Goal: Task Accomplishment & Management: Use online tool/utility

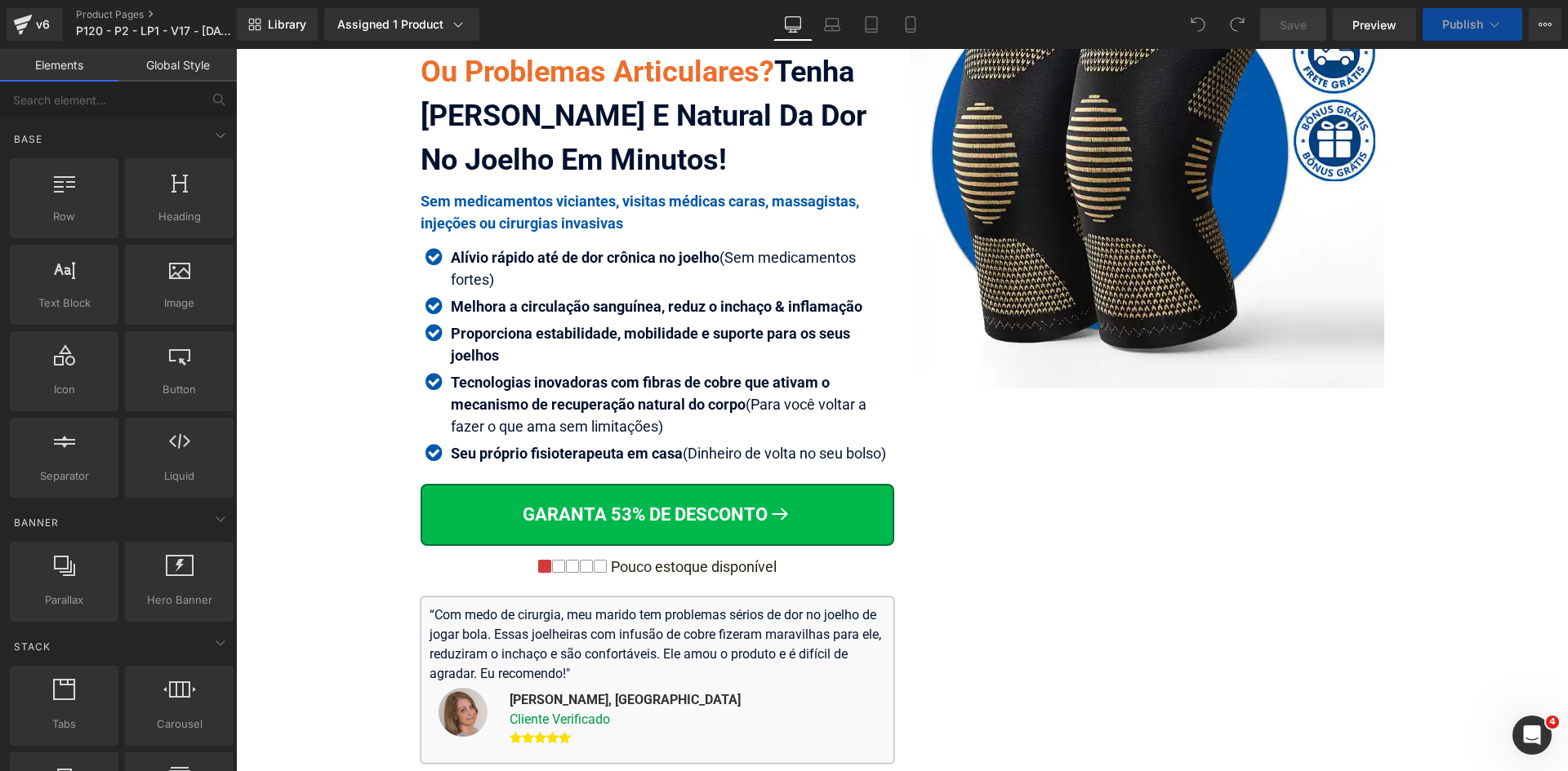
scroll to position [244, 0]
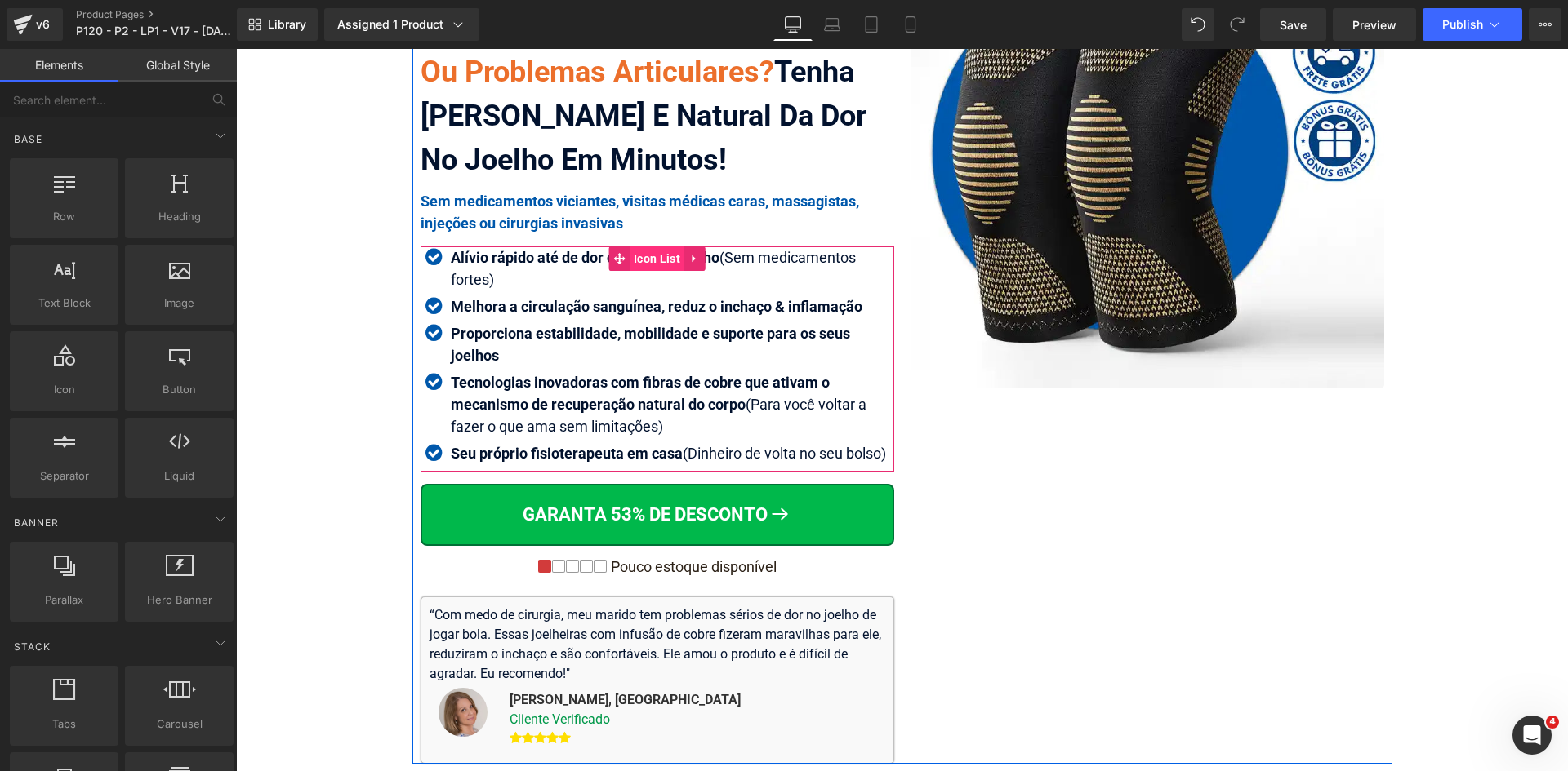
click at [641, 264] on span "Icon List" at bounding box center [657, 258] width 55 height 24
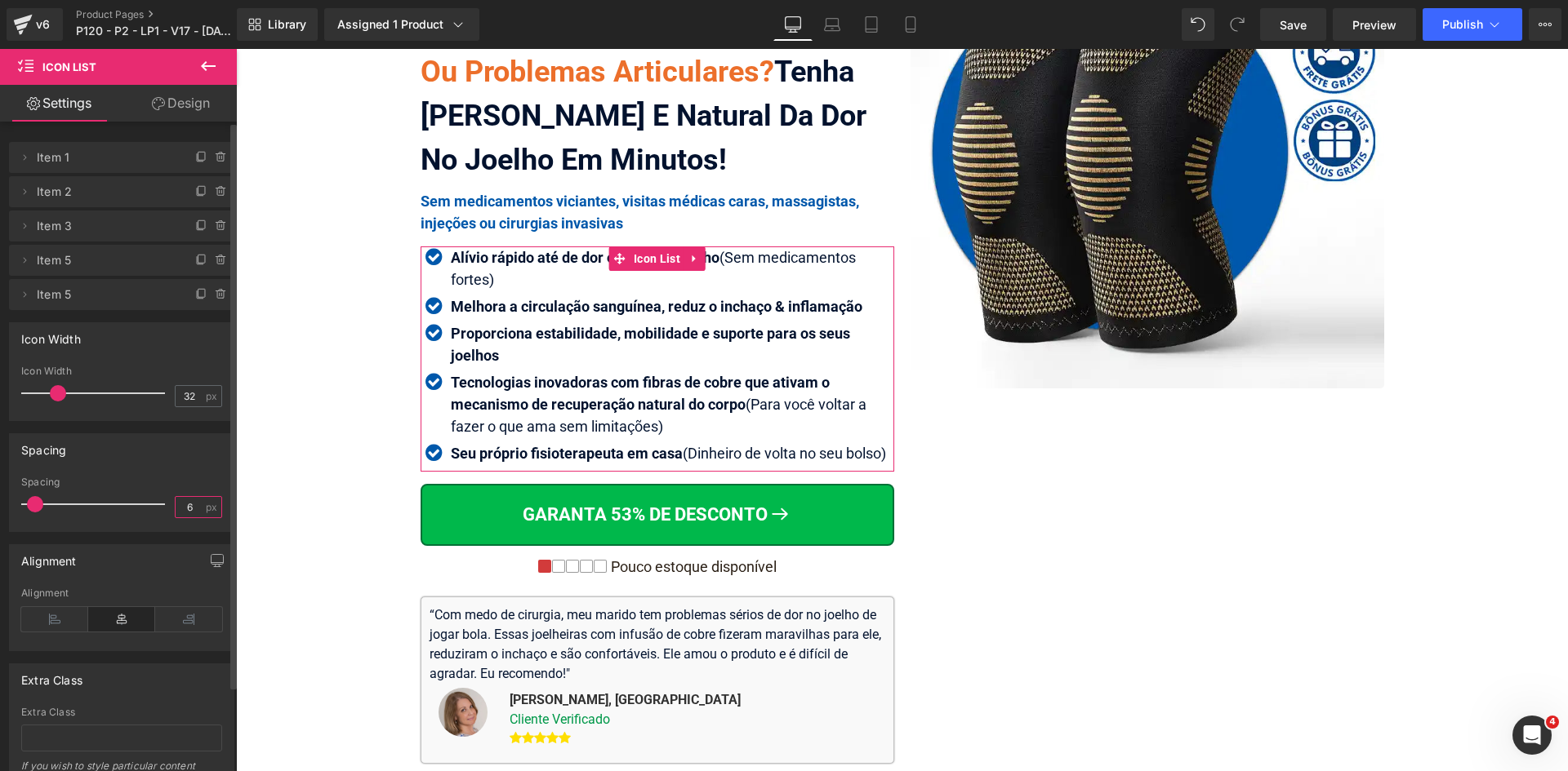
click at [191, 508] on input "6" at bounding box center [190, 506] width 29 height 20
type input "7"
type input "8"
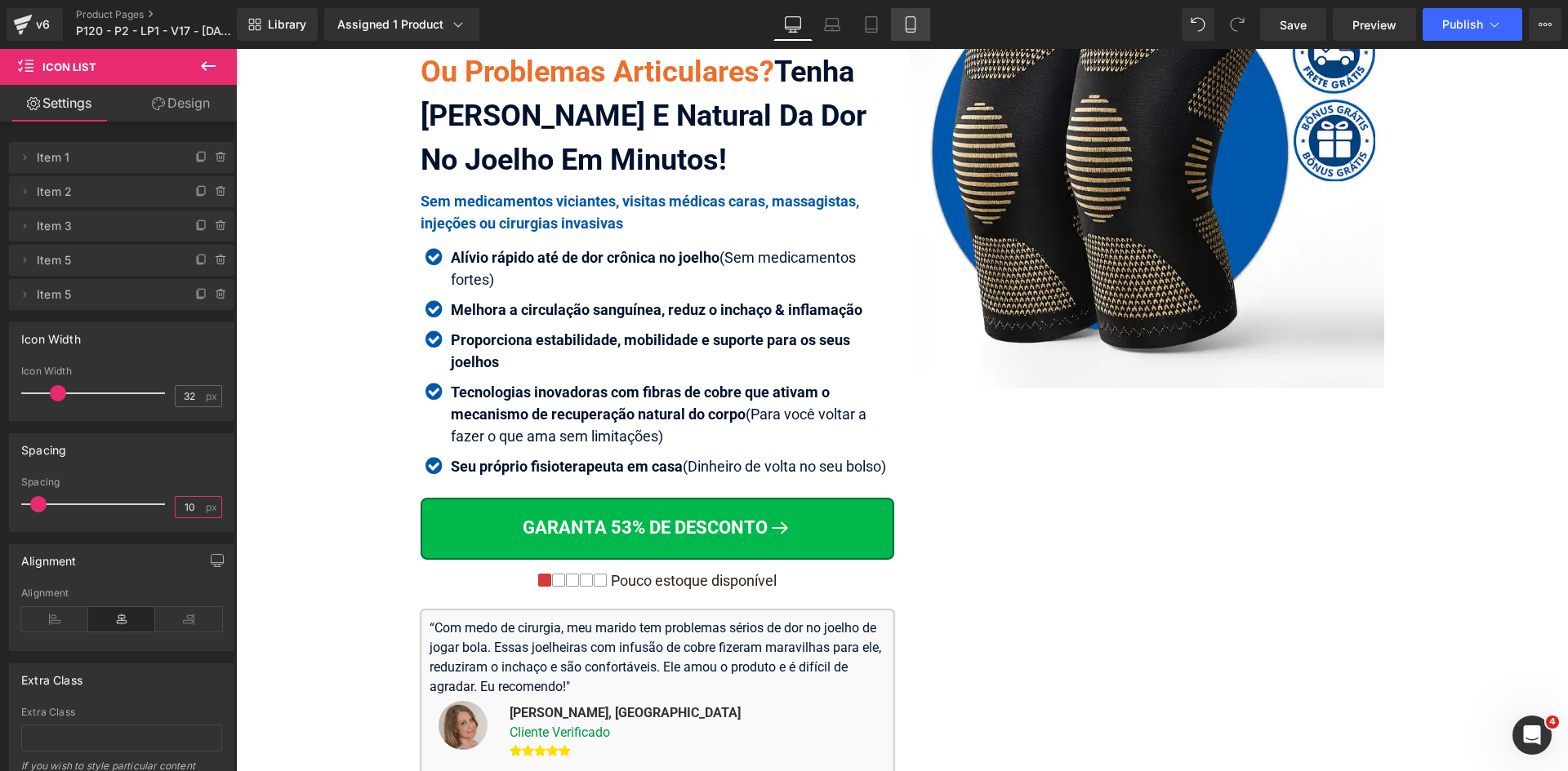
type input "10"
click at [908, 31] on icon at bounding box center [910, 24] width 17 height 17
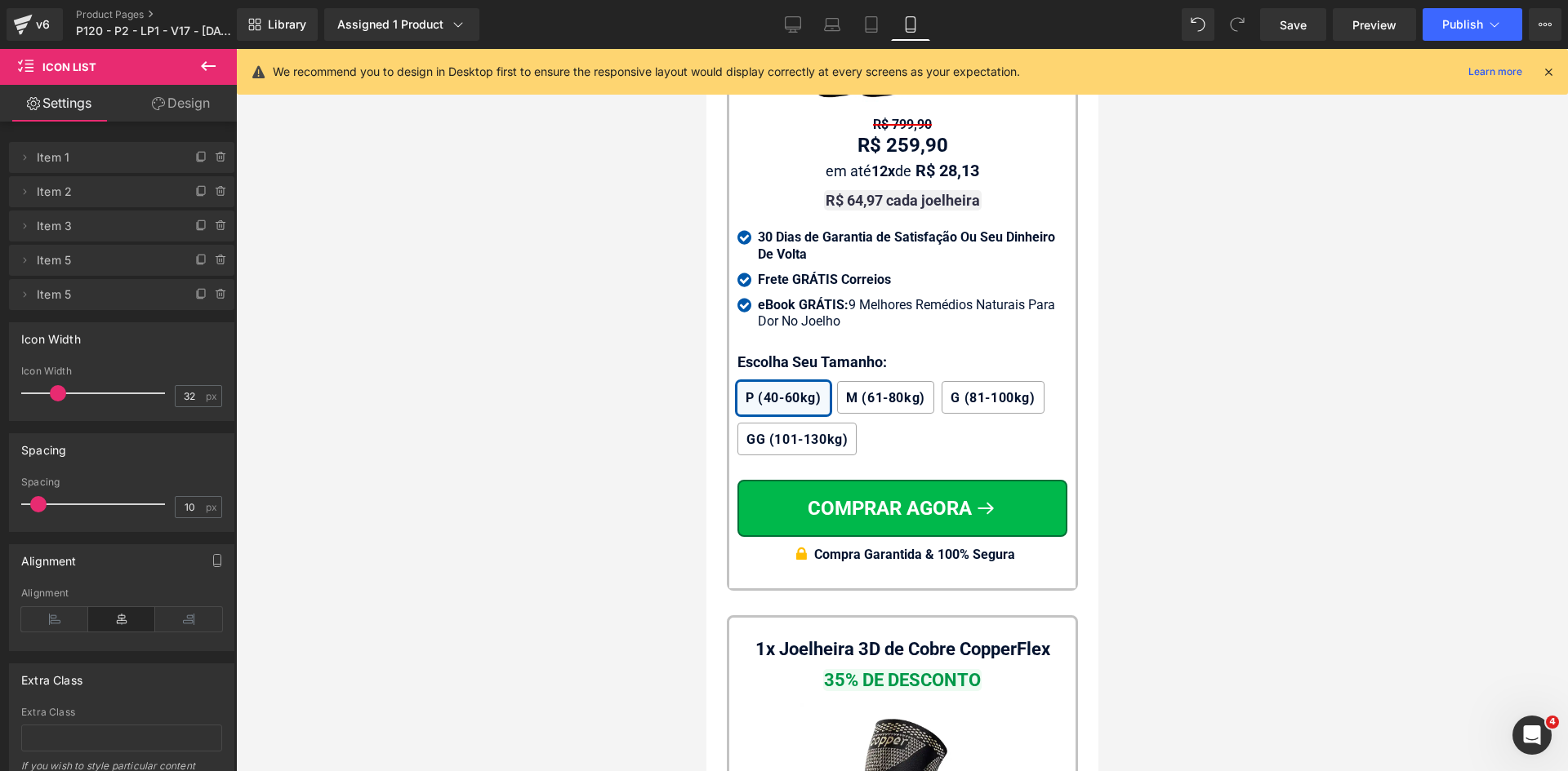
scroll to position [15406, 0]
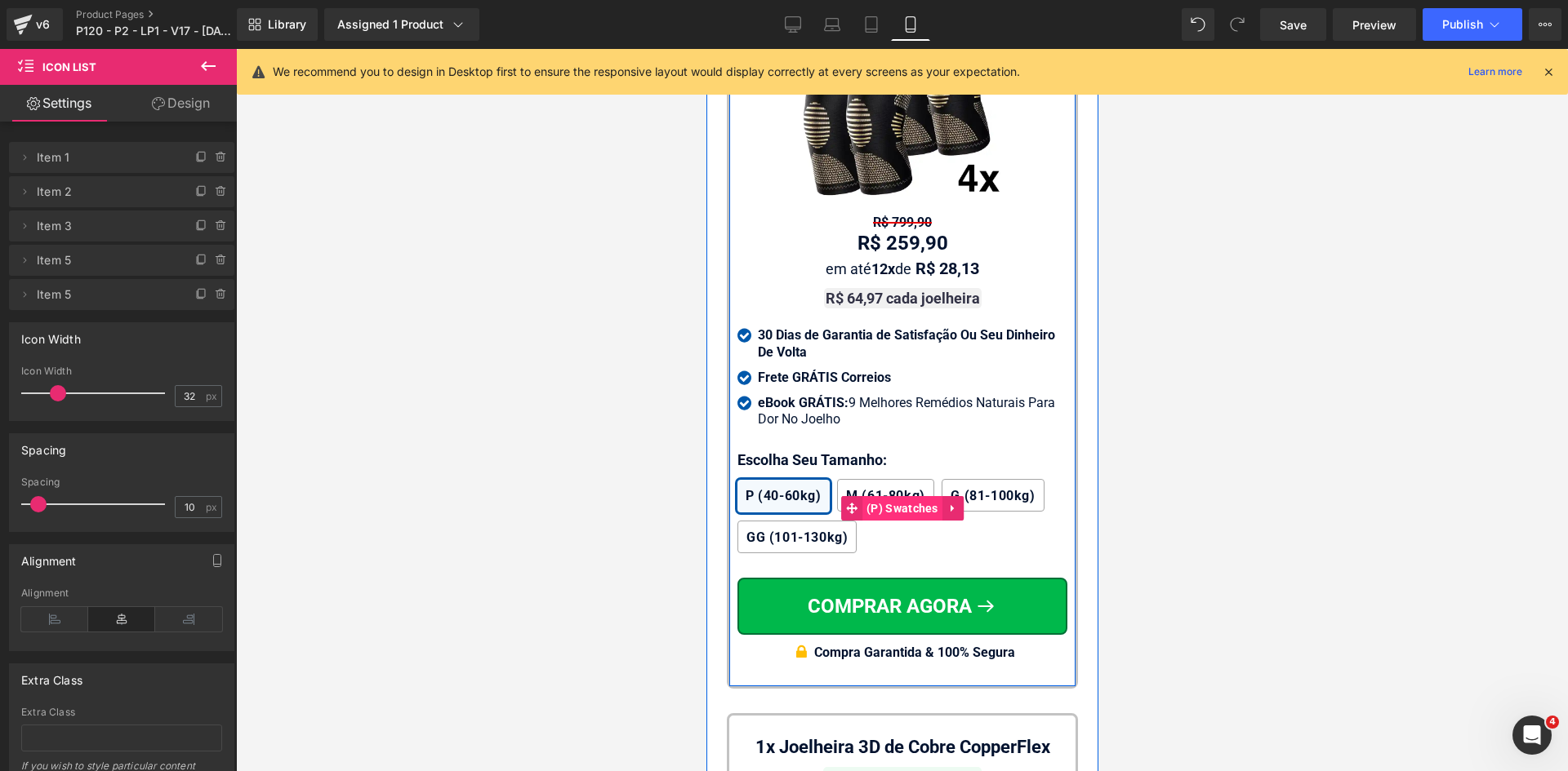
click at [895, 508] on span "(P) Swatches" at bounding box center [901, 508] width 80 height 24
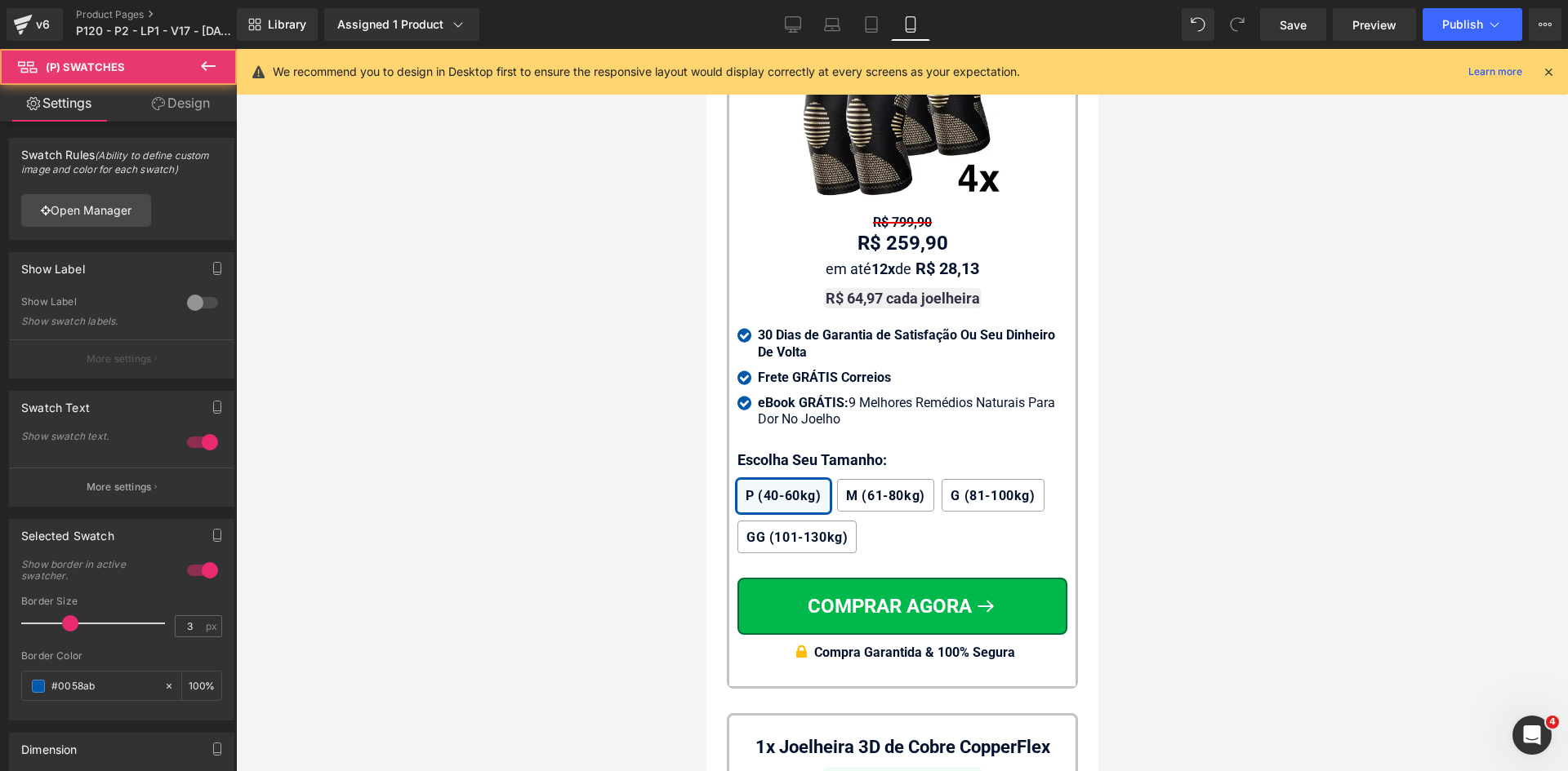
click at [169, 109] on link "Design" at bounding box center [181, 103] width 119 height 37
click at [0, 0] on div "Spacing" at bounding box center [0, 0] width 0 height 0
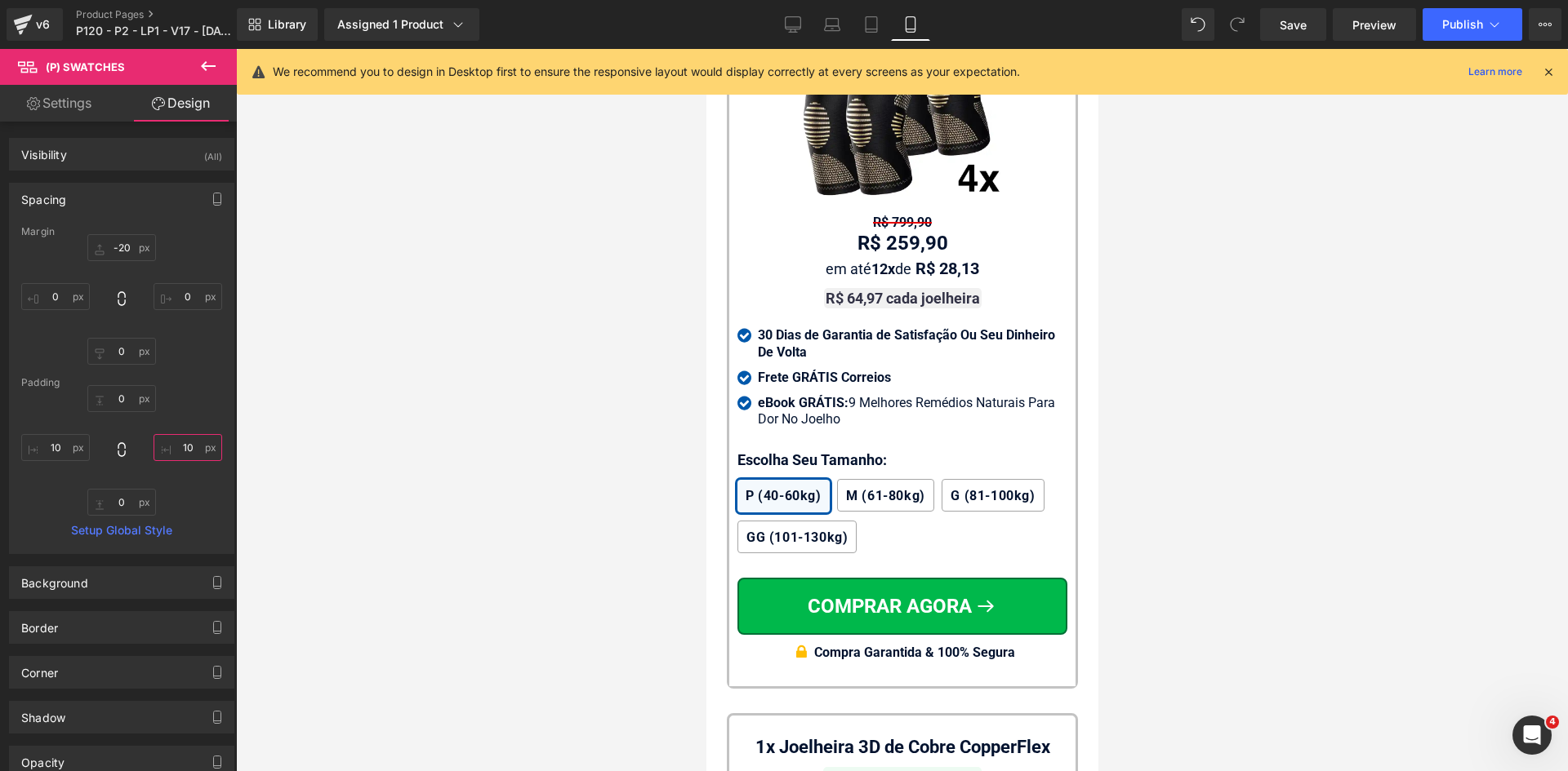
click at [186, 456] on input "text" at bounding box center [188, 447] width 69 height 27
type input "2"
click at [50, 453] on input "text" at bounding box center [55, 447] width 69 height 27
type input "2"
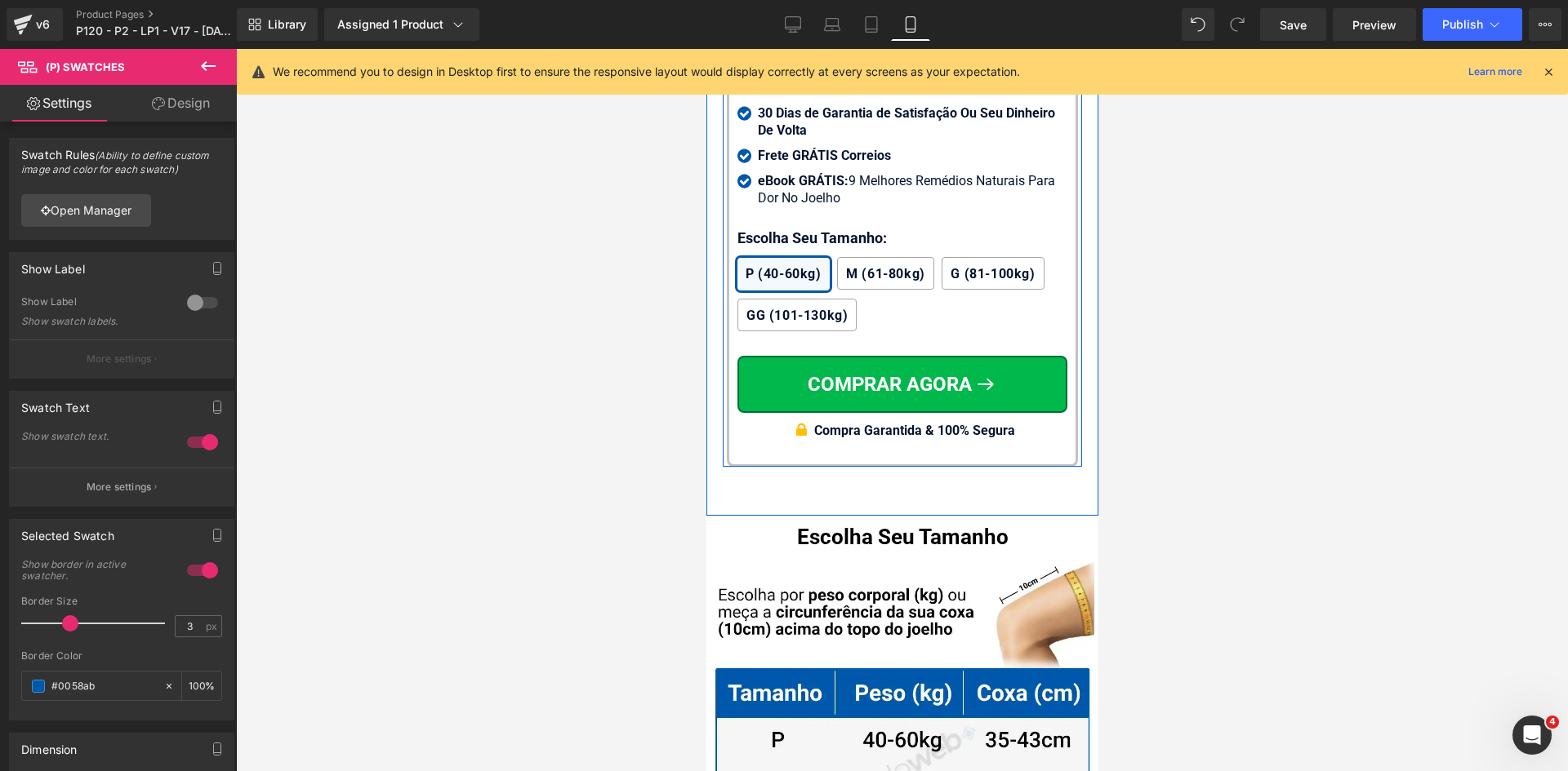
scroll to position [16467, 0]
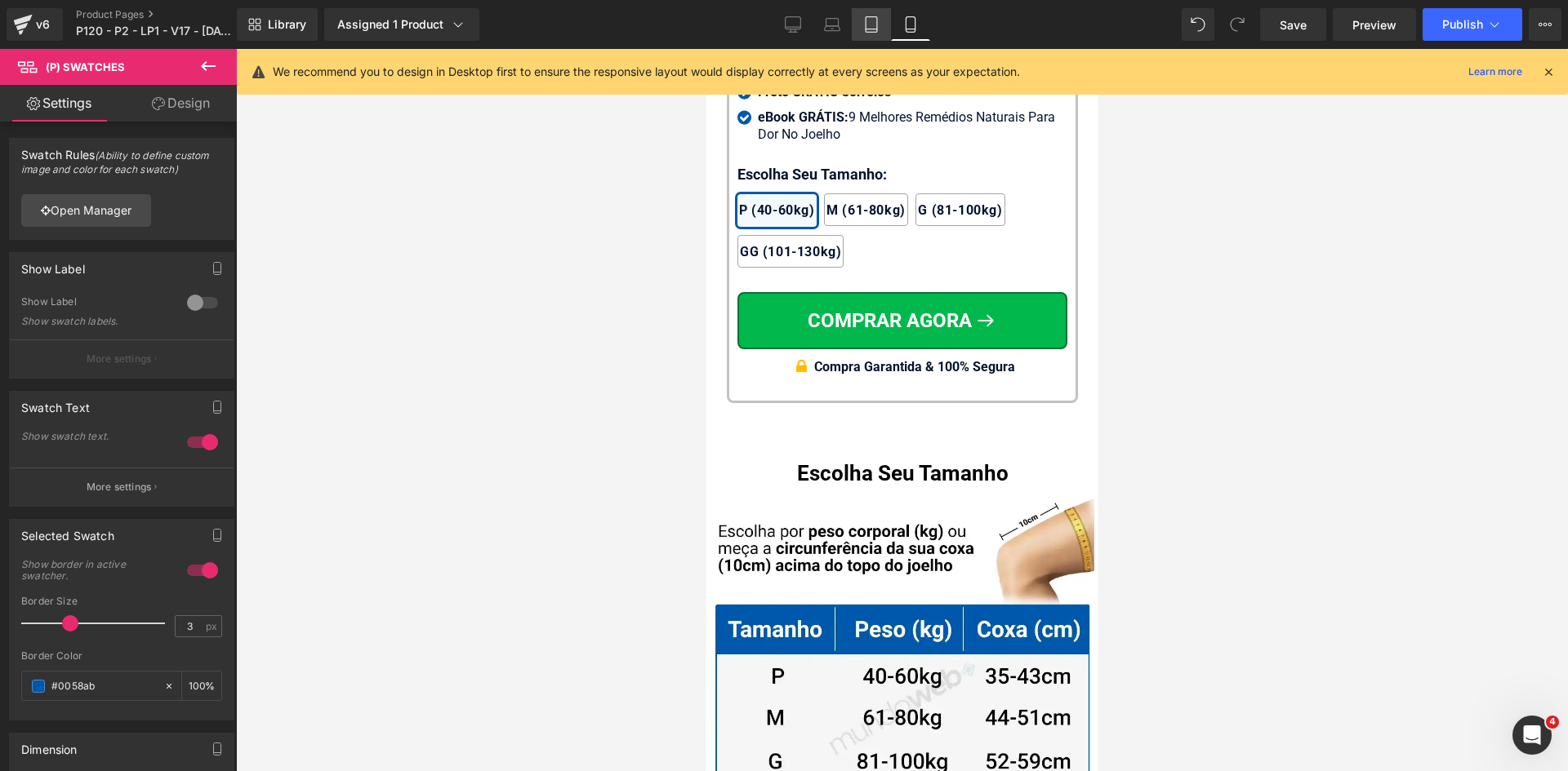
click at [871, 18] on icon at bounding box center [871, 24] width 17 height 17
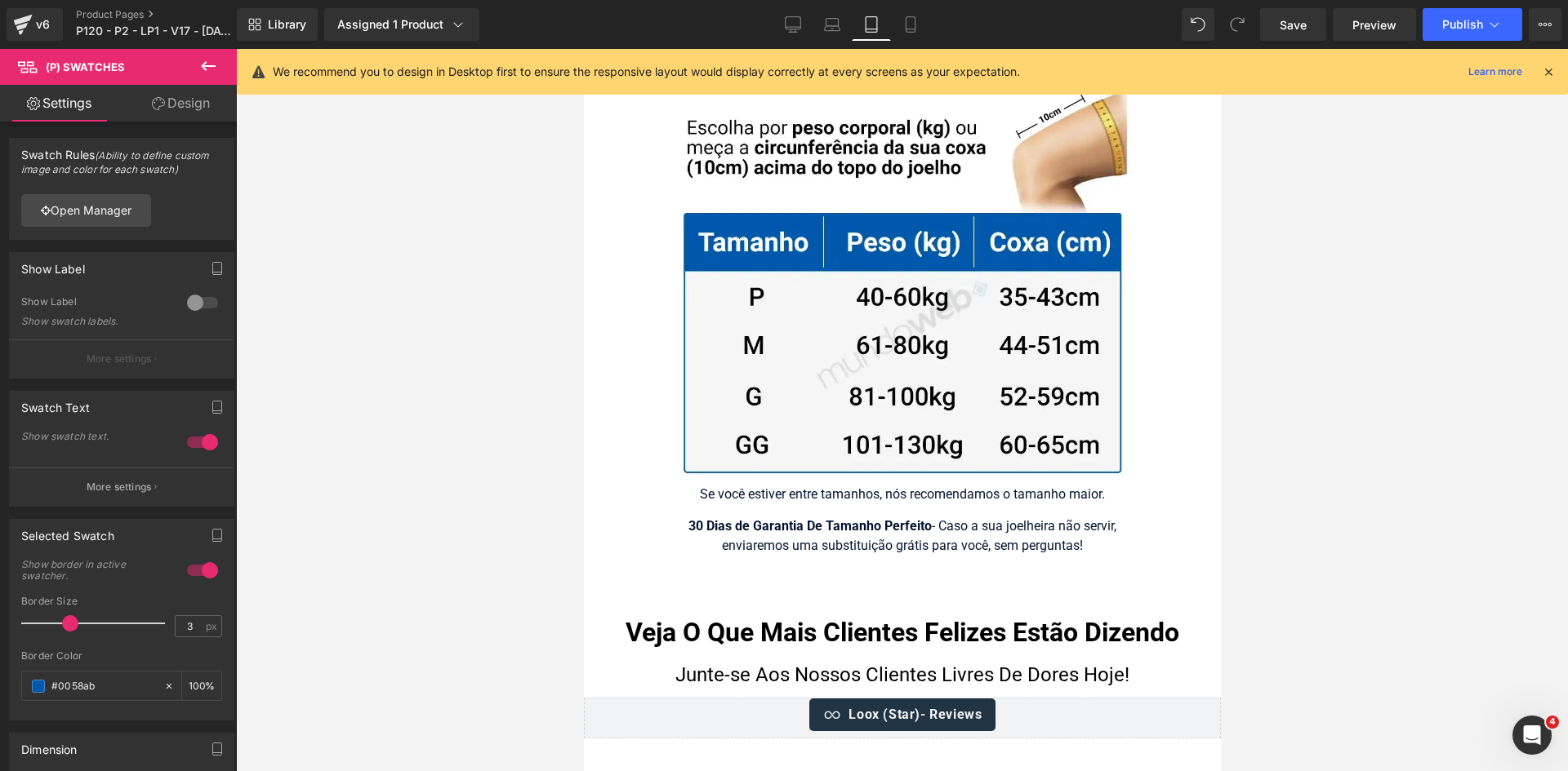
scroll to position [16064, 0]
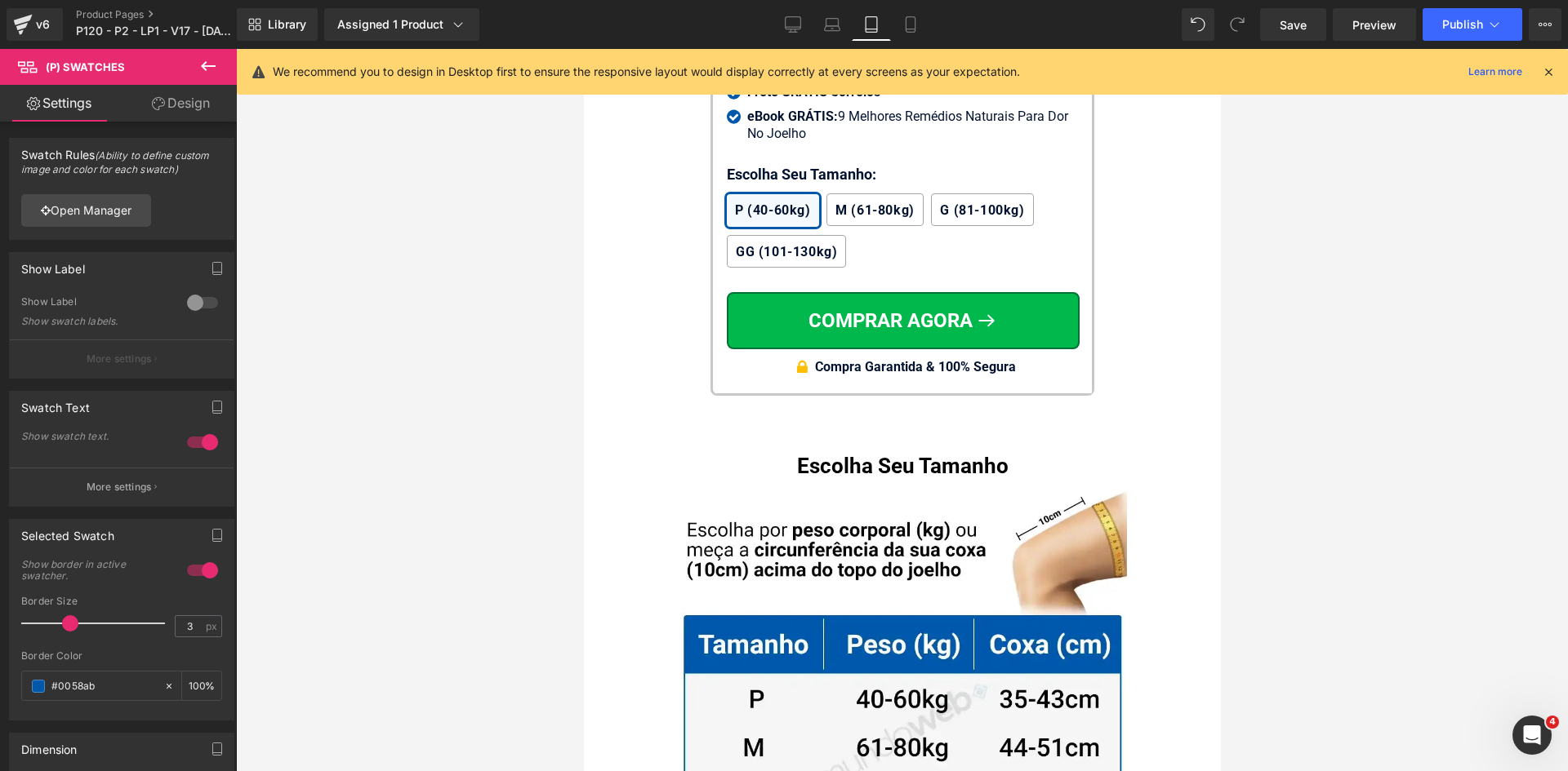
click at [197, 110] on link "Design" at bounding box center [181, 103] width 119 height 37
click at [0, 0] on div "Spacing" at bounding box center [0, 0] width 0 height 0
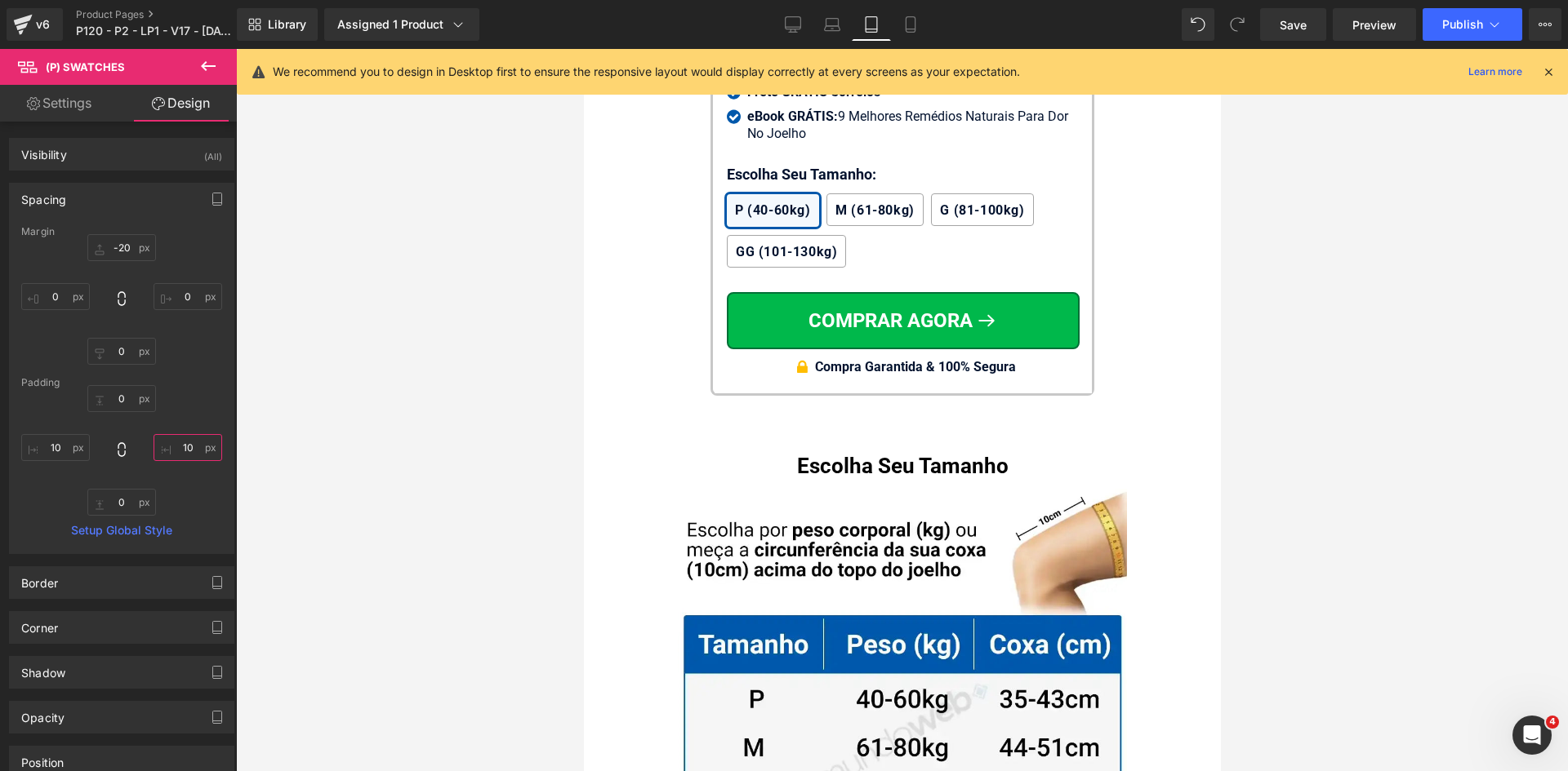
click at [184, 448] on input "text" at bounding box center [188, 447] width 69 height 27
type input "2"
click at [61, 450] on input "text" at bounding box center [55, 447] width 69 height 27
type input "2"
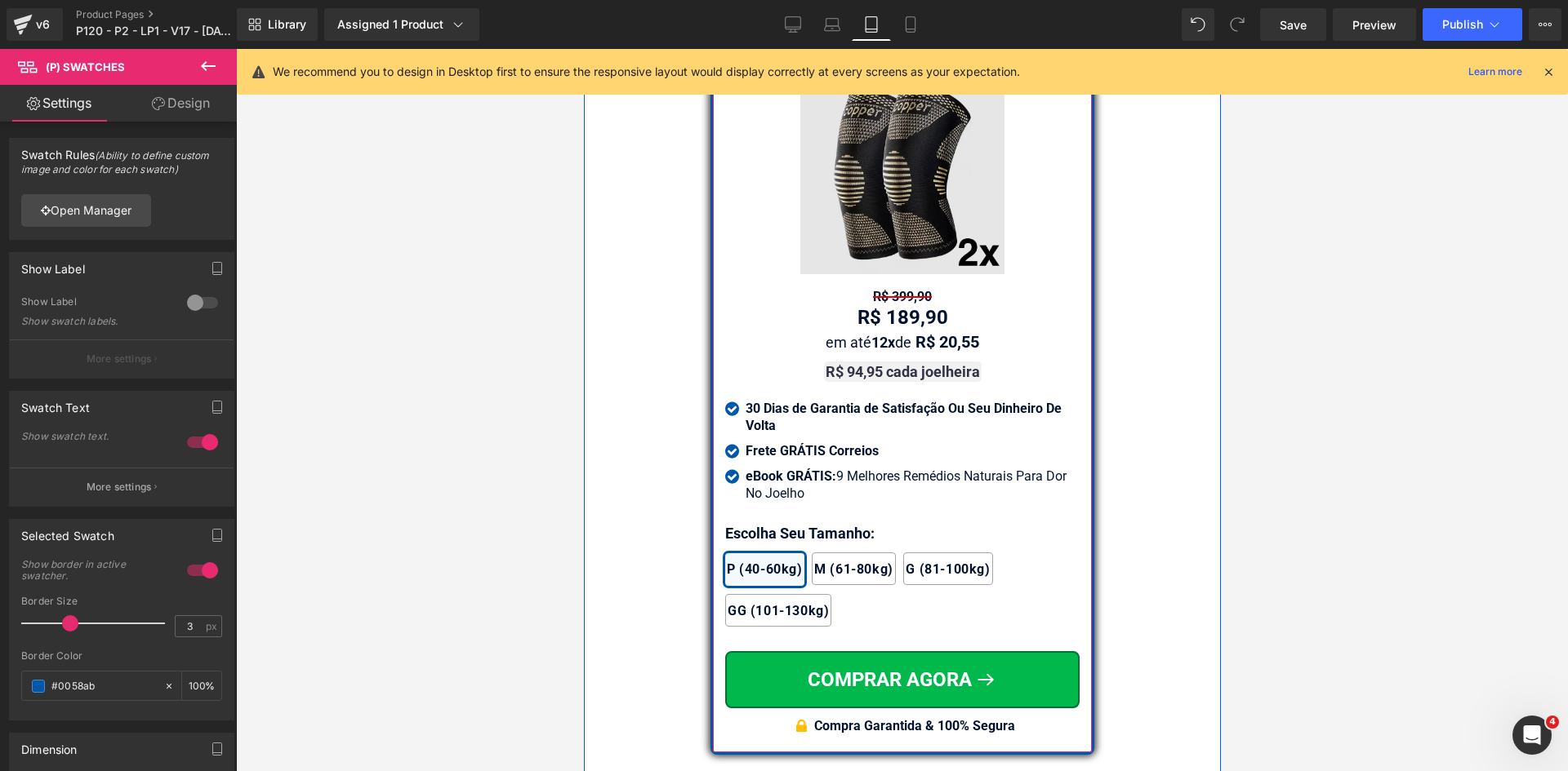
scroll to position [13535, 0]
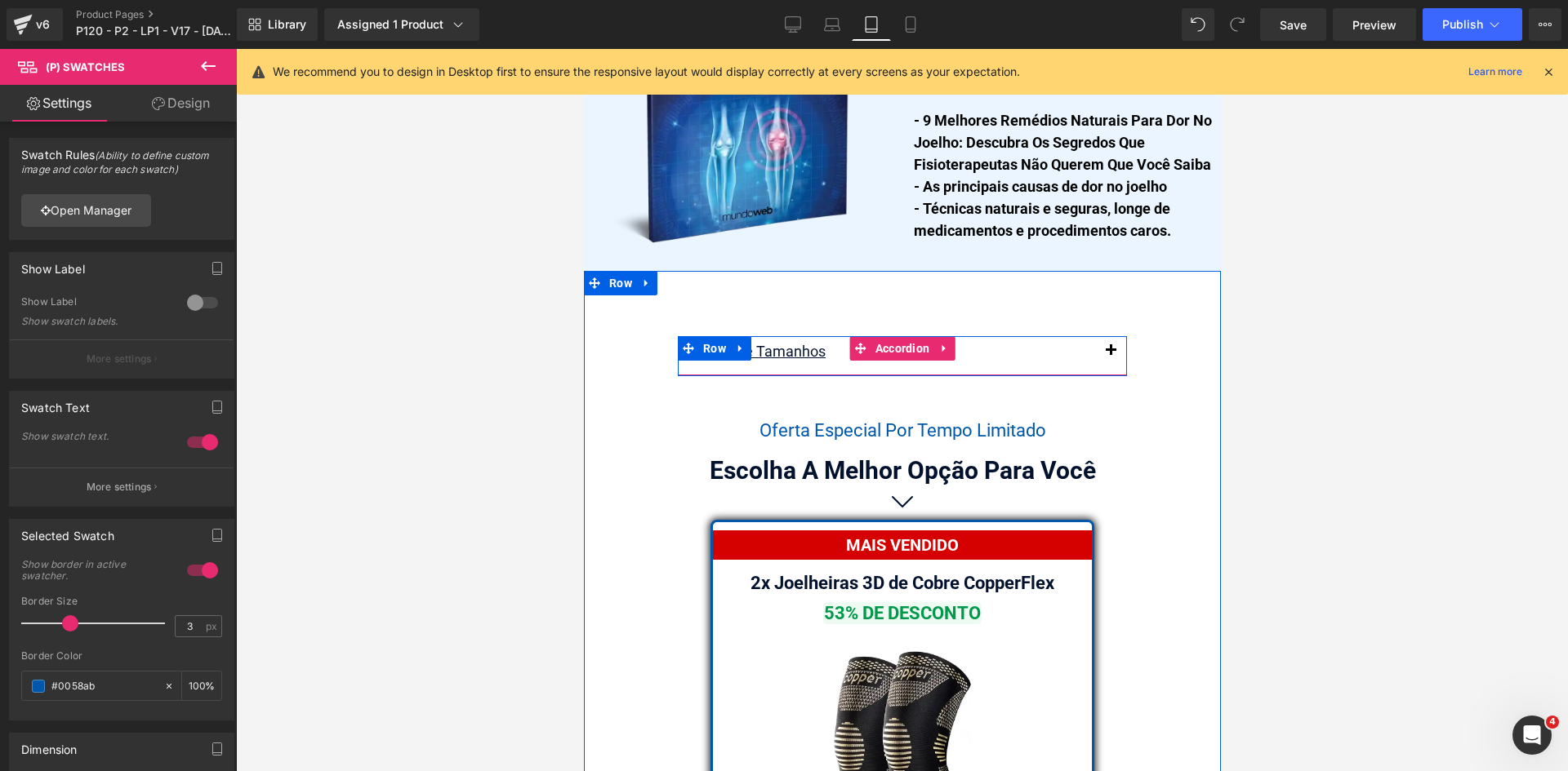
click at [1109, 355] on span "button" at bounding box center [1109, 355] width 0 height 0
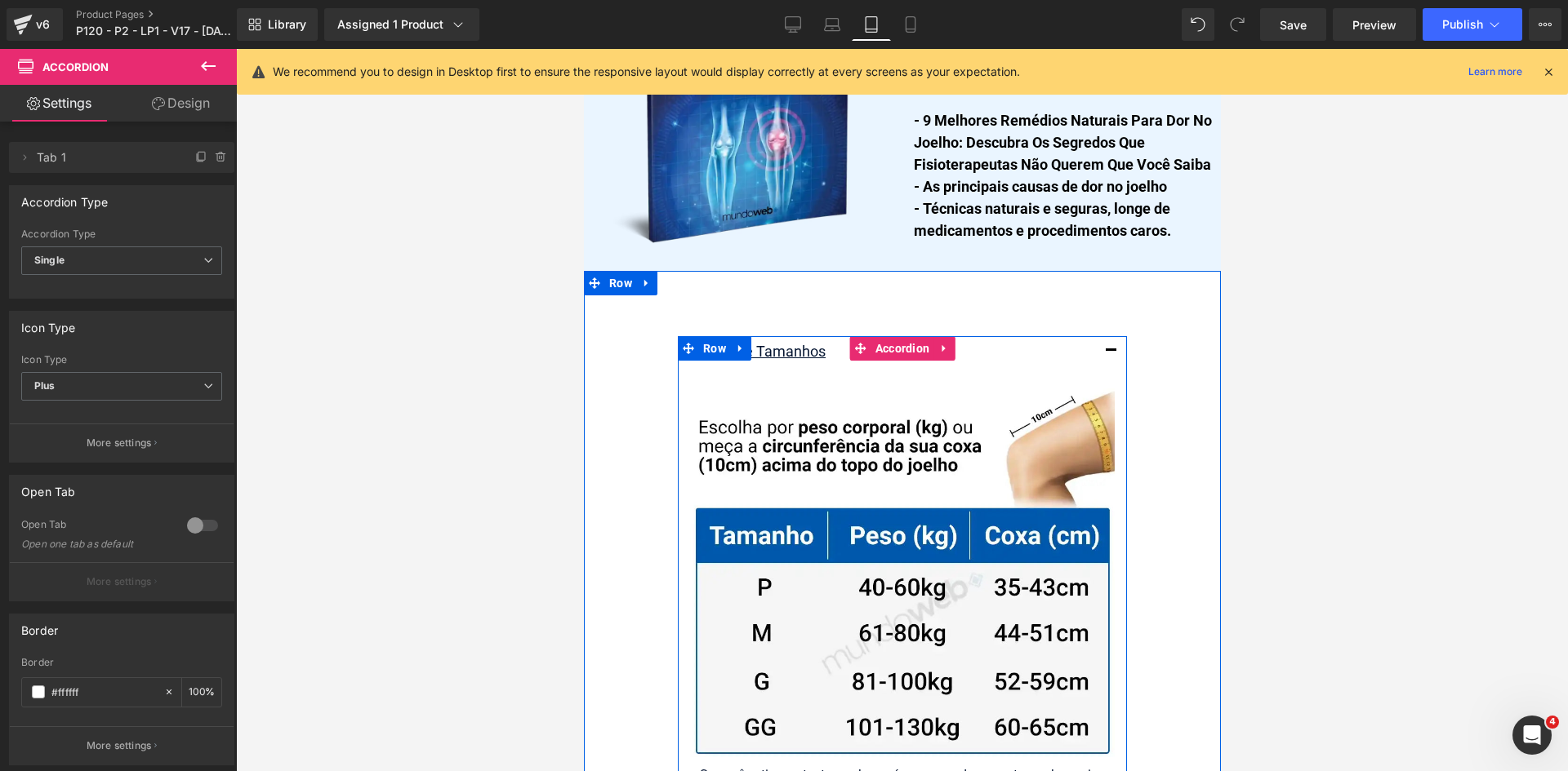
scroll to position [13861, 0]
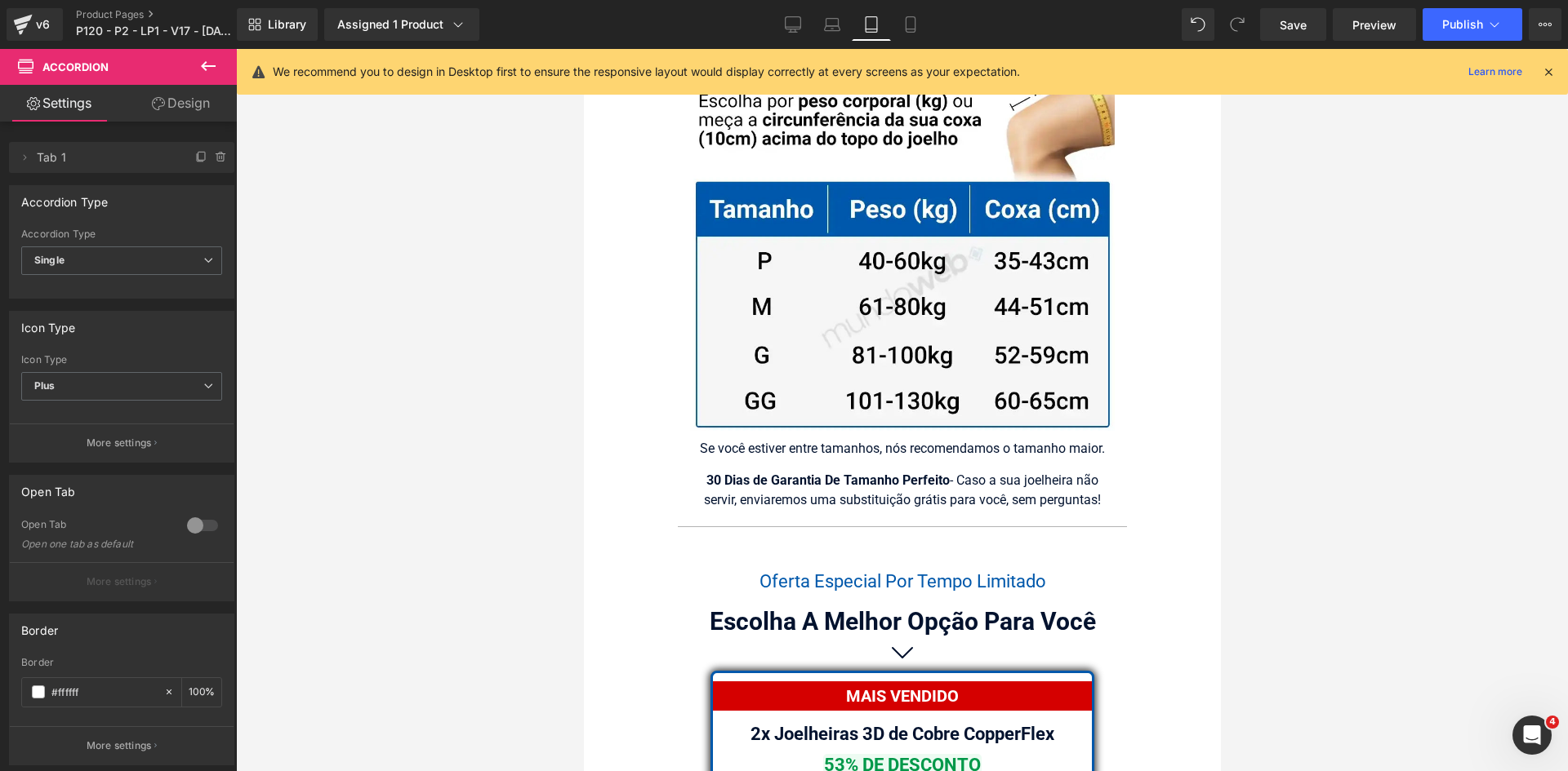
click at [1543, 73] on icon at bounding box center [1548, 72] width 15 height 15
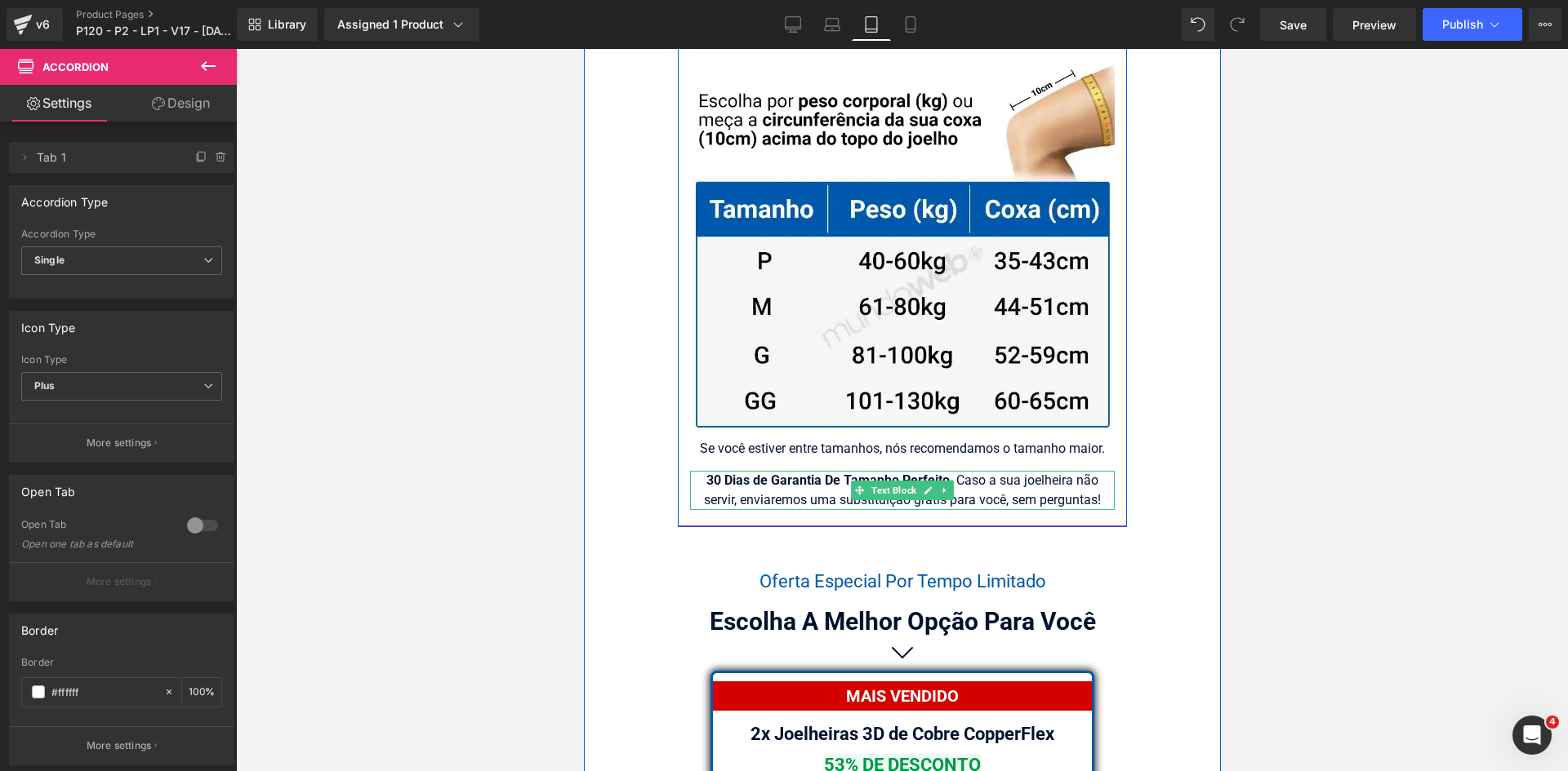
click at [735, 492] on div "30 Dias de Garantia De Tamanho Perfeito - Caso a sua joelheira não servir, envi…" at bounding box center [901, 490] width 425 height 39
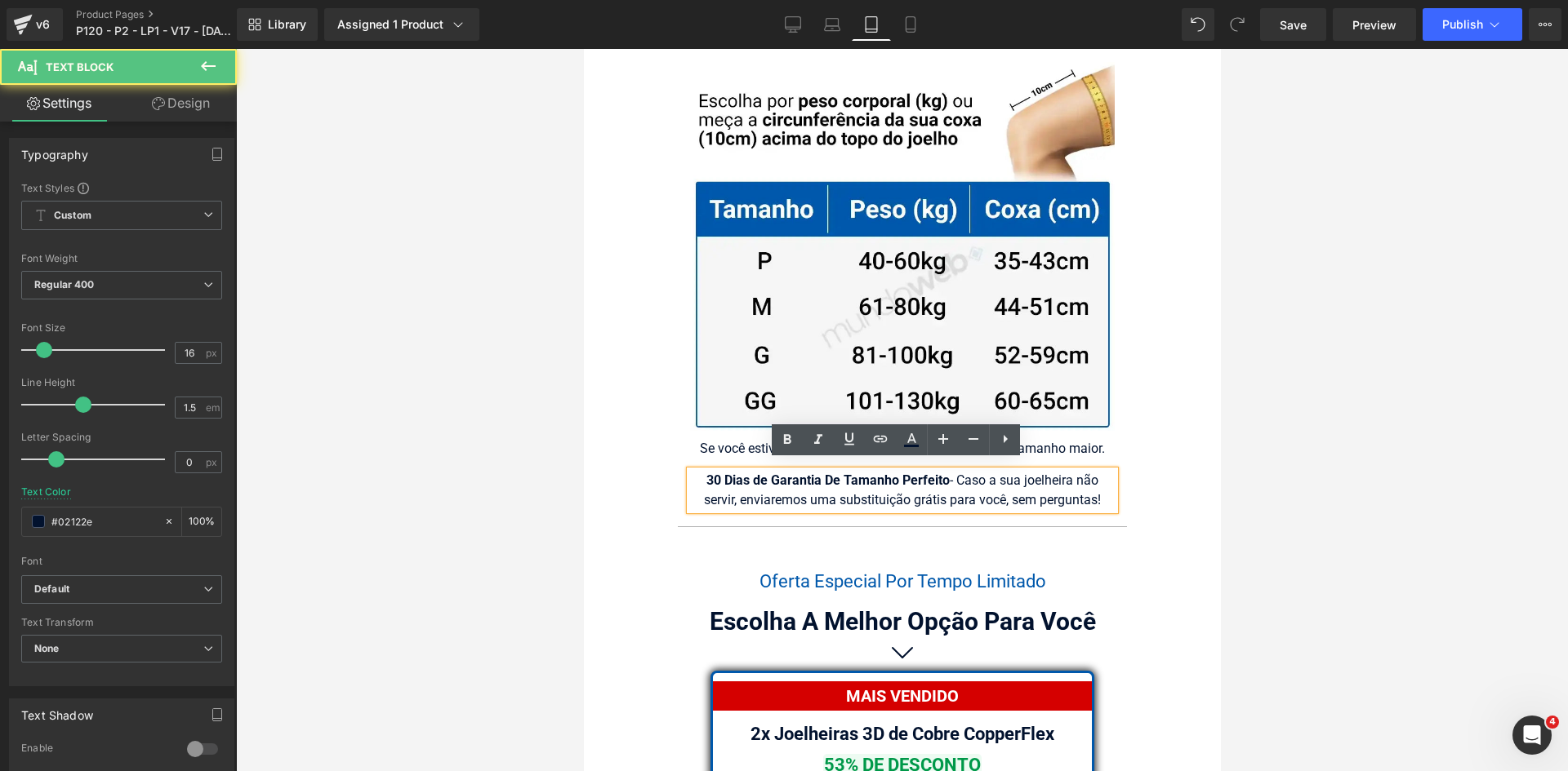
click at [732, 490] on div "30 Dias de Garantia De Tamanho Perfeito - Caso a sua joelheira não servir, envi…" at bounding box center [901, 490] width 425 height 39
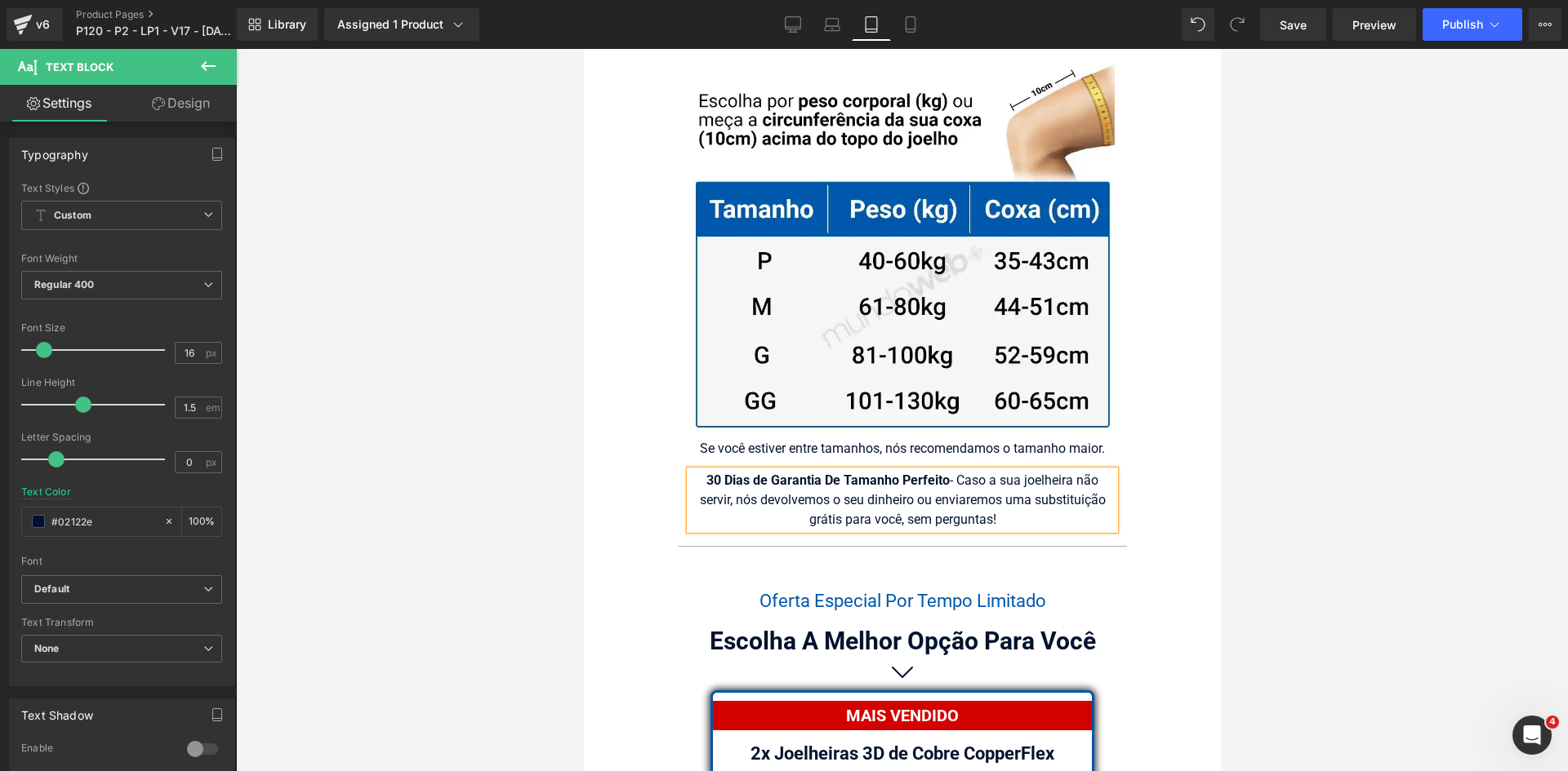
click at [895, 499] on div "30 Dias de Garantia De Tamanho Perfeito - Caso a sua joelheira não servir, nós …" at bounding box center [901, 499] width 425 height 59
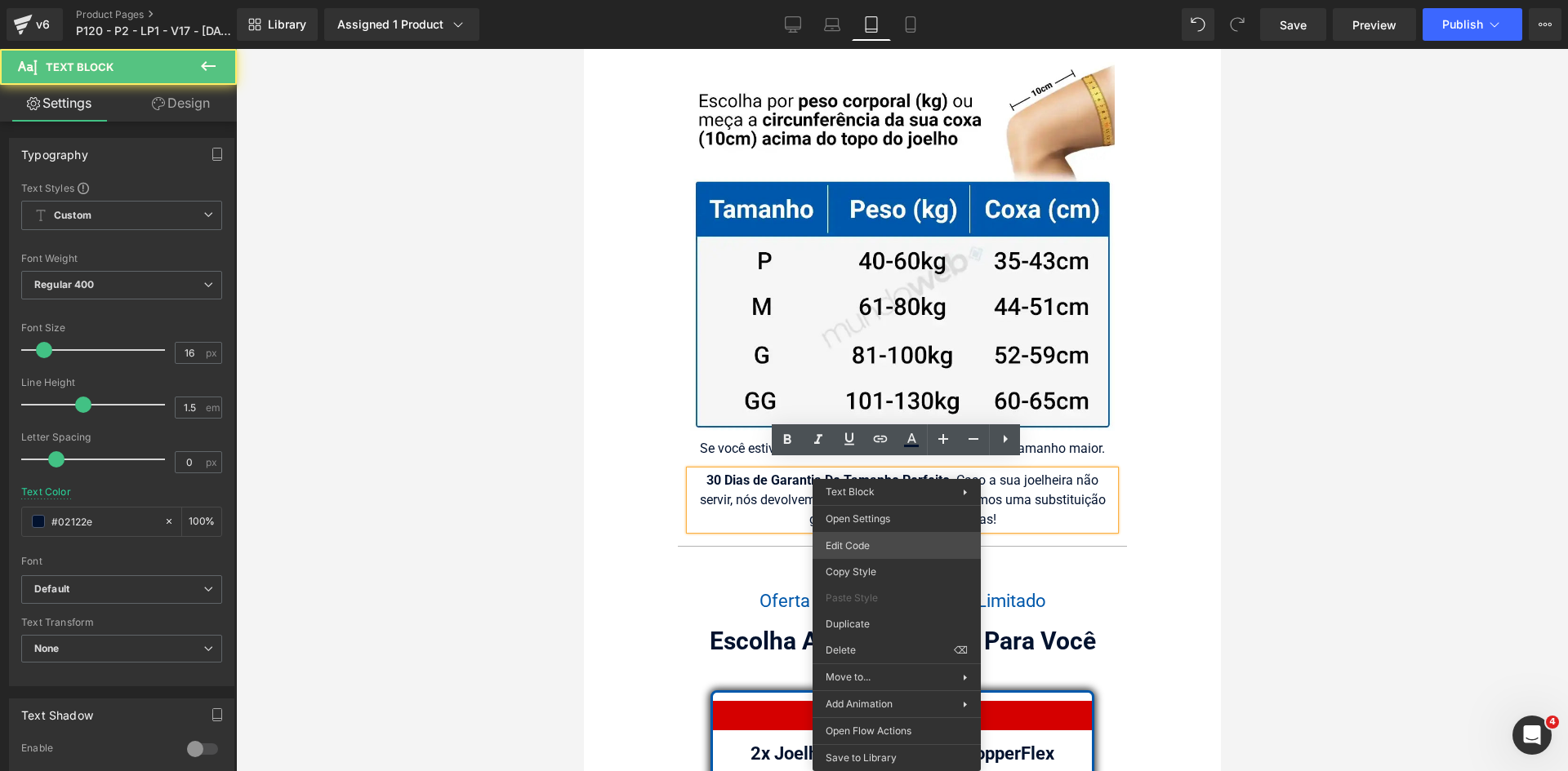
click at [876, 0] on div "(P) Swatches You are previewing how the will restyle your page. You can not edi…" at bounding box center [784, 0] width 1568 height 0
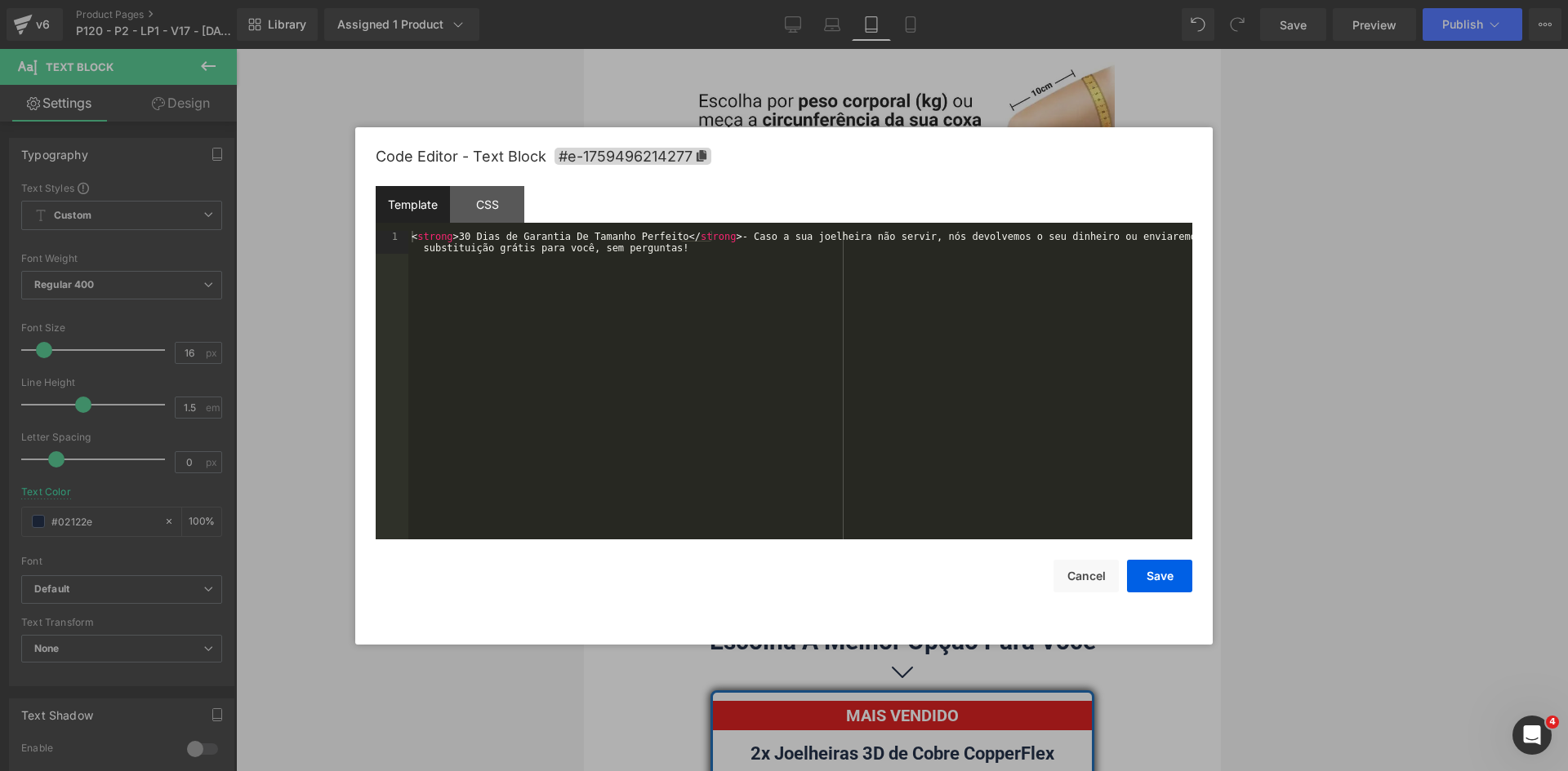
click at [772, 345] on div "< strong > 30 Dias de Garantia De Tamanho Perfeito </ strong > - Caso a sua joe…" at bounding box center [799, 409] width 784 height 355
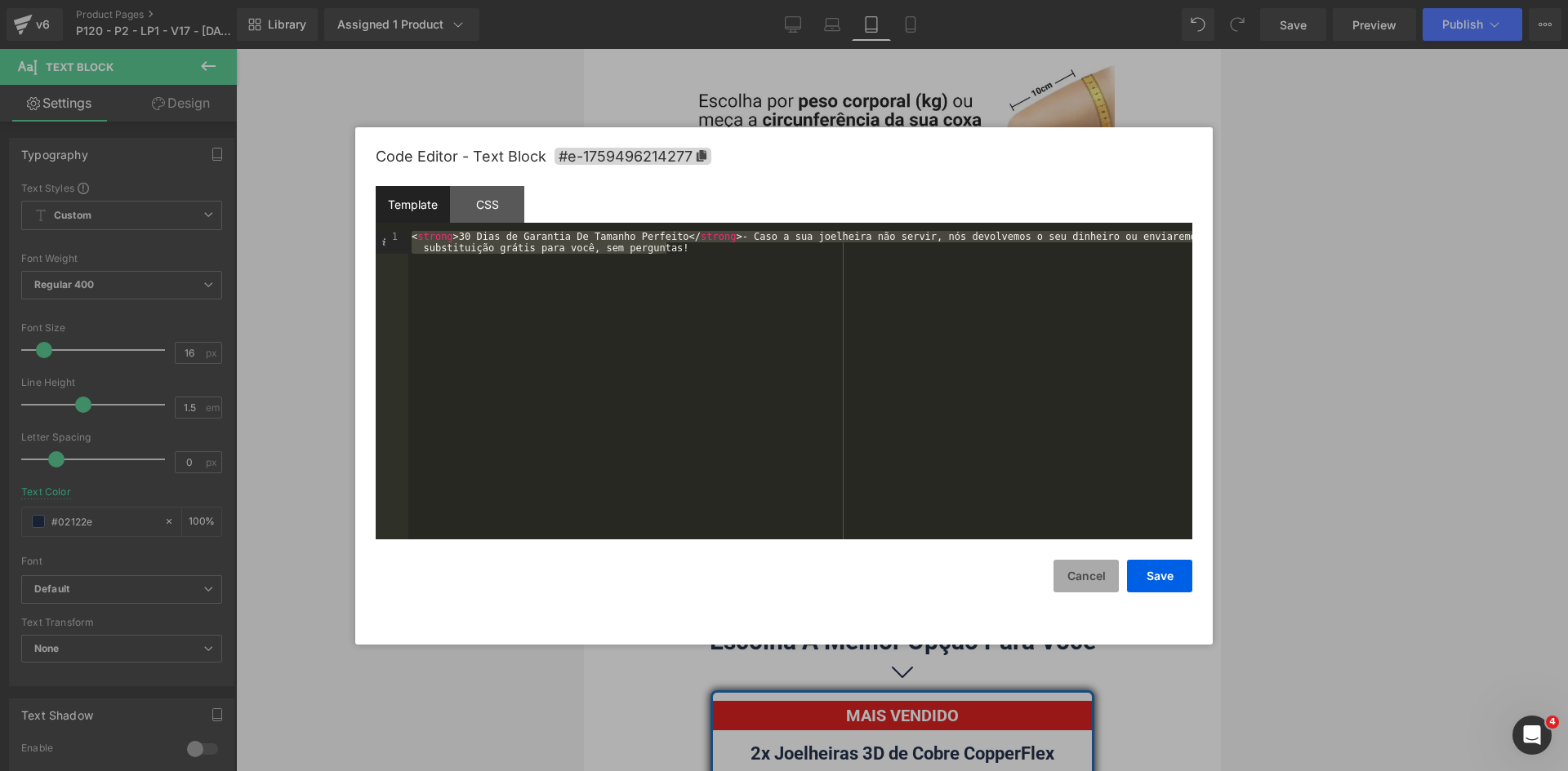
click at [1089, 569] on button "Cancel" at bounding box center [1086, 575] width 66 height 32
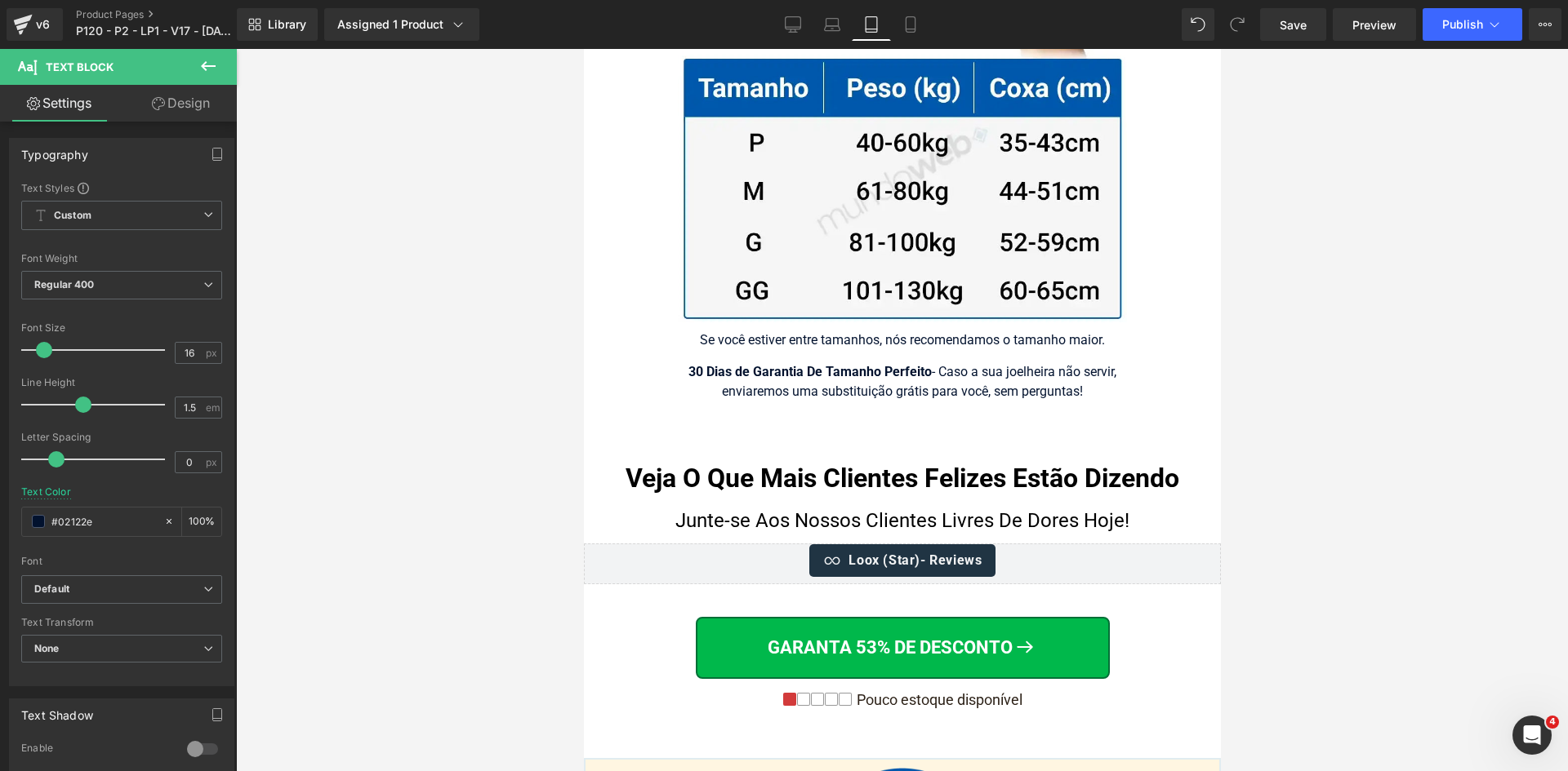
scroll to position [17125, 0]
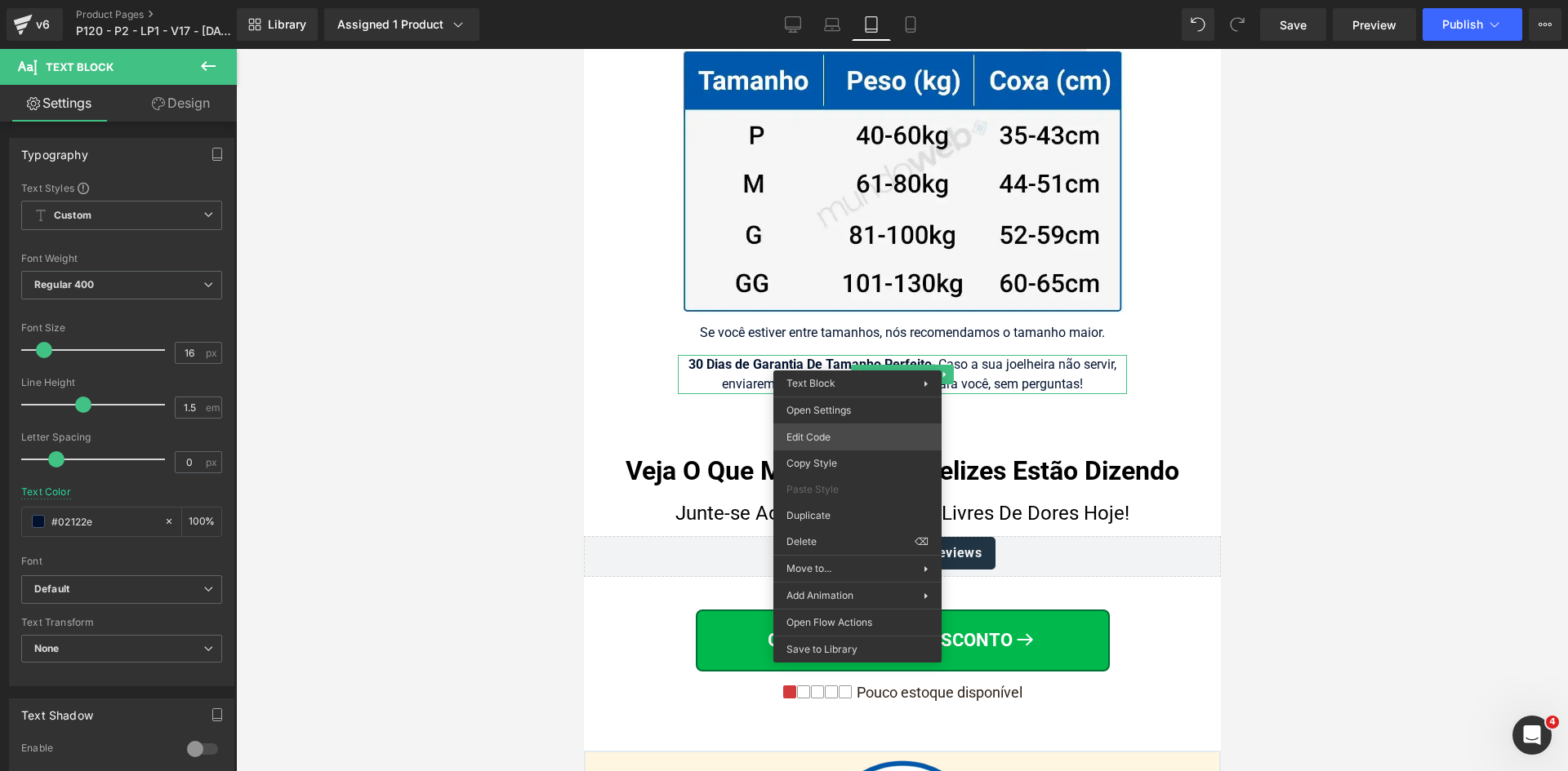
click at [806, 0] on div "(P) Swatches You are previewing how the will restyle your page. You can not edi…" at bounding box center [784, 0] width 1568 height 0
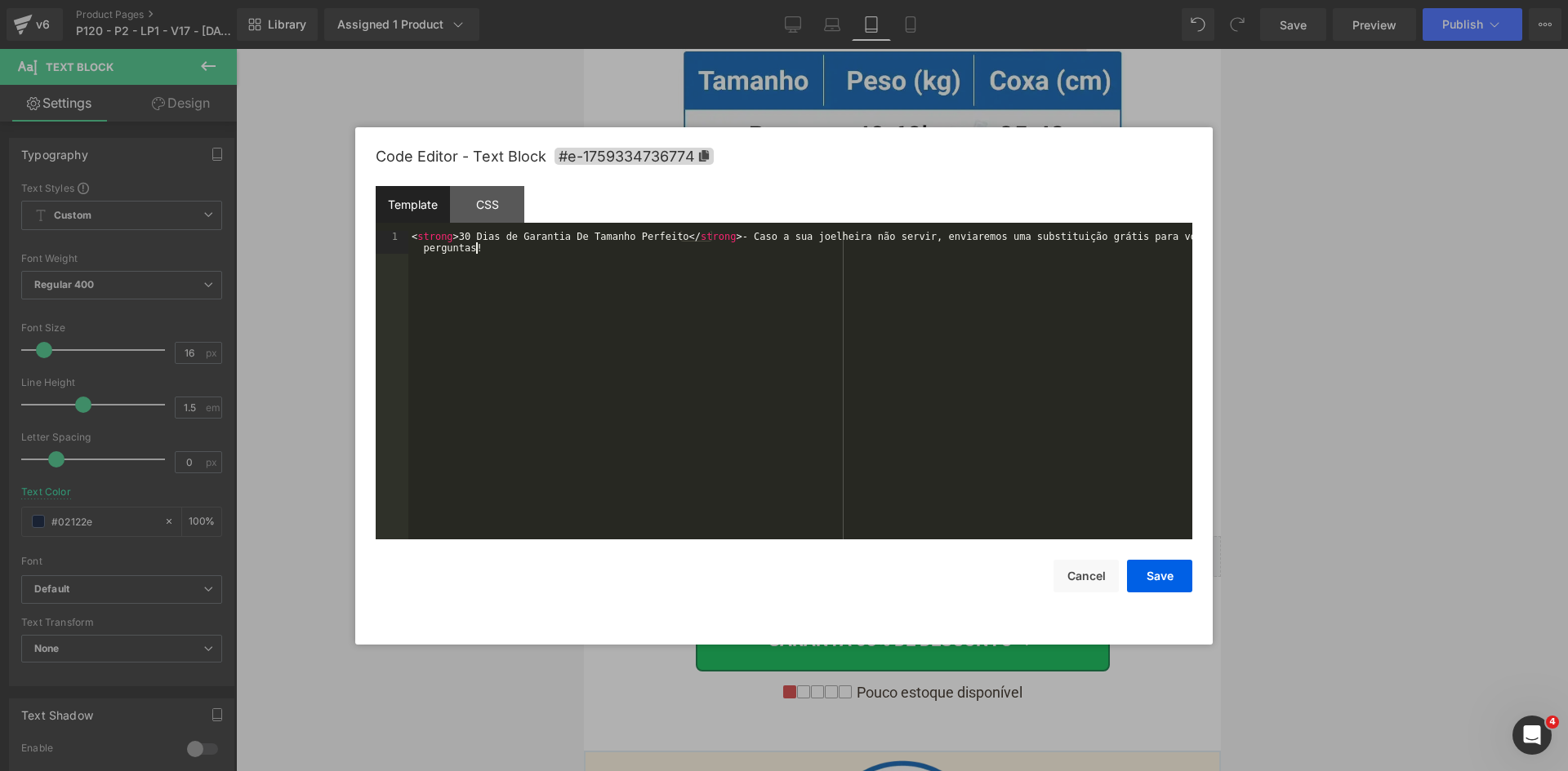
click at [774, 370] on div "< strong > 30 Dias de Garantia De Tamanho Perfeito </ strong > - Caso a sua joe…" at bounding box center [799, 409] width 784 height 355
click at [1154, 575] on button "Save" at bounding box center [1159, 575] width 66 height 32
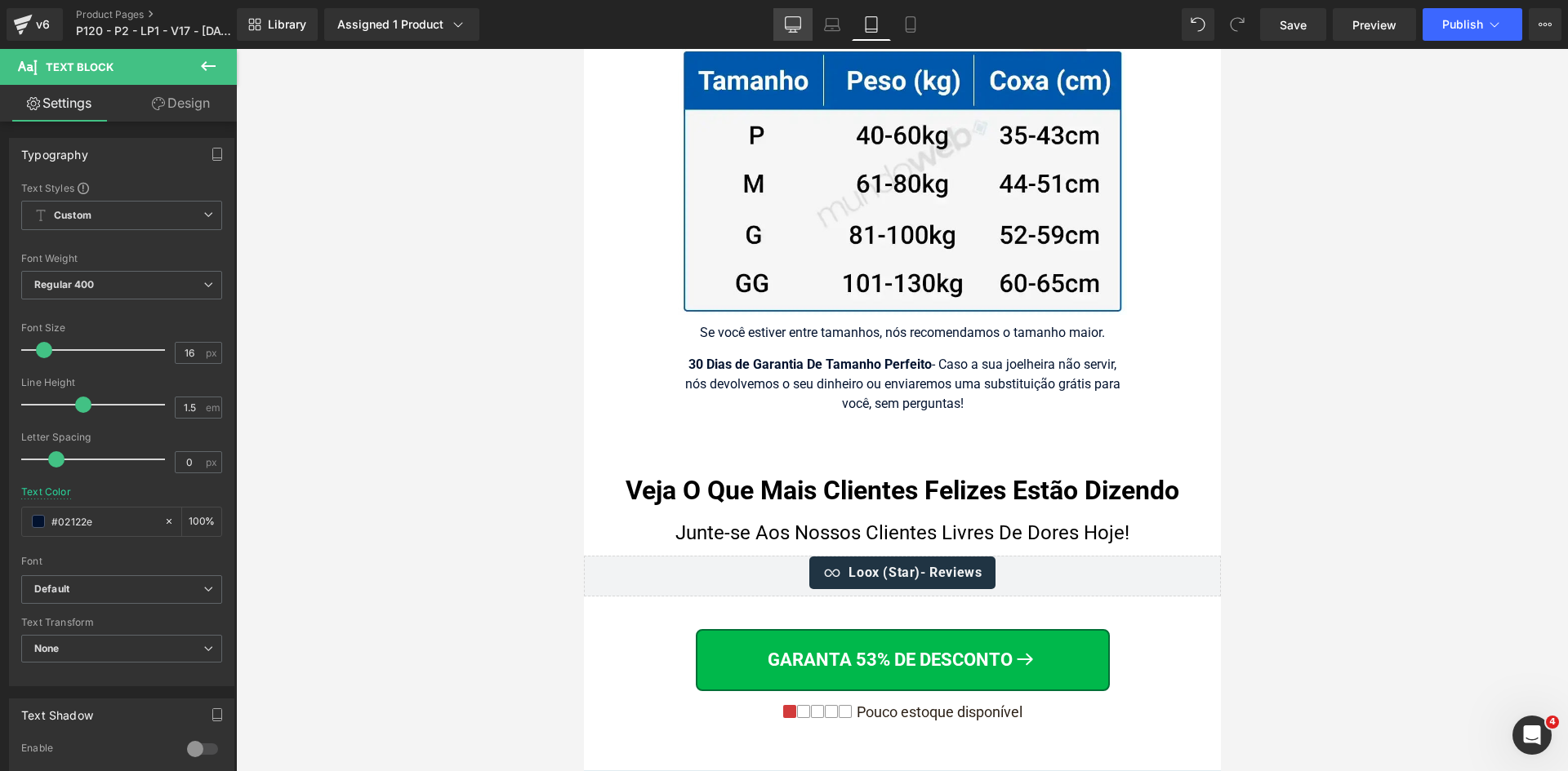
click at [791, 23] on icon at bounding box center [792, 24] width 17 height 17
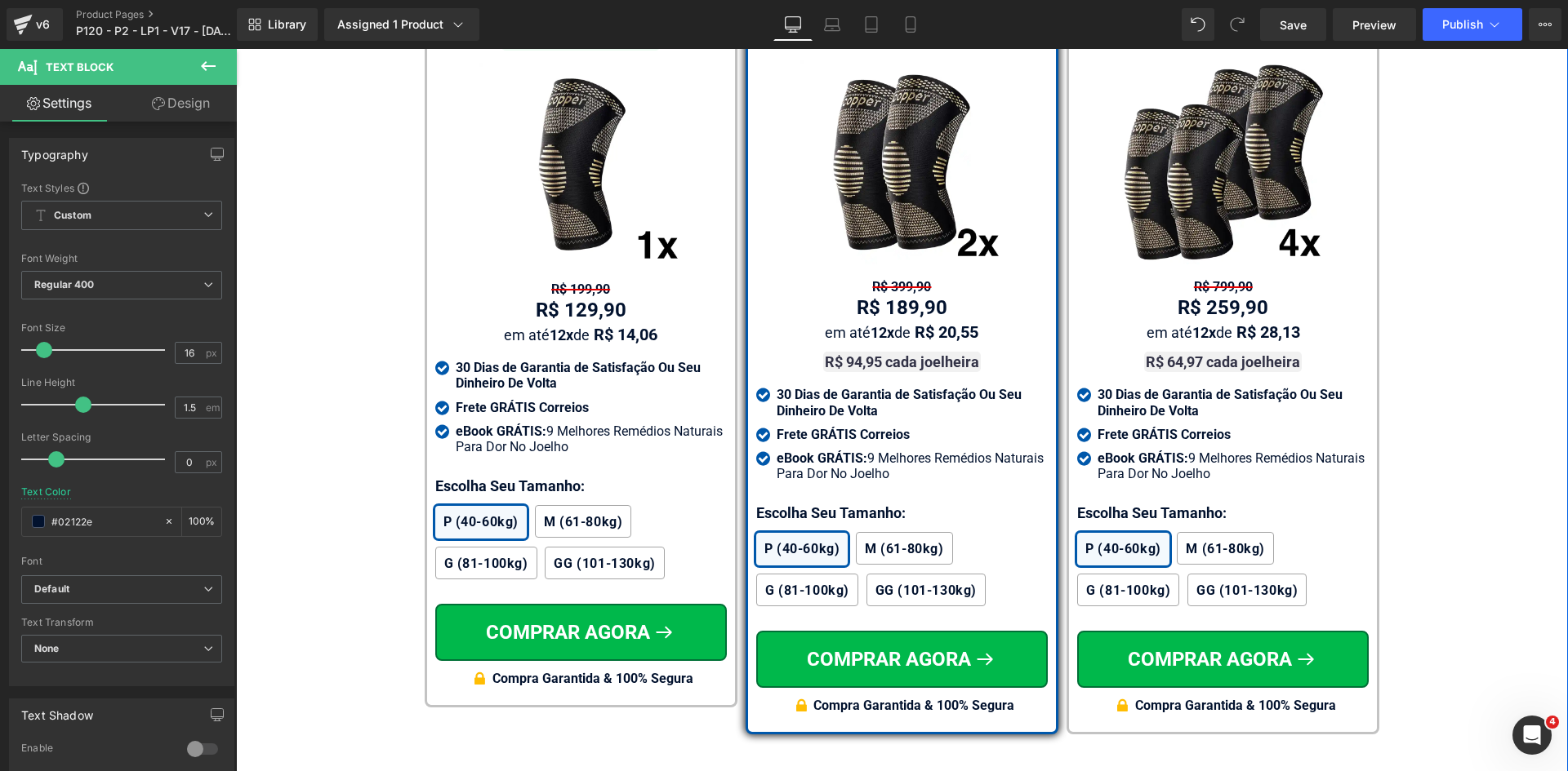
scroll to position [10457, 0]
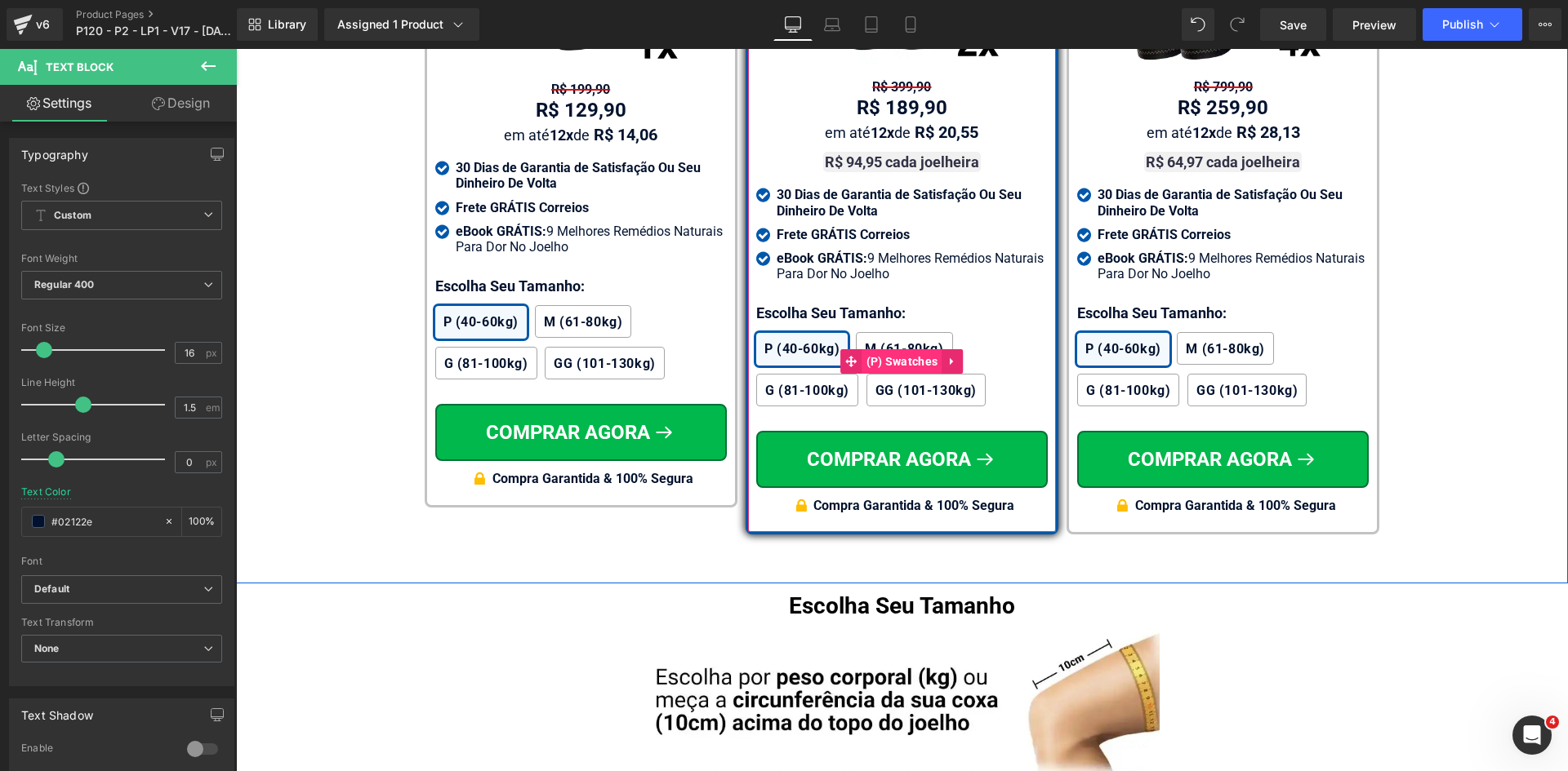
click at [873, 349] on span "(P) Swatches" at bounding box center [902, 361] width 80 height 24
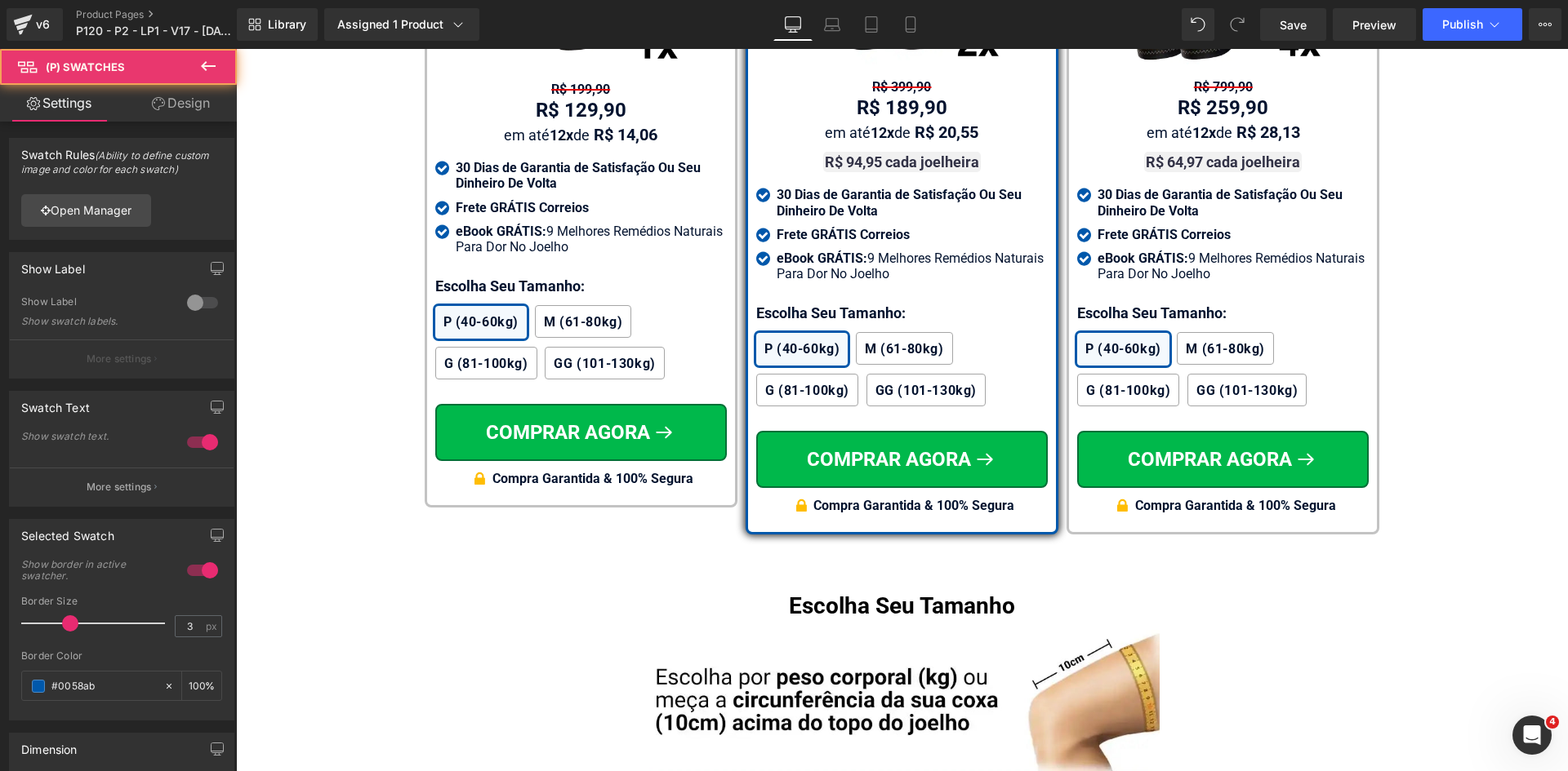
click at [176, 95] on link "Design" at bounding box center [181, 103] width 119 height 37
click at [0, 0] on div "Spacing" at bounding box center [0, 0] width 0 height 0
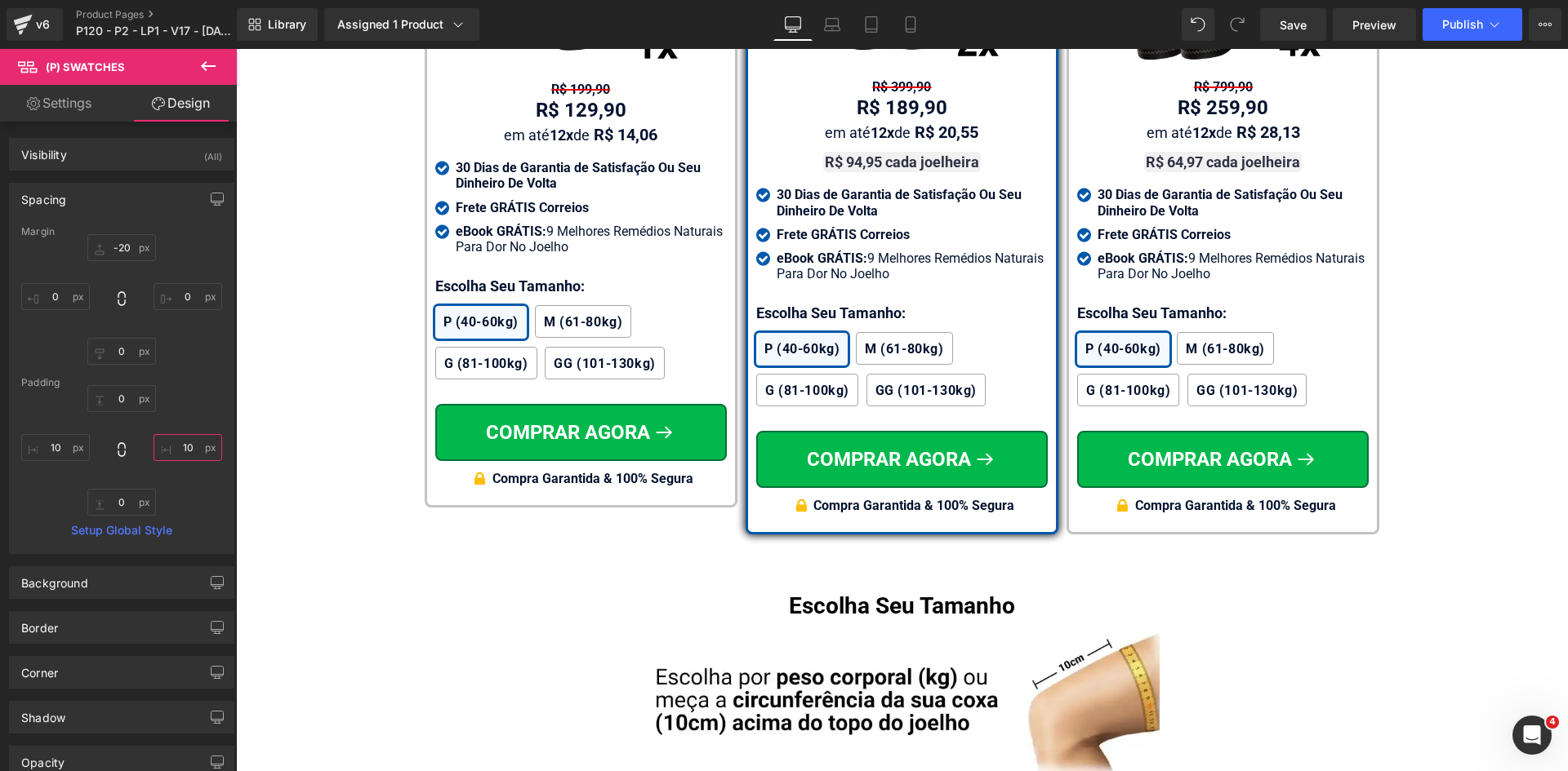
drag, startPoint x: 185, startPoint y: 444, endPoint x: 129, endPoint y: 454, distance: 56.9
click at [185, 444] on input "10" at bounding box center [188, 447] width 69 height 27
type input "2"
click at [58, 457] on input "10" at bounding box center [55, 447] width 69 height 27
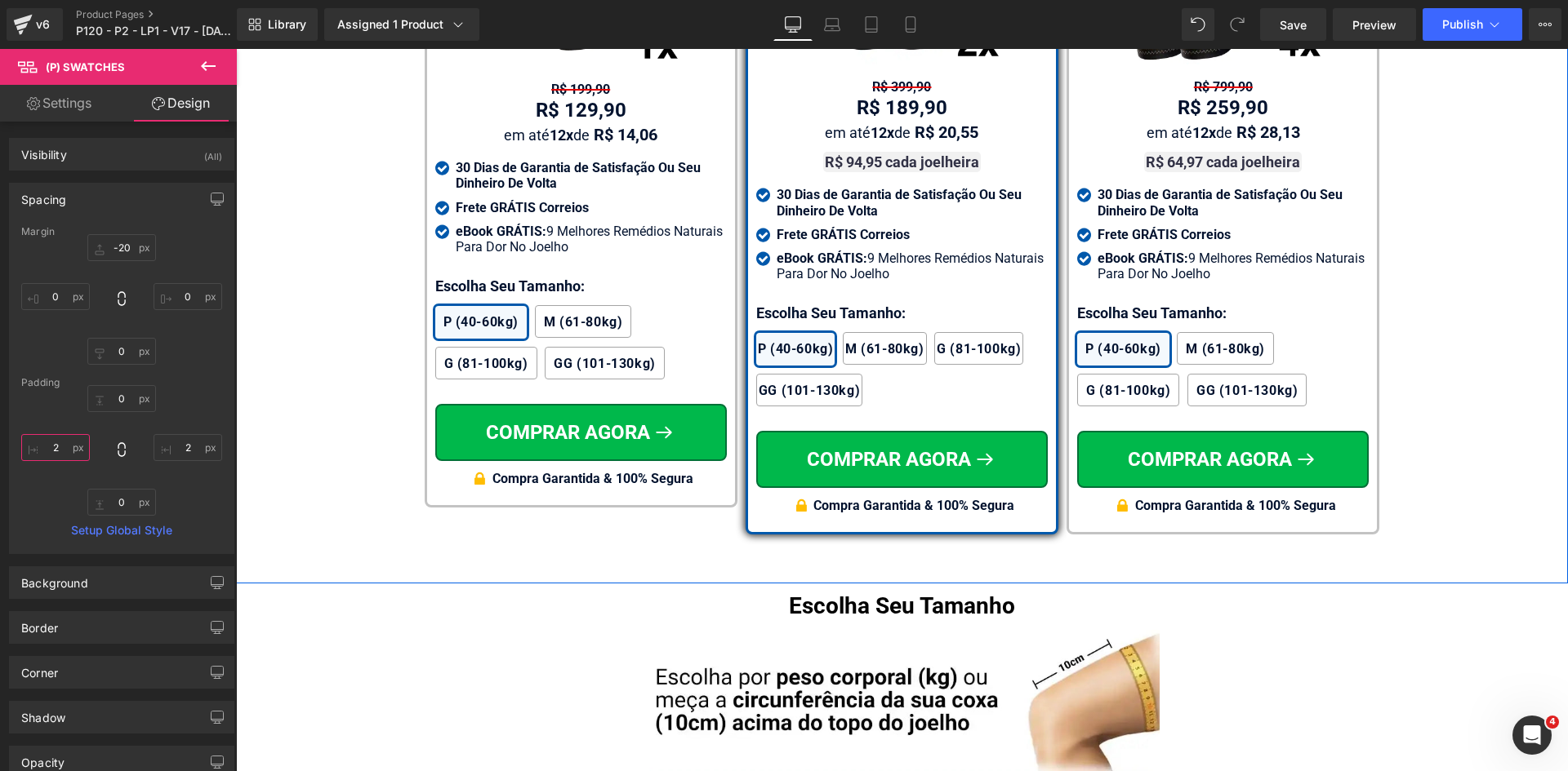
type input "2"
click at [1157, 355] on div "P (40-60kg) M (61-80kg) G (81-100kg) GG (101-130kg)" at bounding box center [1223, 373] width 292 height 82
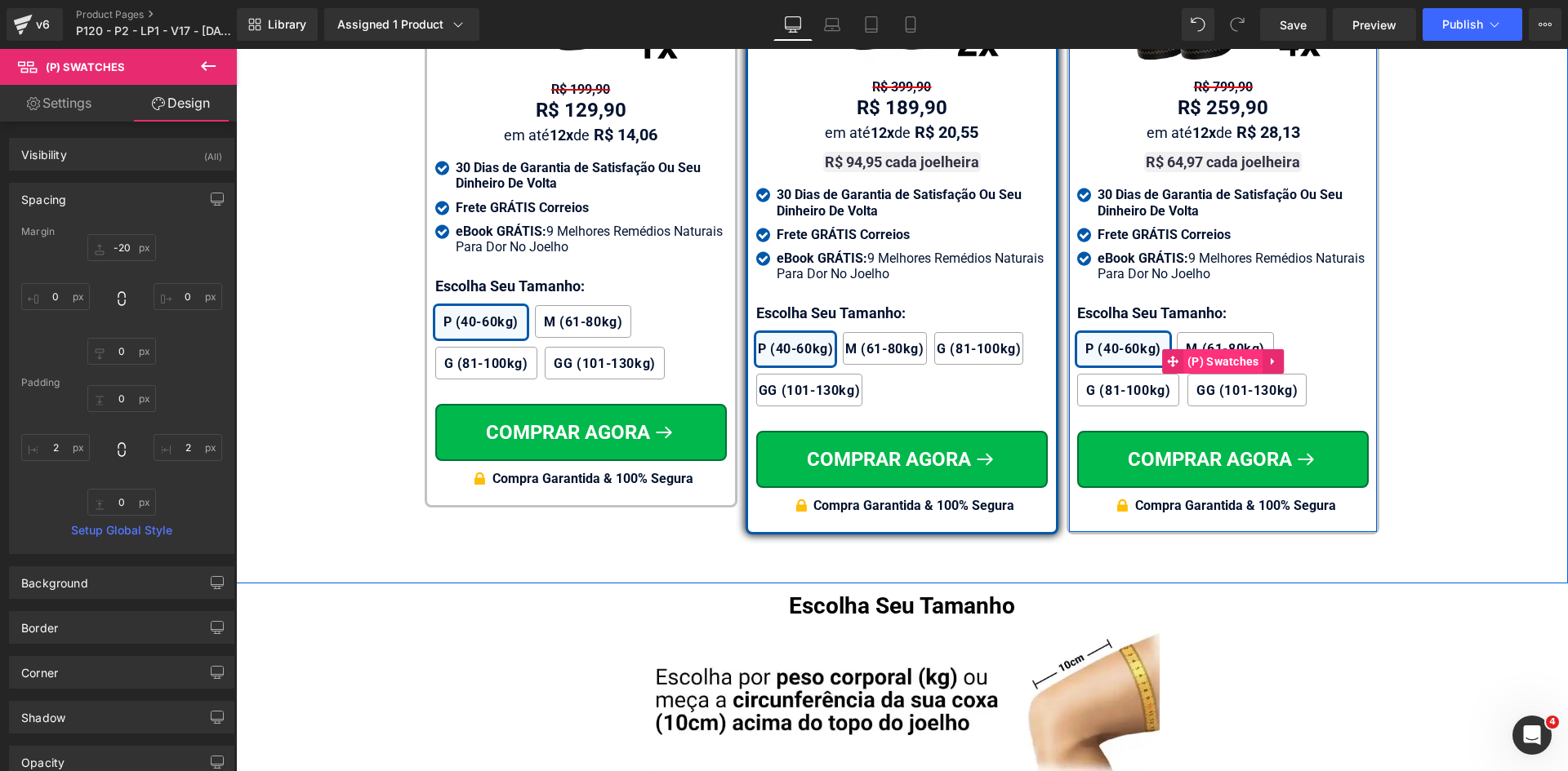
click at [1208, 349] on span "(P) Swatches" at bounding box center [1223, 361] width 80 height 24
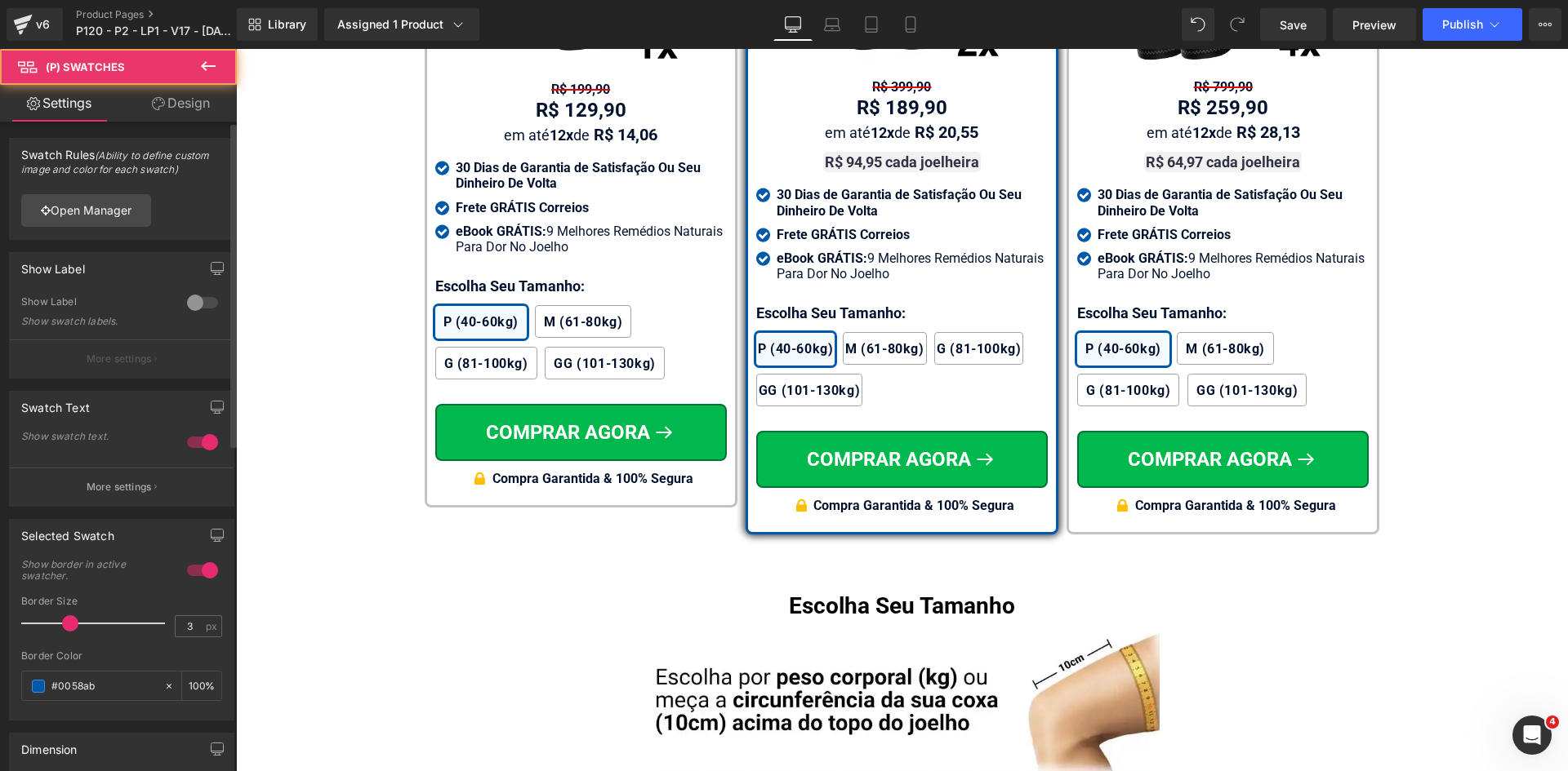
click at [193, 447] on div at bounding box center [202, 443] width 39 height 26
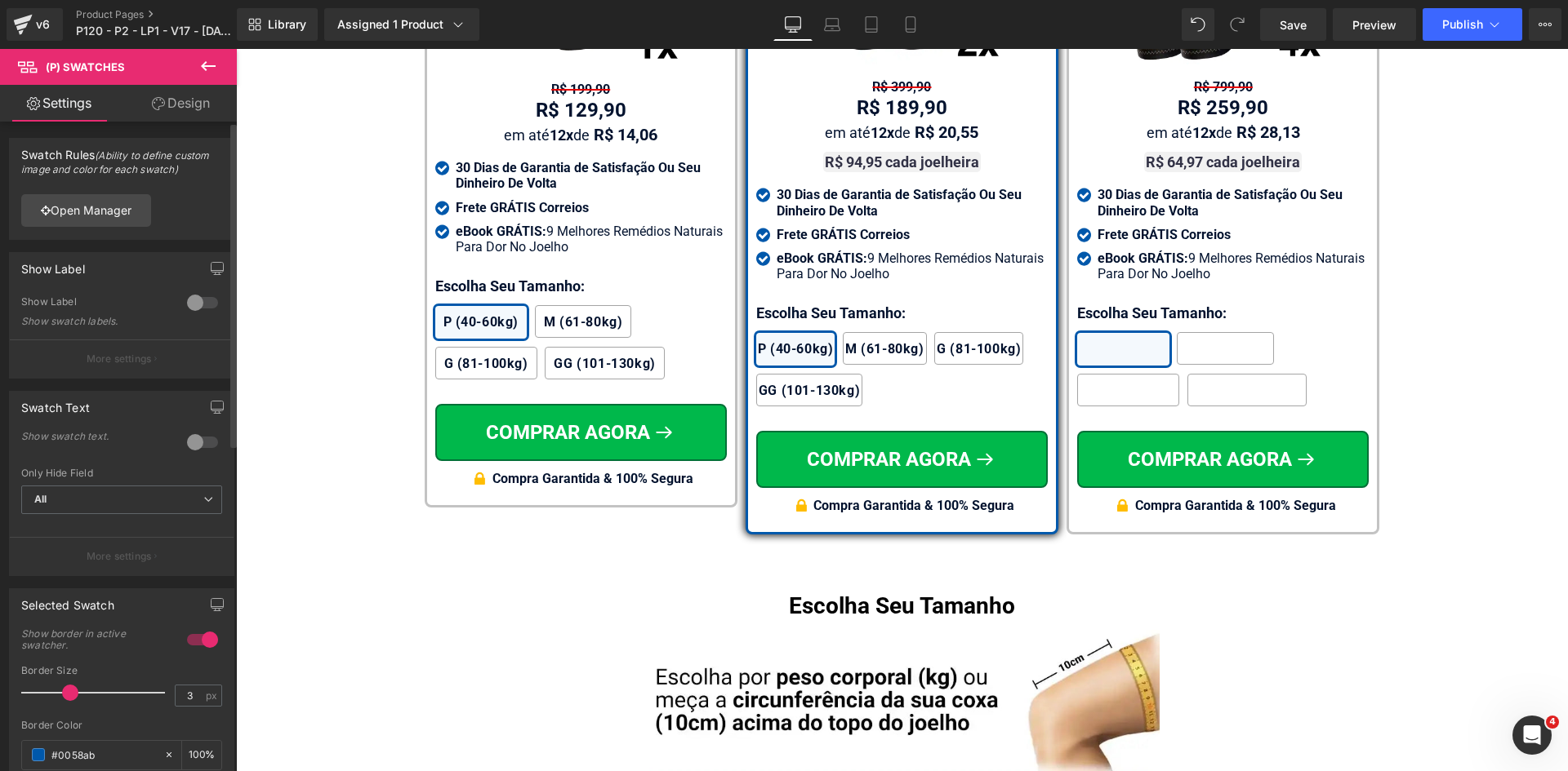
click at [191, 447] on div at bounding box center [202, 443] width 39 height 26
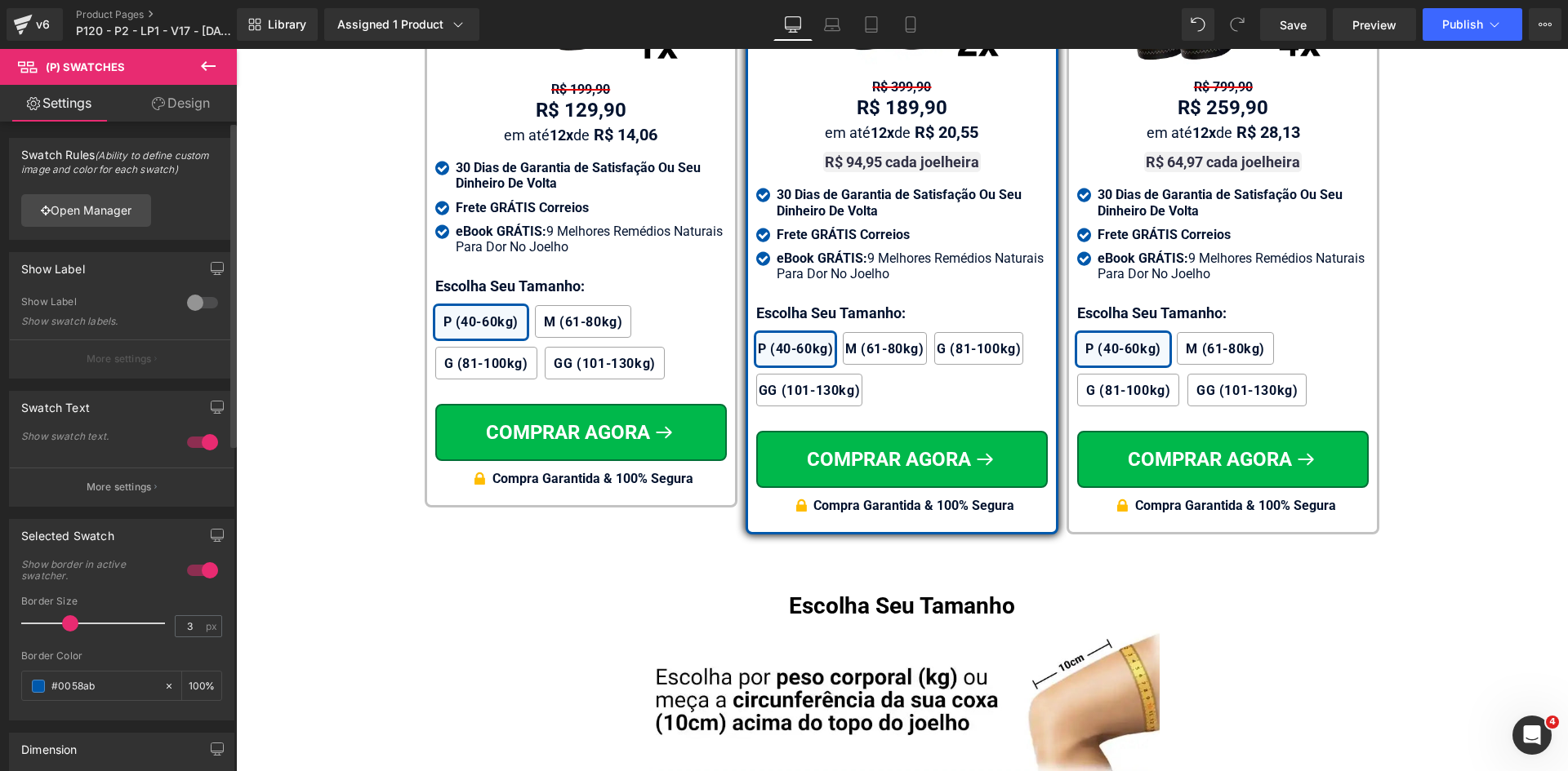
click at [204, 444] on div at bounding box center [202, 443] width 39 height 26
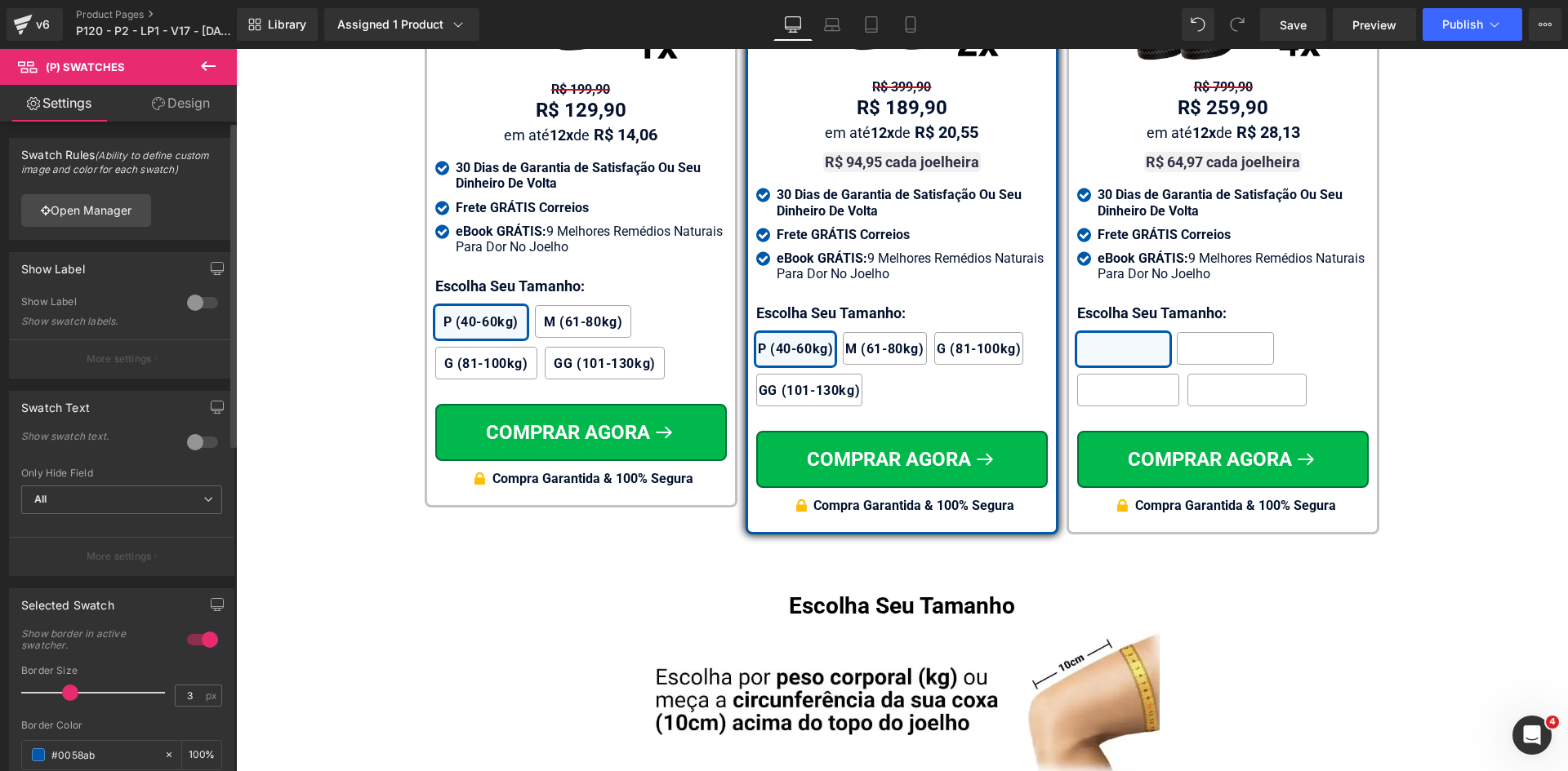
click at [204, 444] on div at bounding box center [202, 443] width 39 height 26
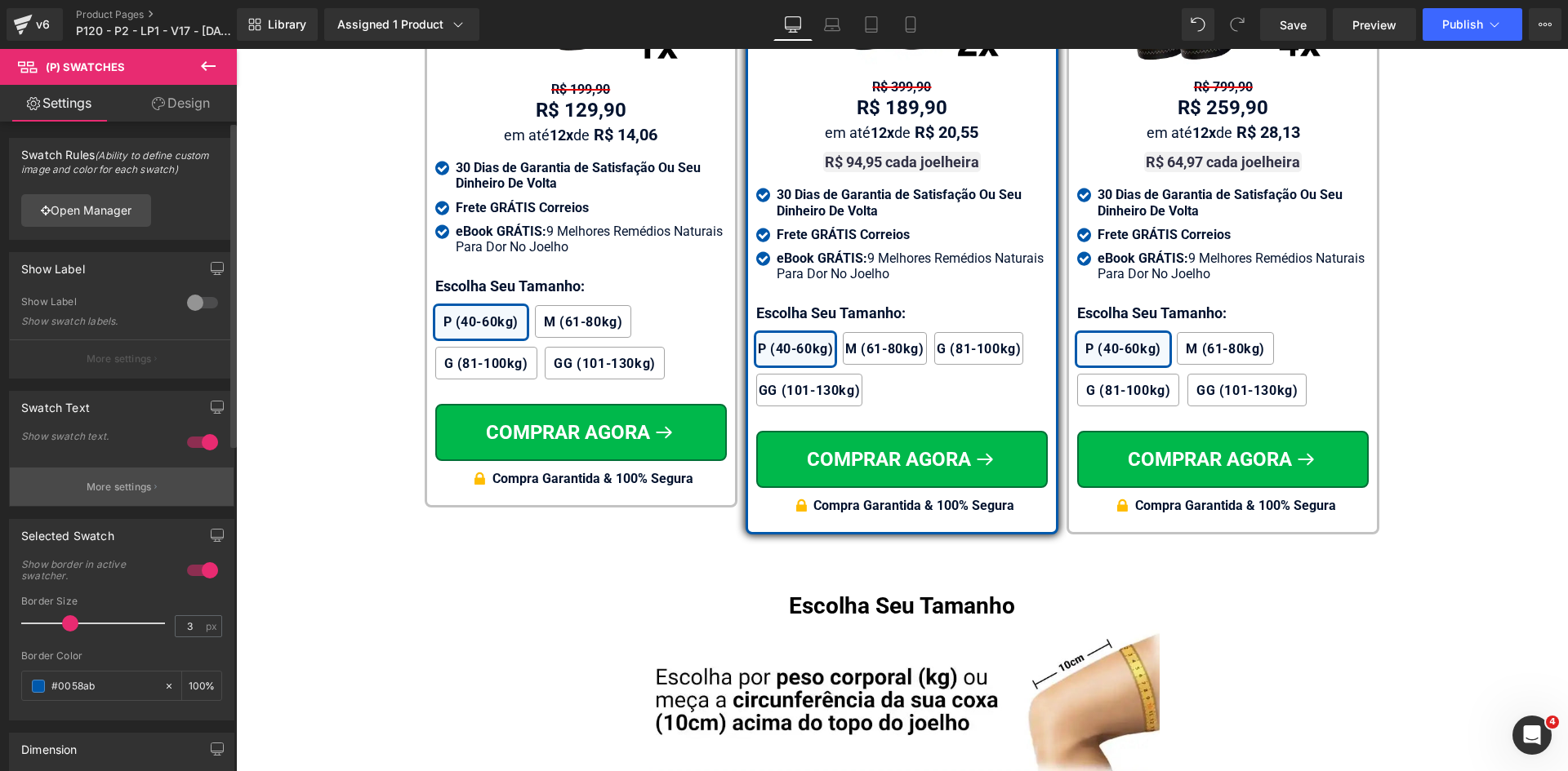
click at [107, 498] on button "More settings" at bounding box center [121, 487] width 224 height 38
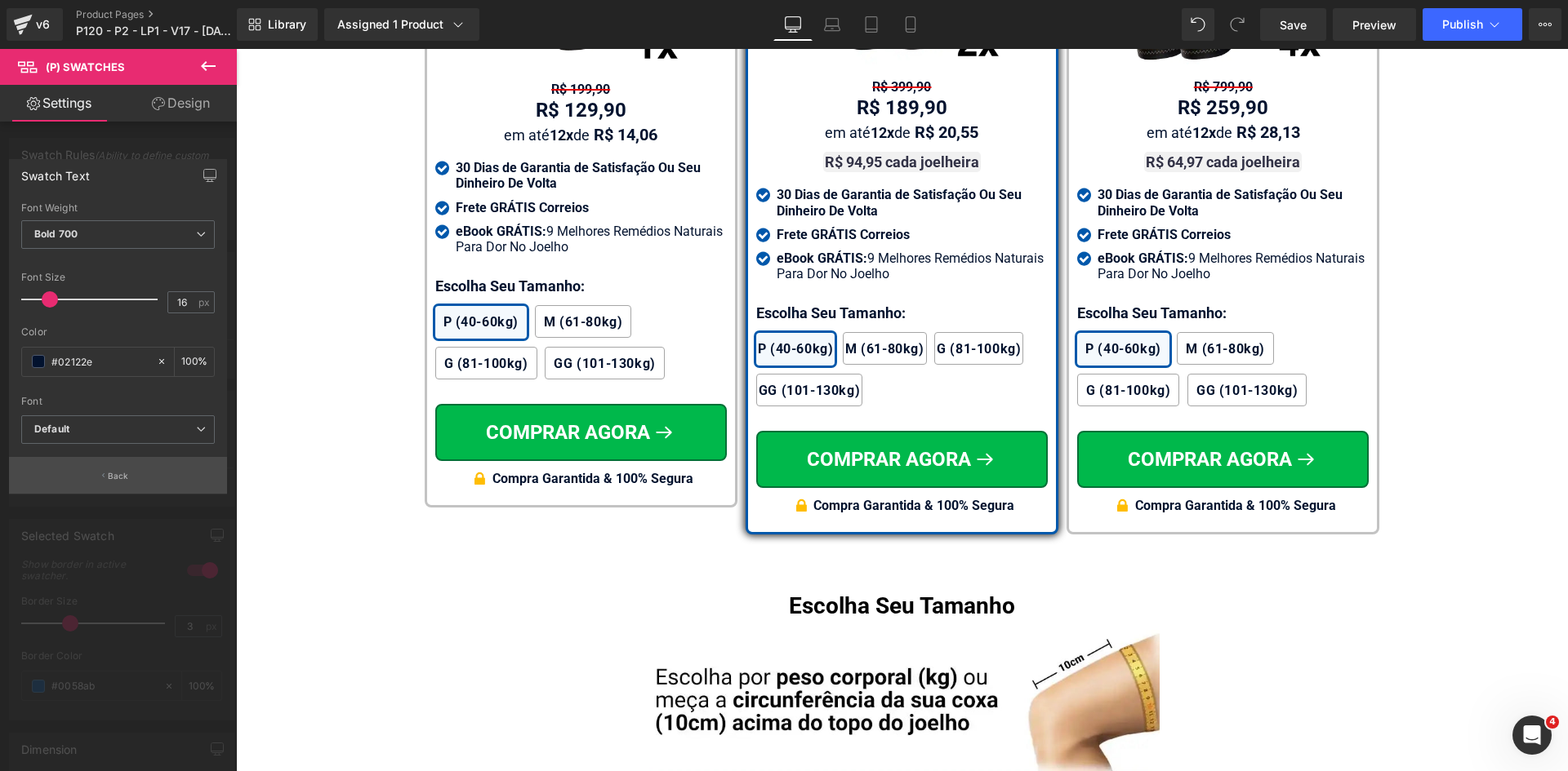
click at [113, 475] on p "Back" at bounding box center [118, 476] width 21 height 12
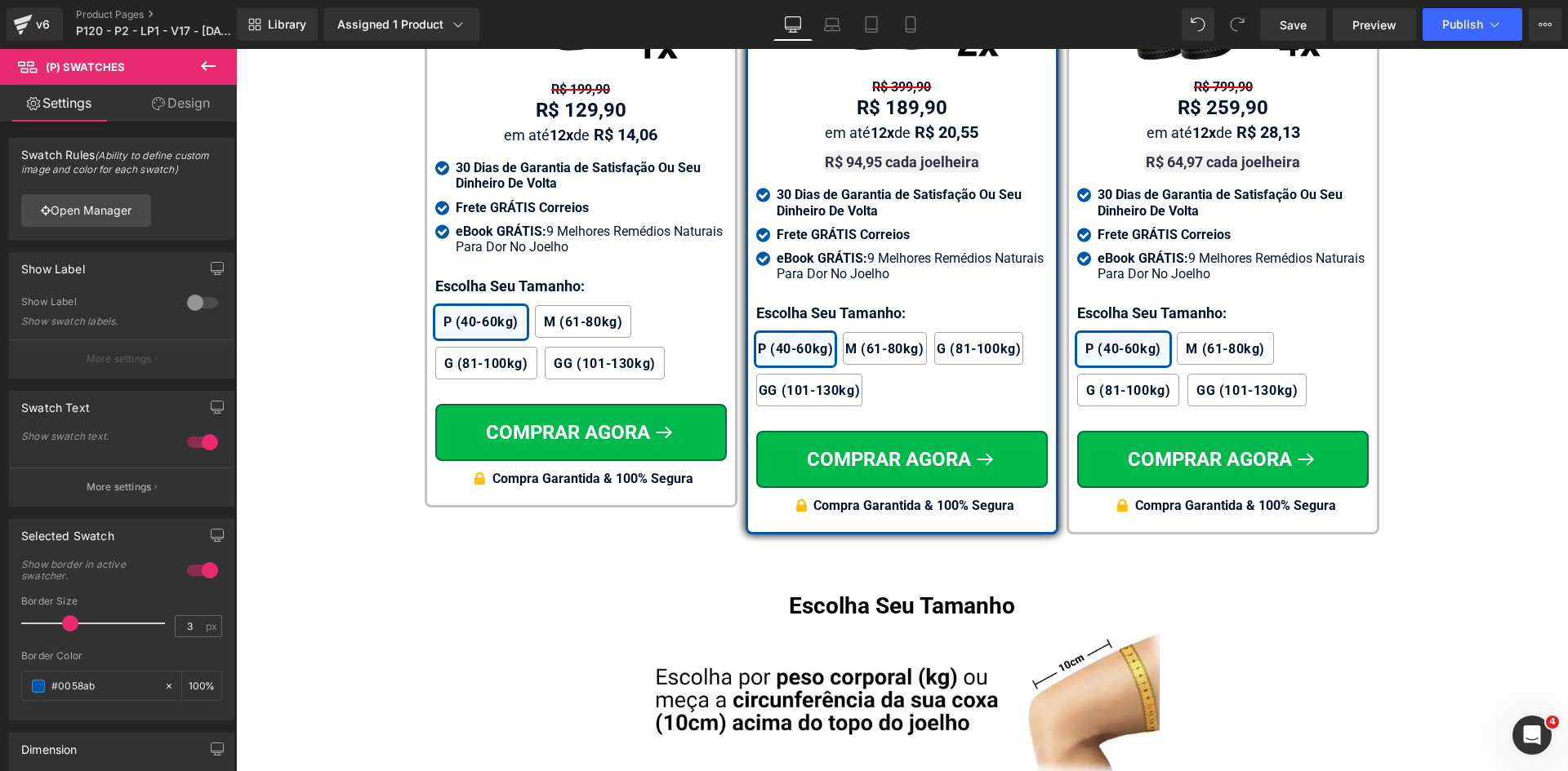
click at [178, 107] on link "Design" at bounding box center [181, 103] width 119 height 37
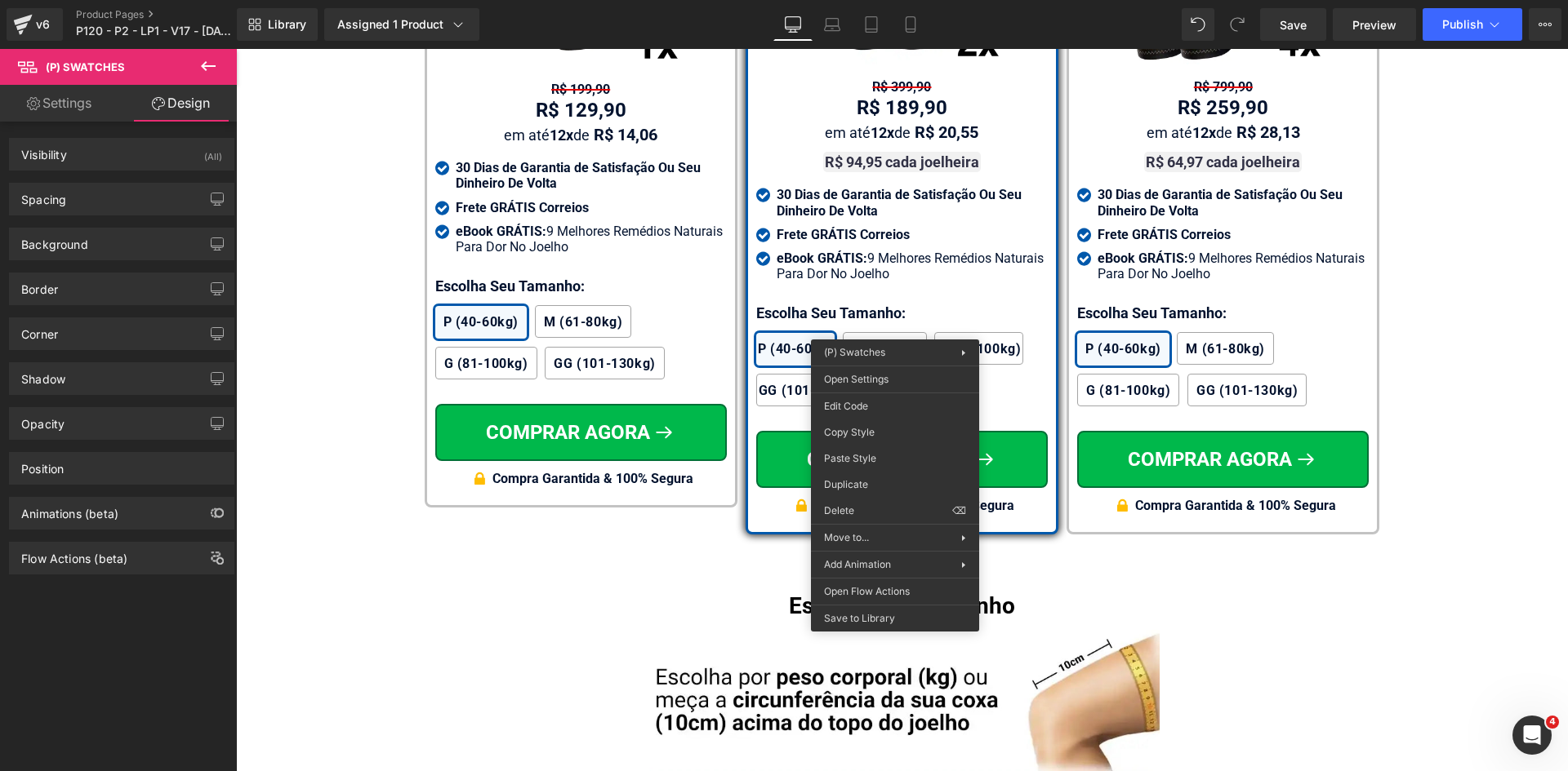
drag, startPoint x: 1106, startPoint y: 481, endPoint x: 1025, endPoint y: 403, distance: 112.4
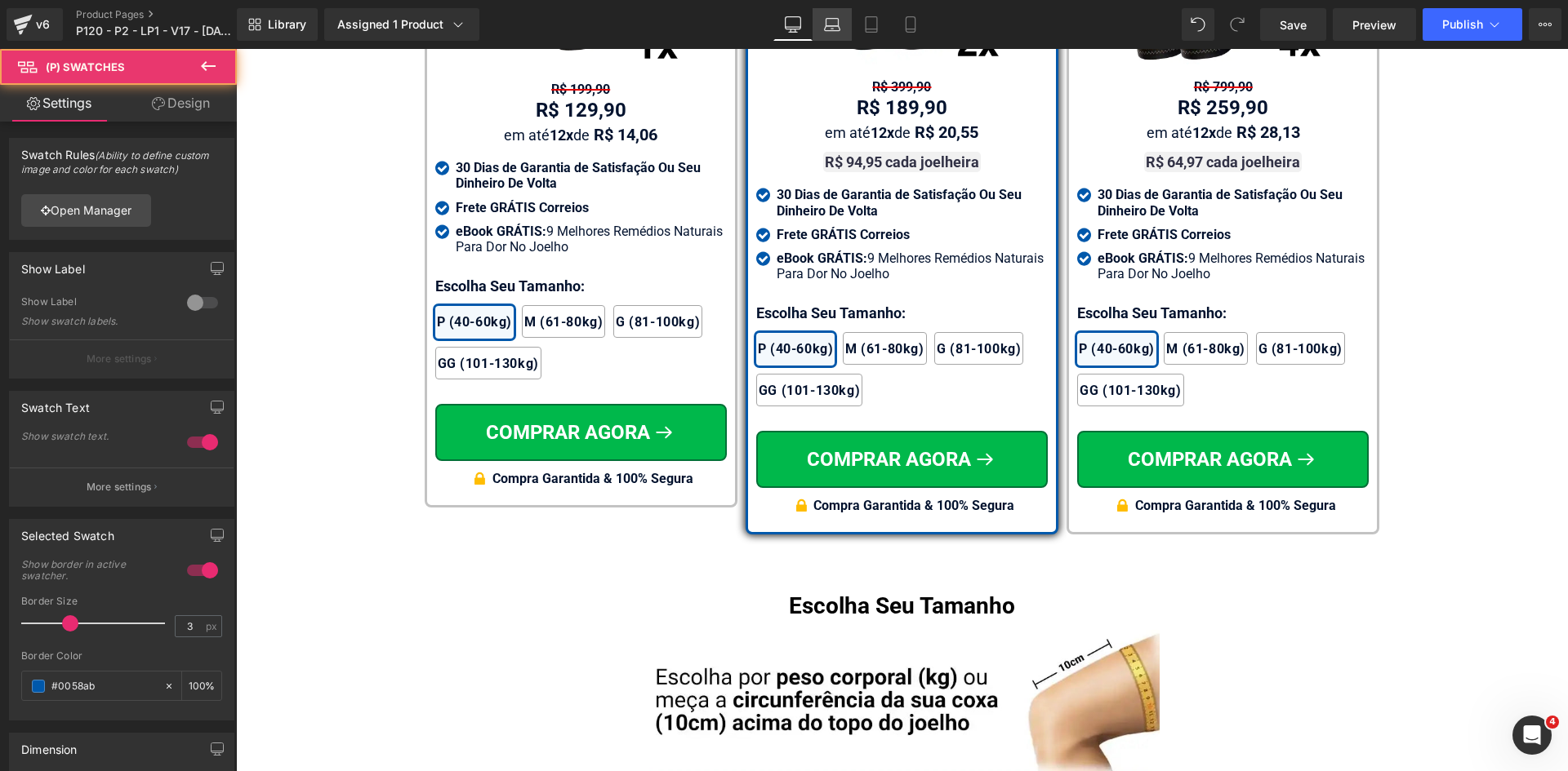
drag, startPoint x: 835, startPoint y: 29, endPoint x: 463, endPoint y: 158, distance: 393.7
click at [835, 29] on icon at bounding box center [832, 24] width 17 height 17
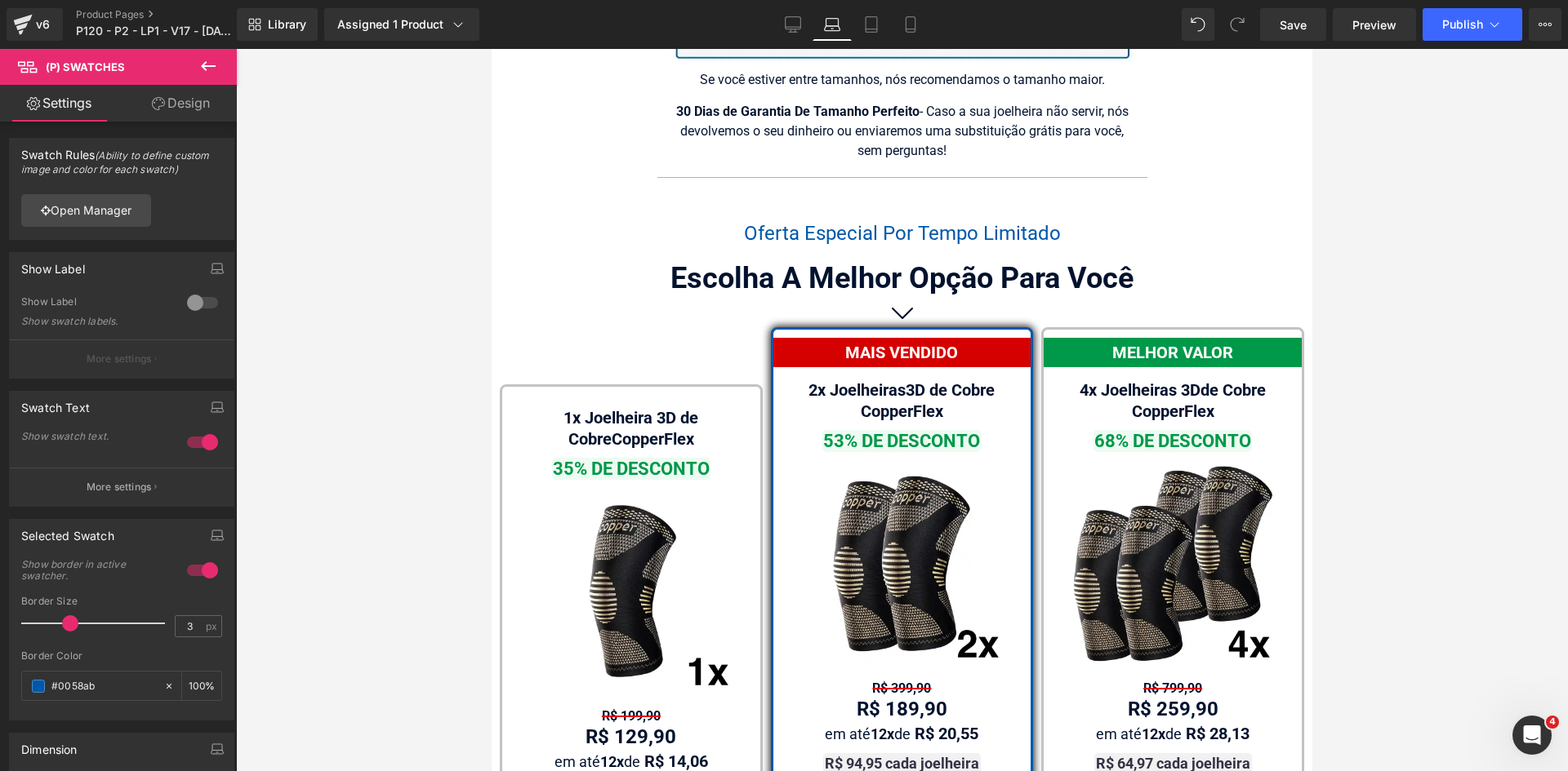
scroll to position [11050, 0]
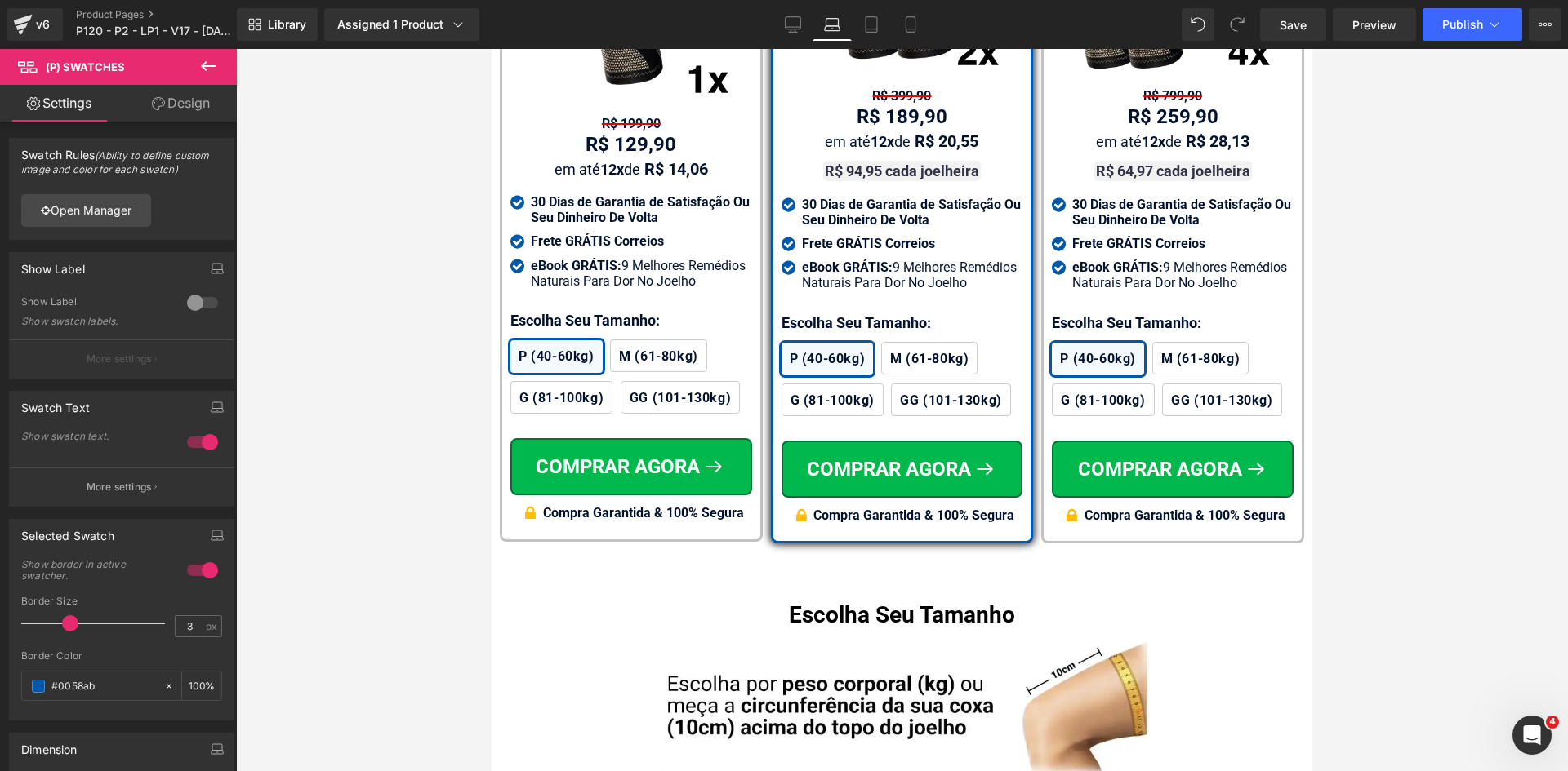
click at [183, 96] on link "Design" at bounding box center [181, 103] width 119 height 37
click at [0, 0] on div "Spacing" at bounding box center [0, 0] width 0 height 0
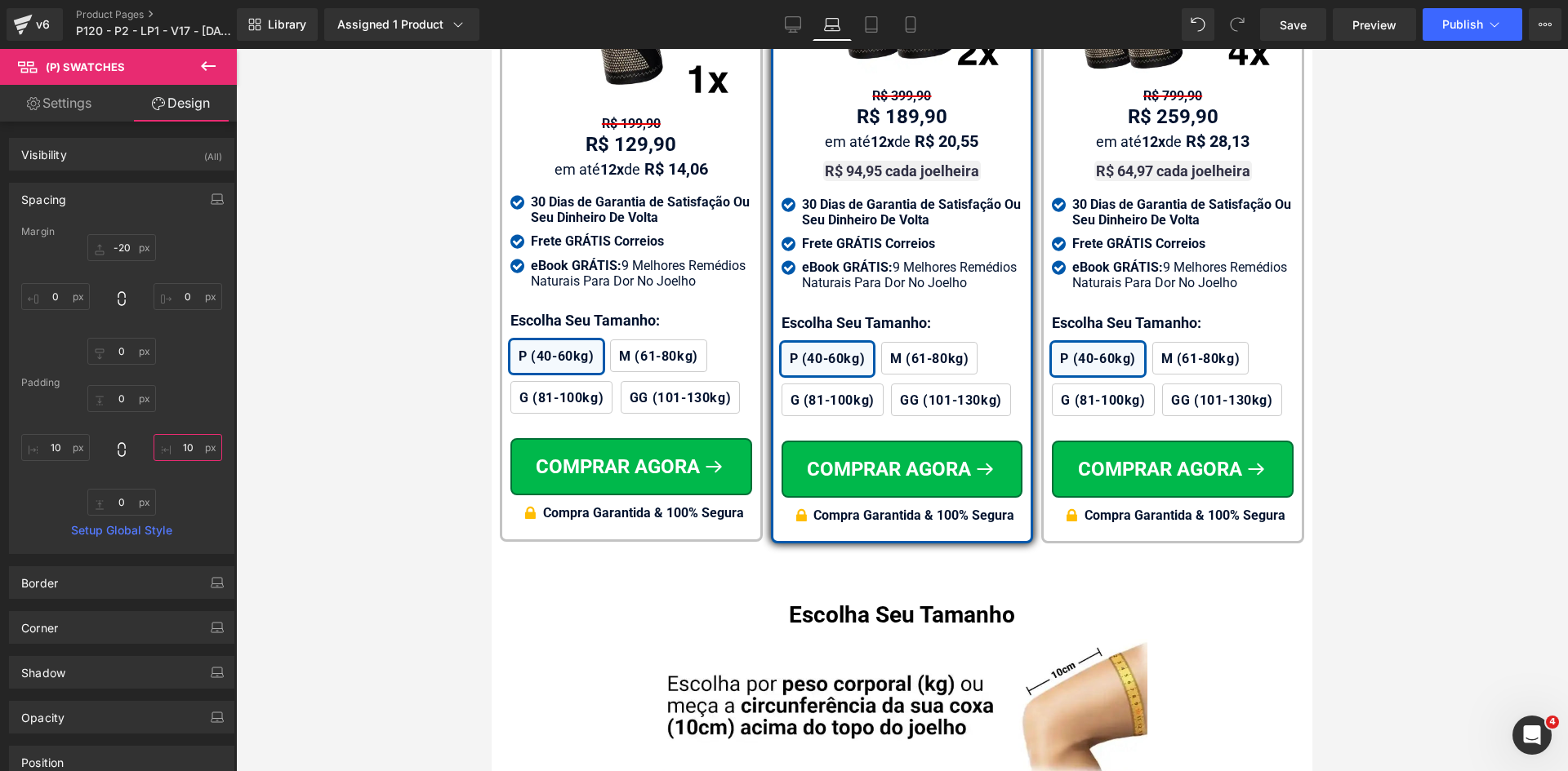
click at [184, 458] on input "text" at bounding box center [188, 447] width 69 height 27
type input "2"
click at [52, 449] on input "text" at bounding box center [55, 447] width 69 height 27
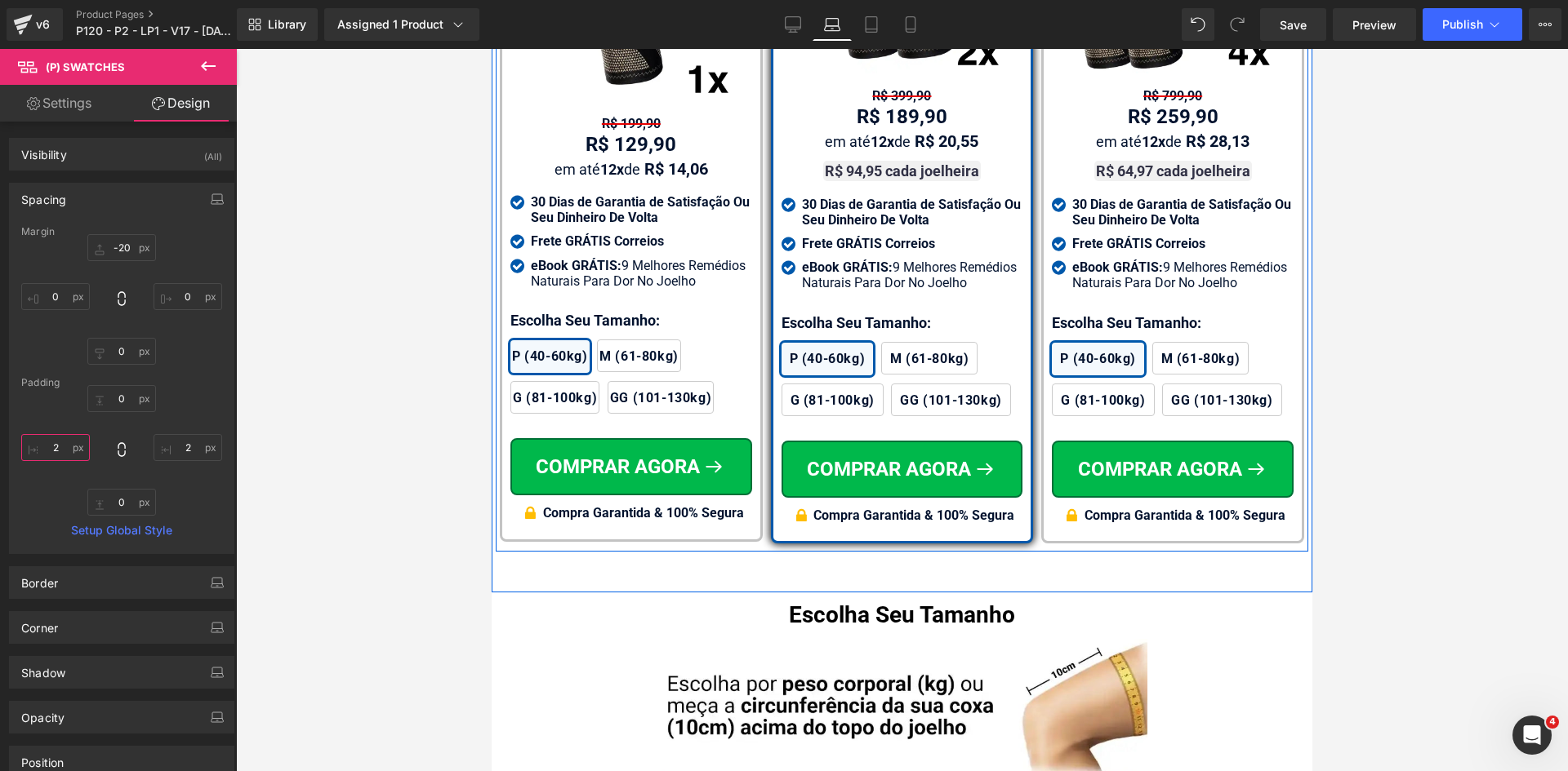
type input "2"
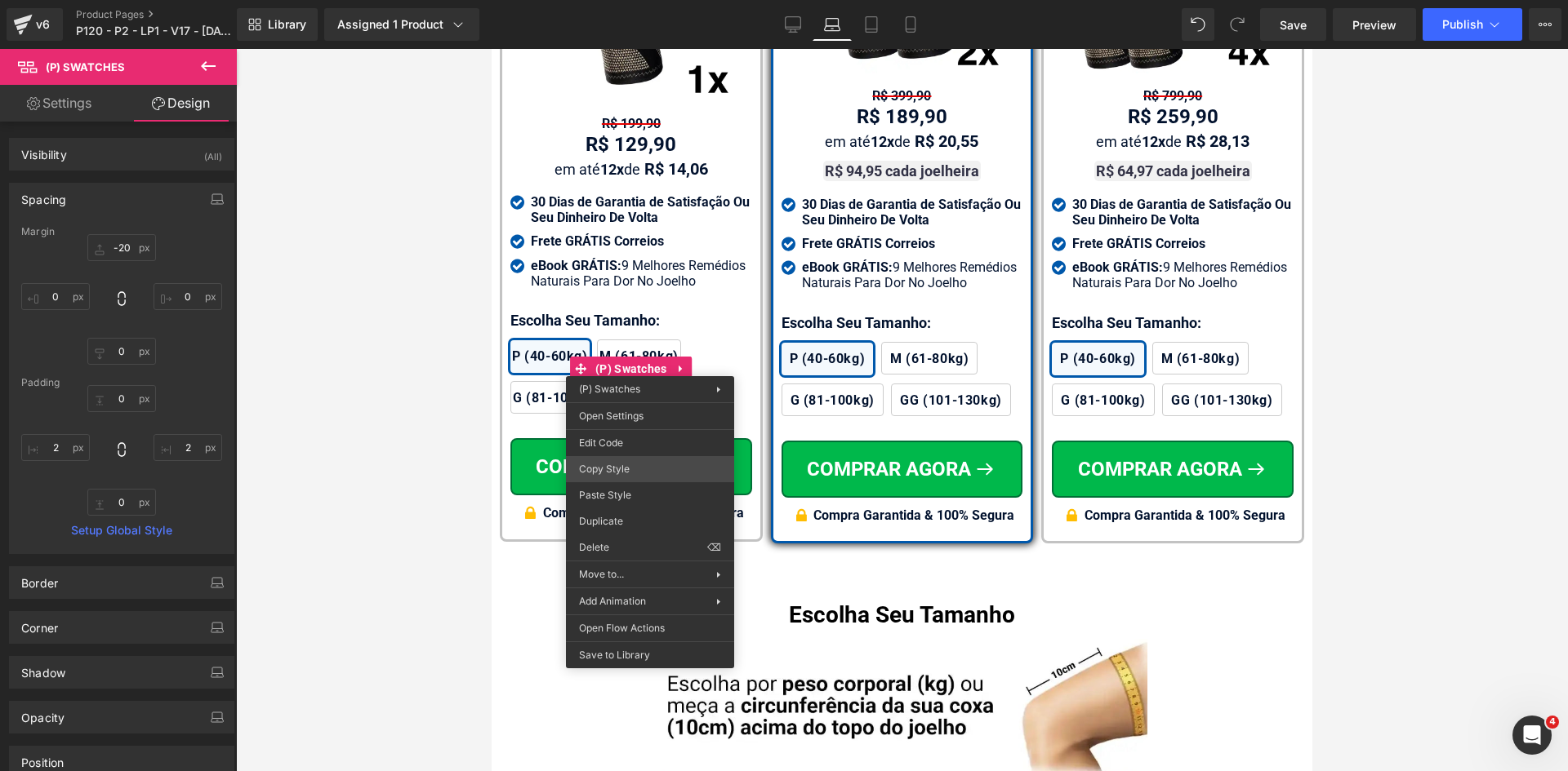
drag, startPoint x: 1093, startPoint y: 526, endPoint x: 774, endPoint y: 393, distance: 345.6
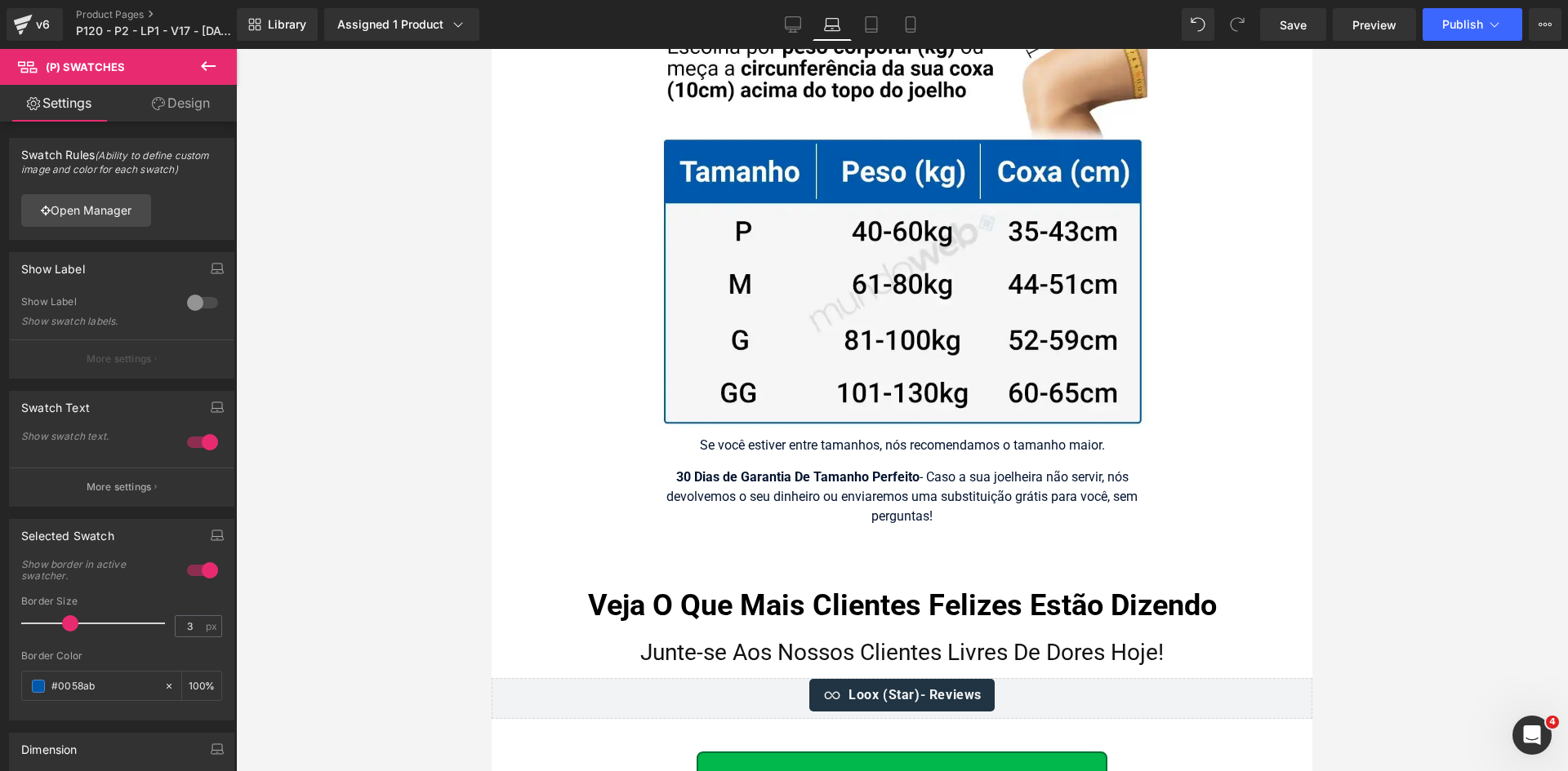
scroll to position [11866, 0]
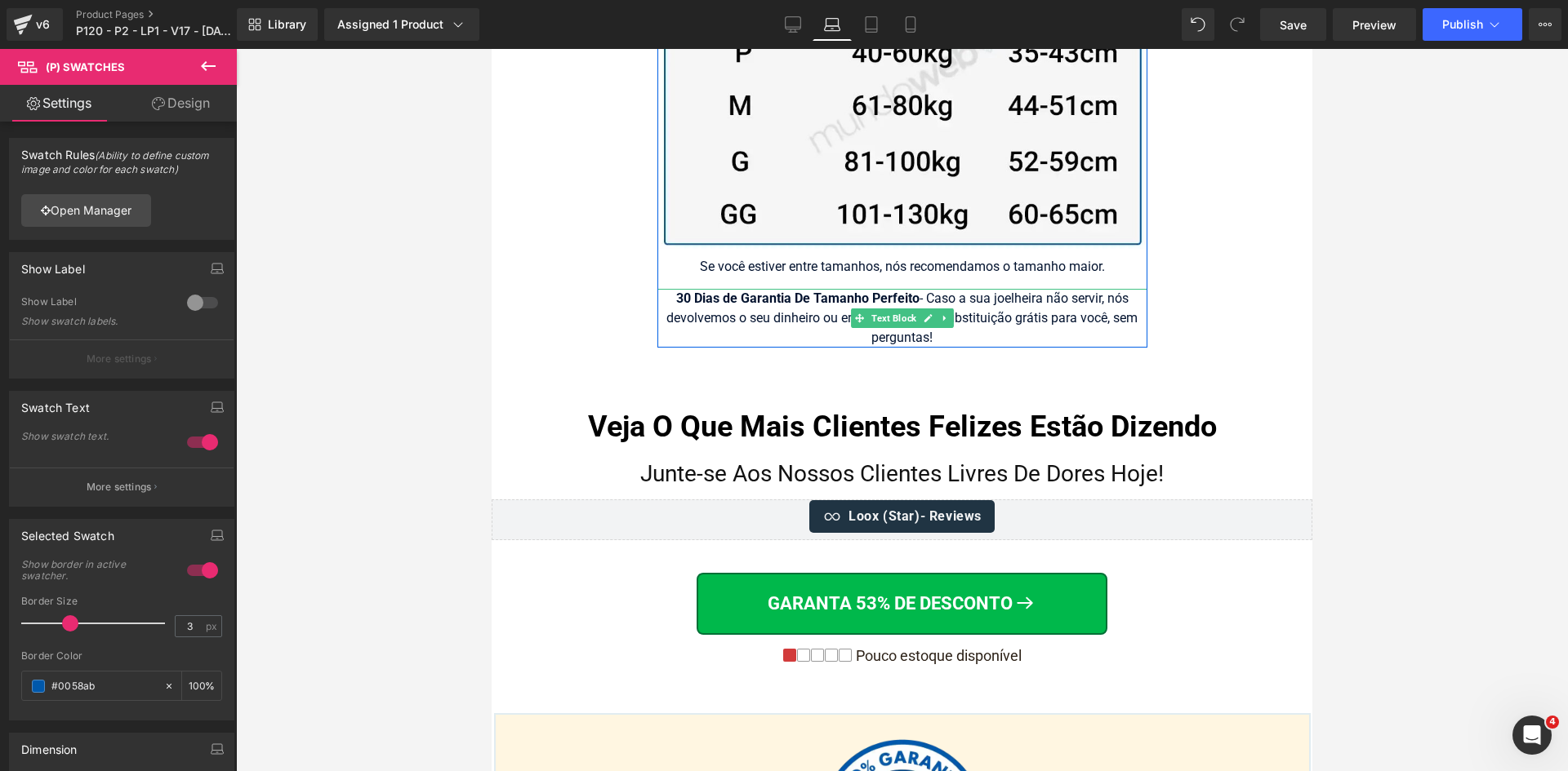
click at [968, 303] on div "30 Dias de Garantia De Tamanho Perfeito - Caso a sua joelheira não servir, nós …" at bounding box center [901, 318] width 490 height 59
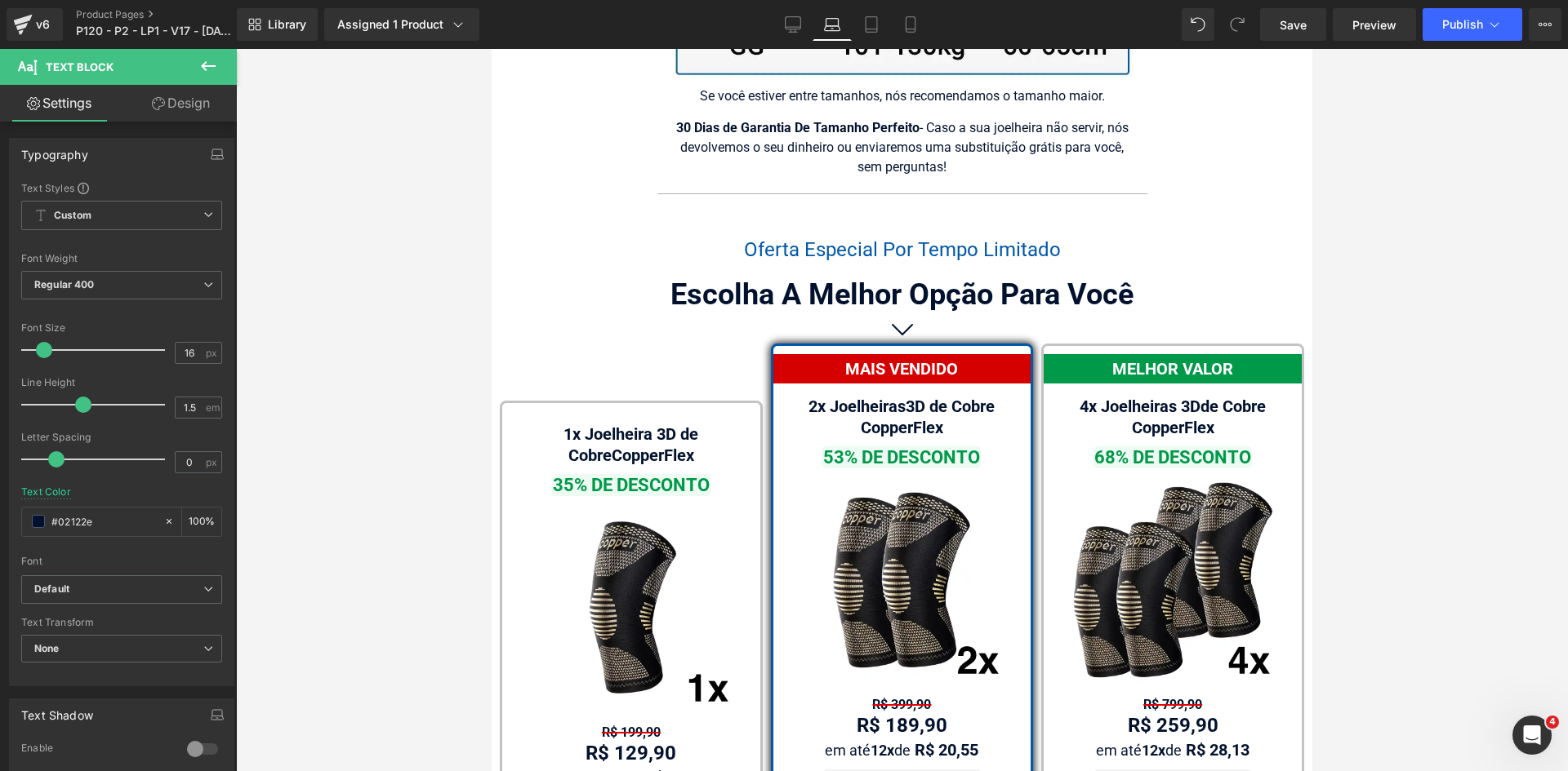
scroll to position [10316, 0]
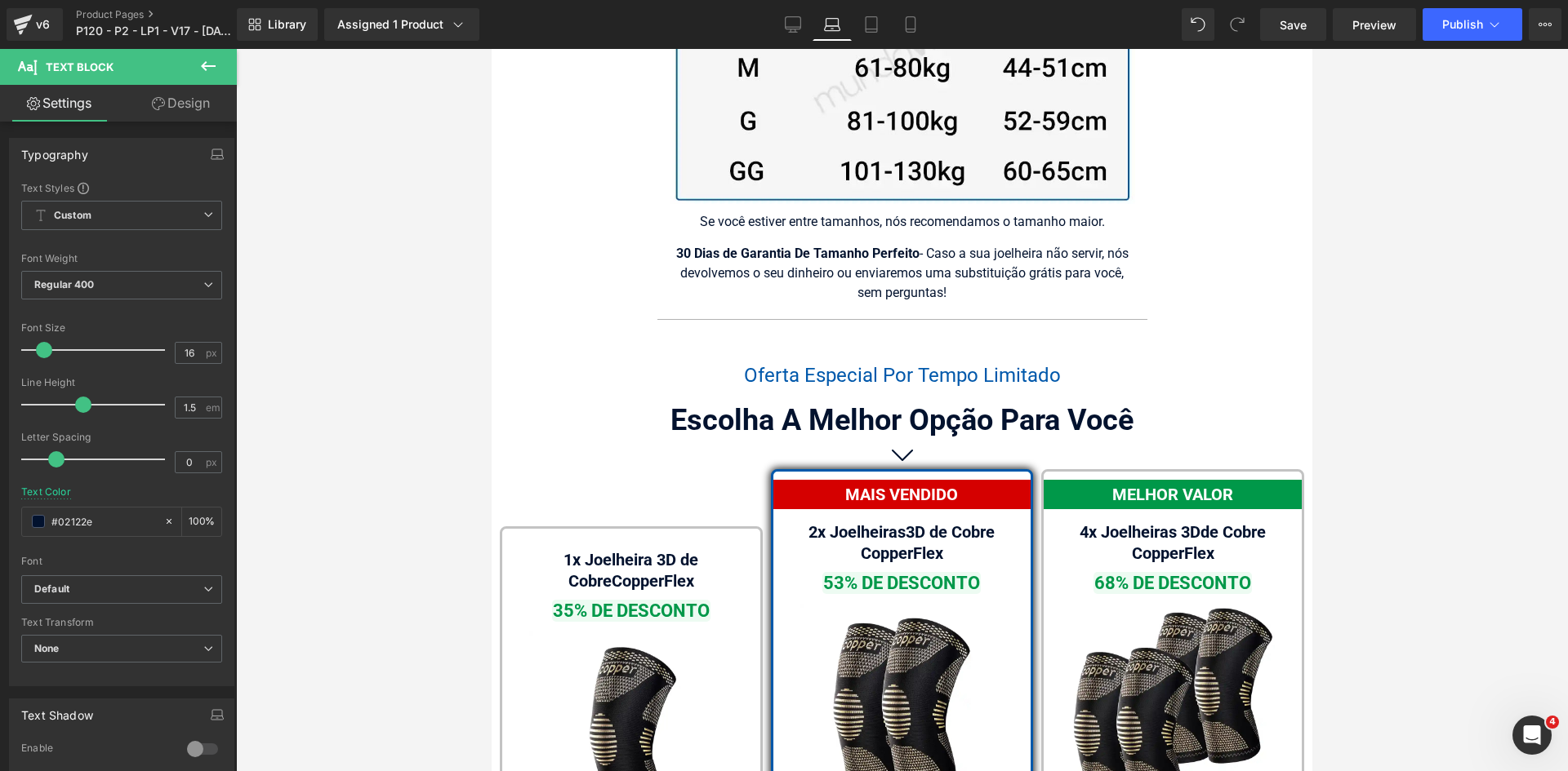
click at [971, 268] on div "30 Dias de Garantia De Tamanho Perfeito - Caso a sua joelheira não servir, nós …" at bounding box center [901, 272] width 466 height 59
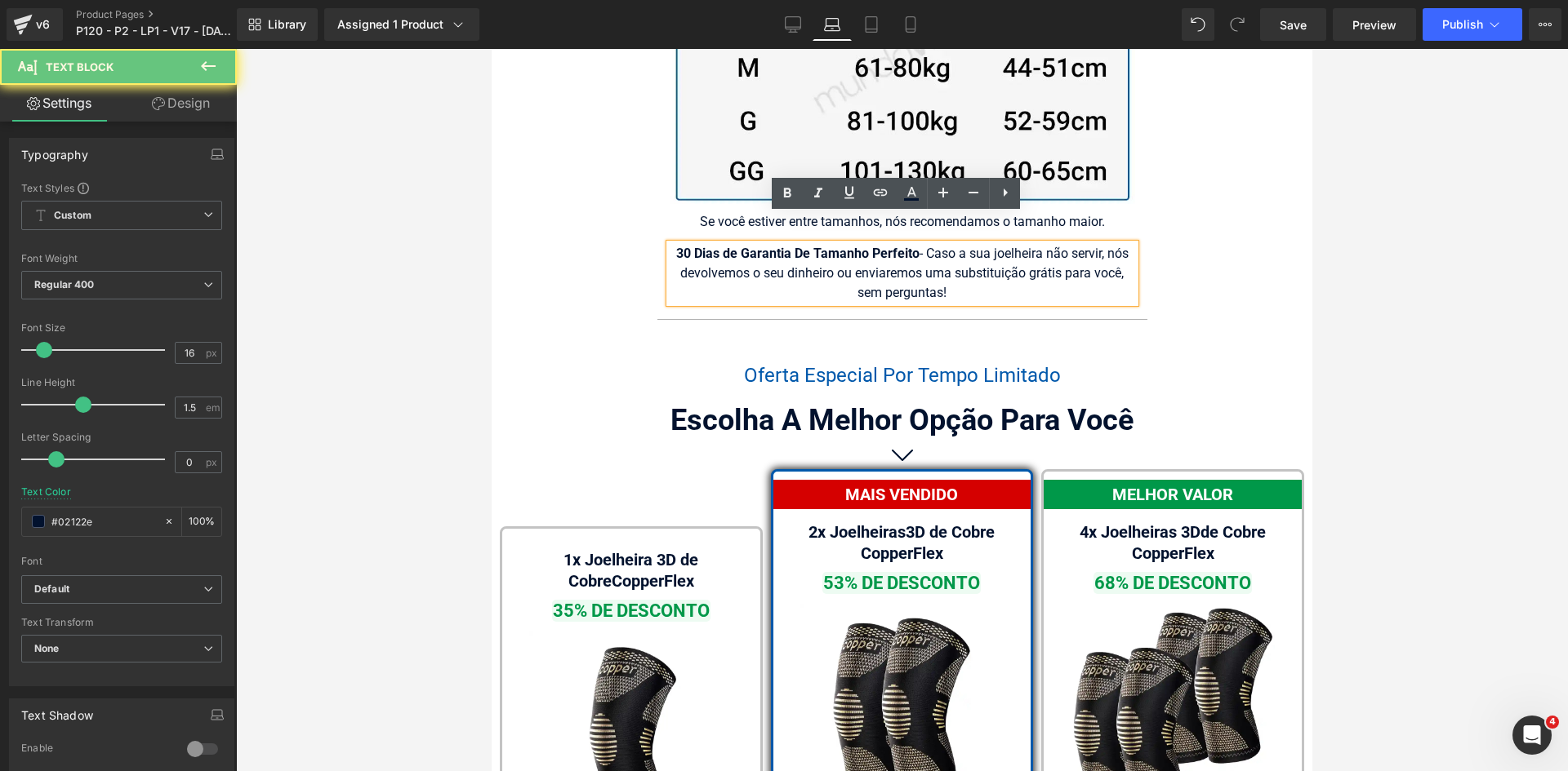
click at [956, 266] on div "30 Dias de Garantia De Tamanho Perfeito - Caso a sua joelheira não servir, nós …" at bounding box center [901, 272] width 466 height 59
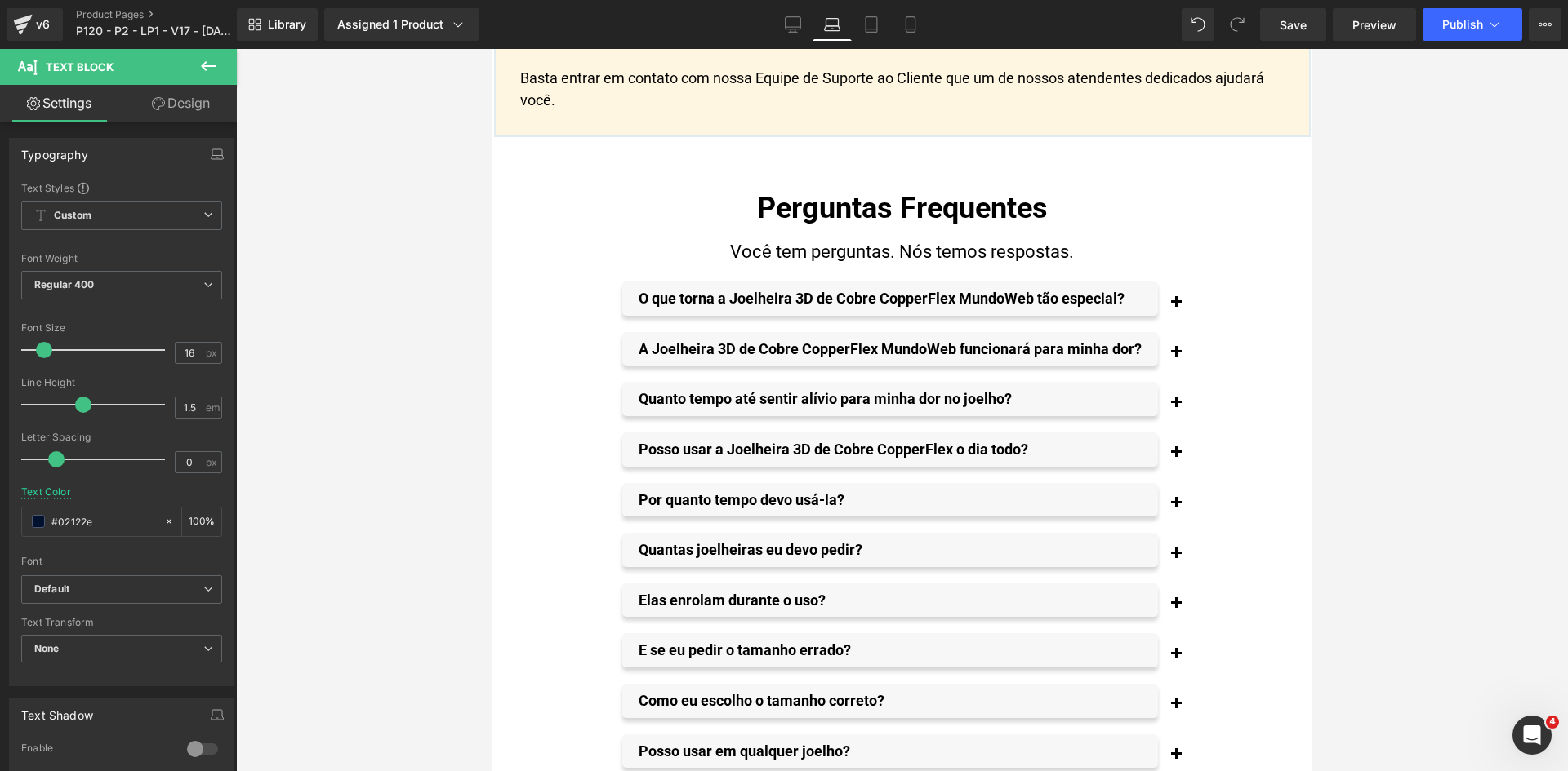
scroll to position [13498, 0]
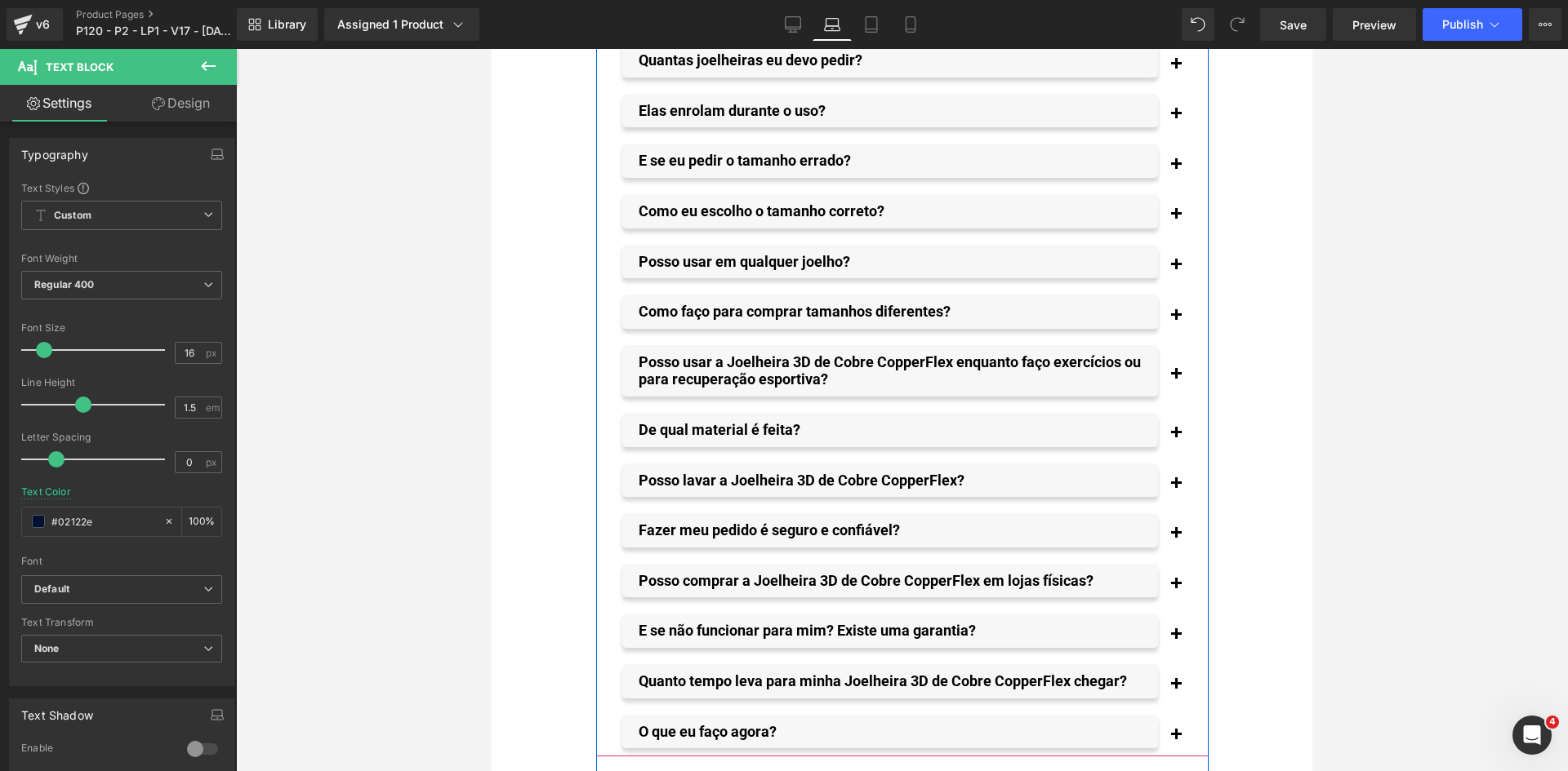
click at [1176, 689] on span "button" at bounding box center [1176, 689] width 0 height 0
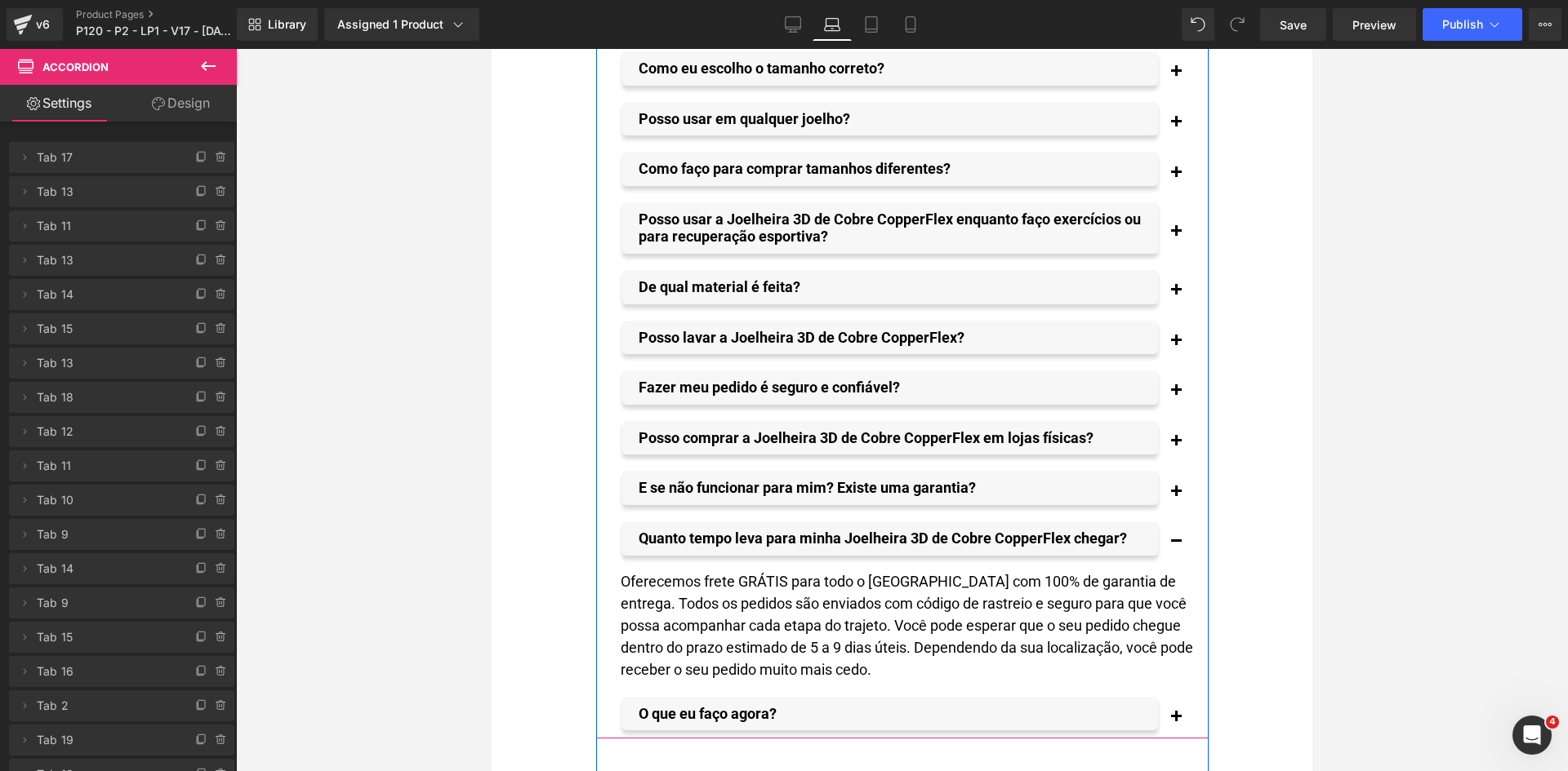
scroll to position [13743, 0]
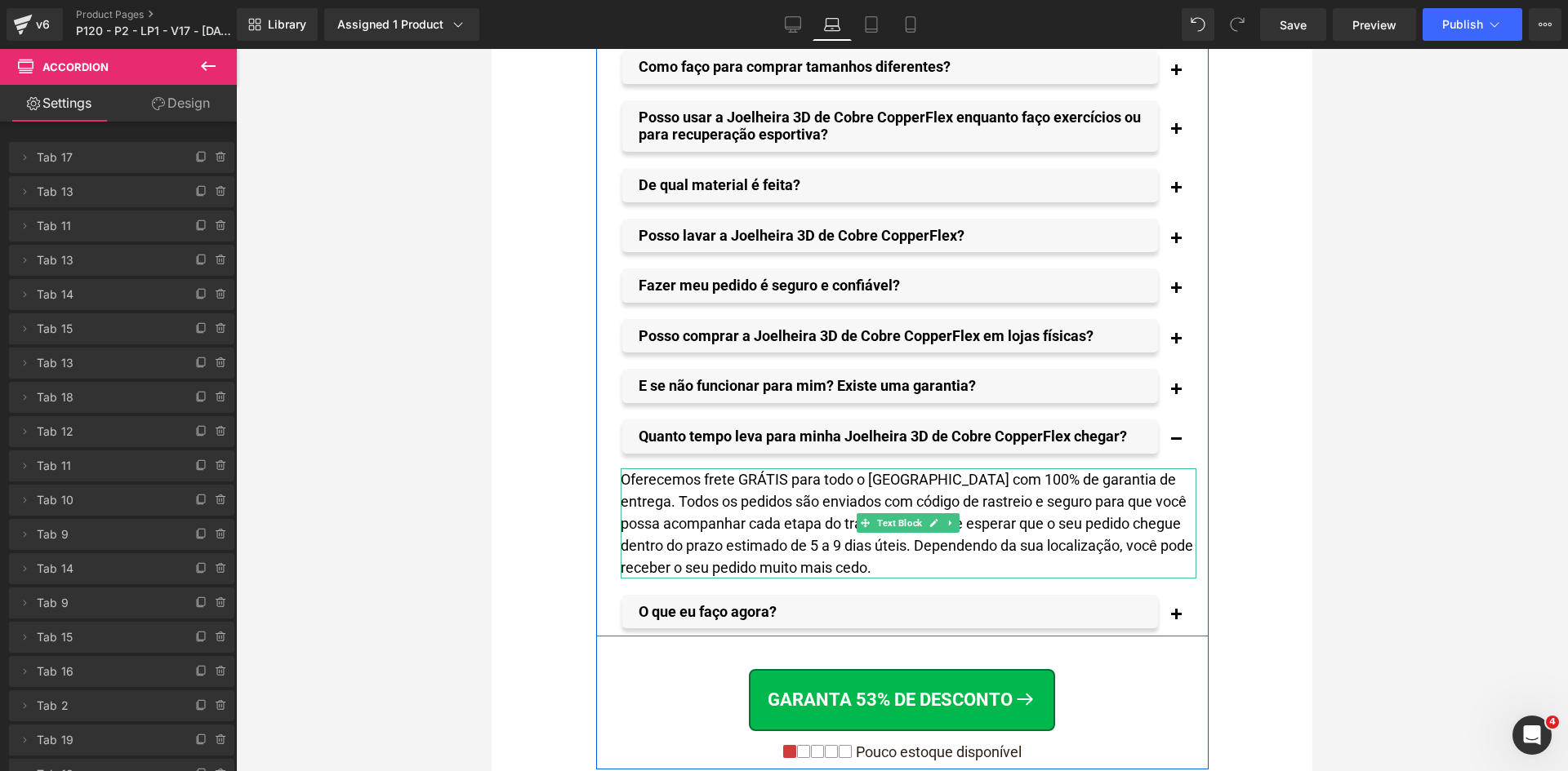
click at [1127, 468] on div "Oferecemos frete GRÁTIS para todo o [GEOGRAPHIC_DATA] com 100% de garantia de e…" at bounding box center [908, 523] width 576 height 110
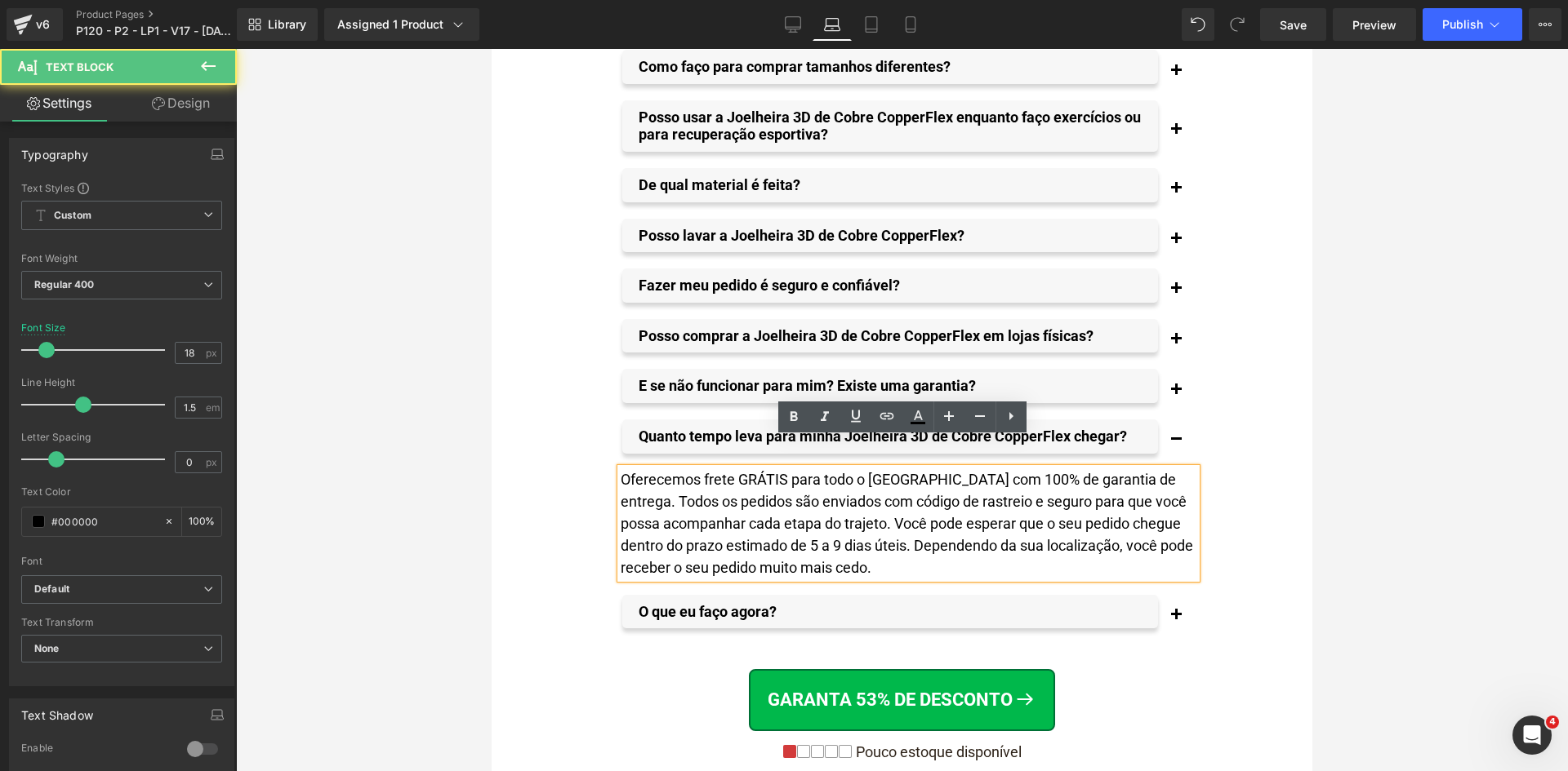
click at [1129, 468] on div "Oferecemos frete GRÁTIS para todo o [GEOGRAPHIC_DATA] com 100% de garantia de e…" at bounding box center [908, 523] width 576 height 110
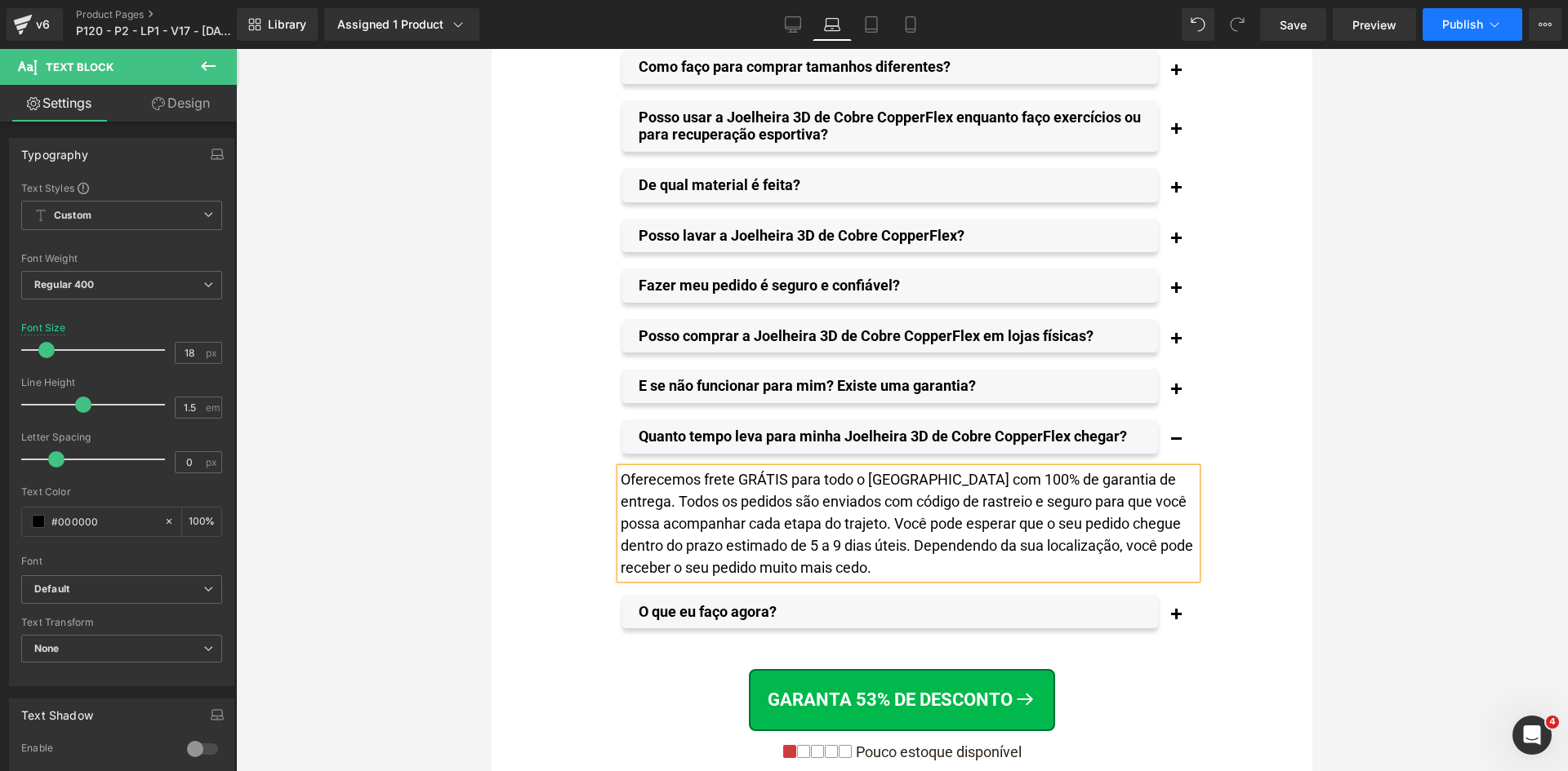
click at [1465, 18] on span "Publish" at bounding box center [1462, 24] width 41 height 13
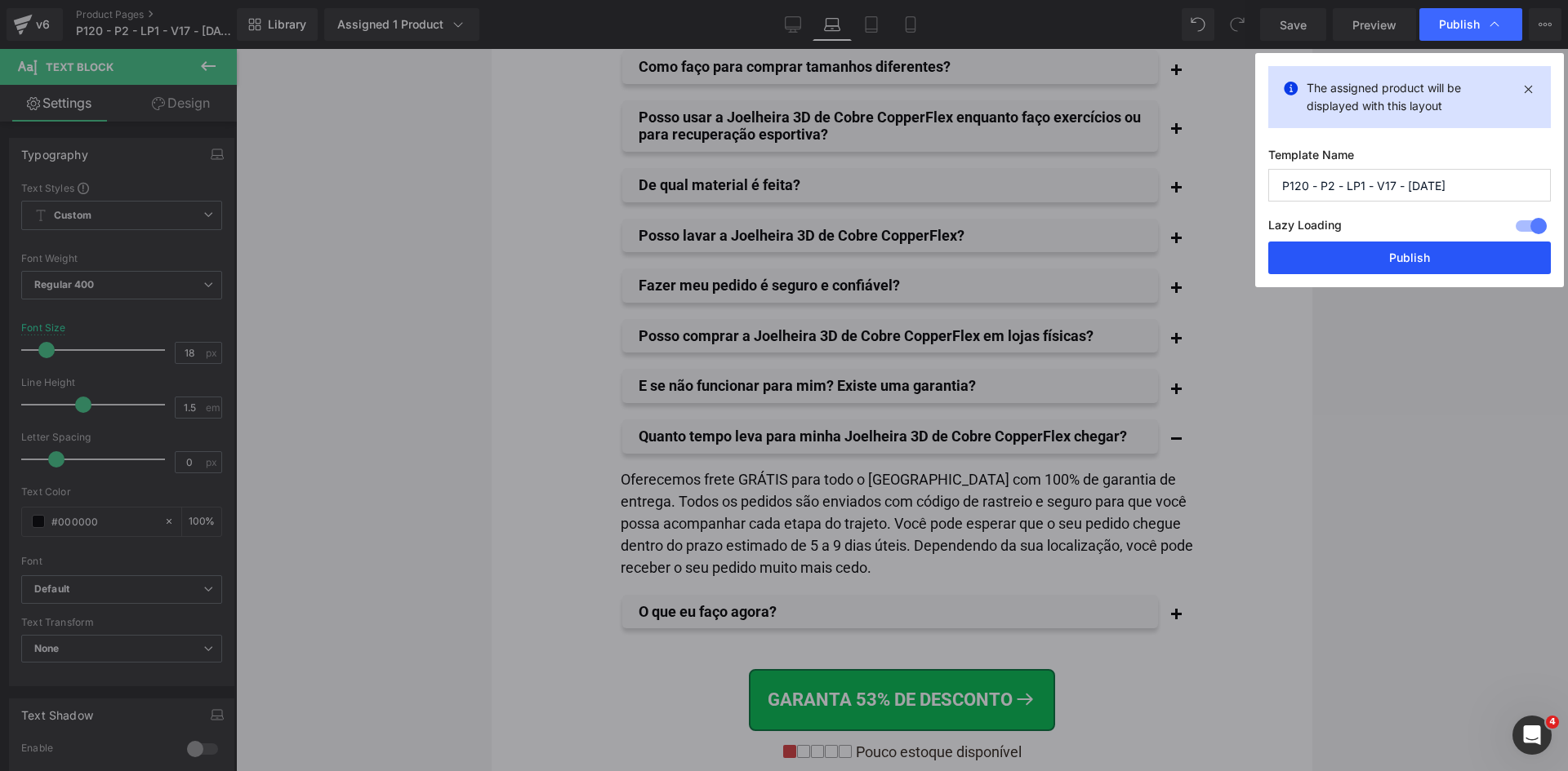
click at [1372, 256] on button "Publish" at bounding box center [1408, 258] width 282 height 32
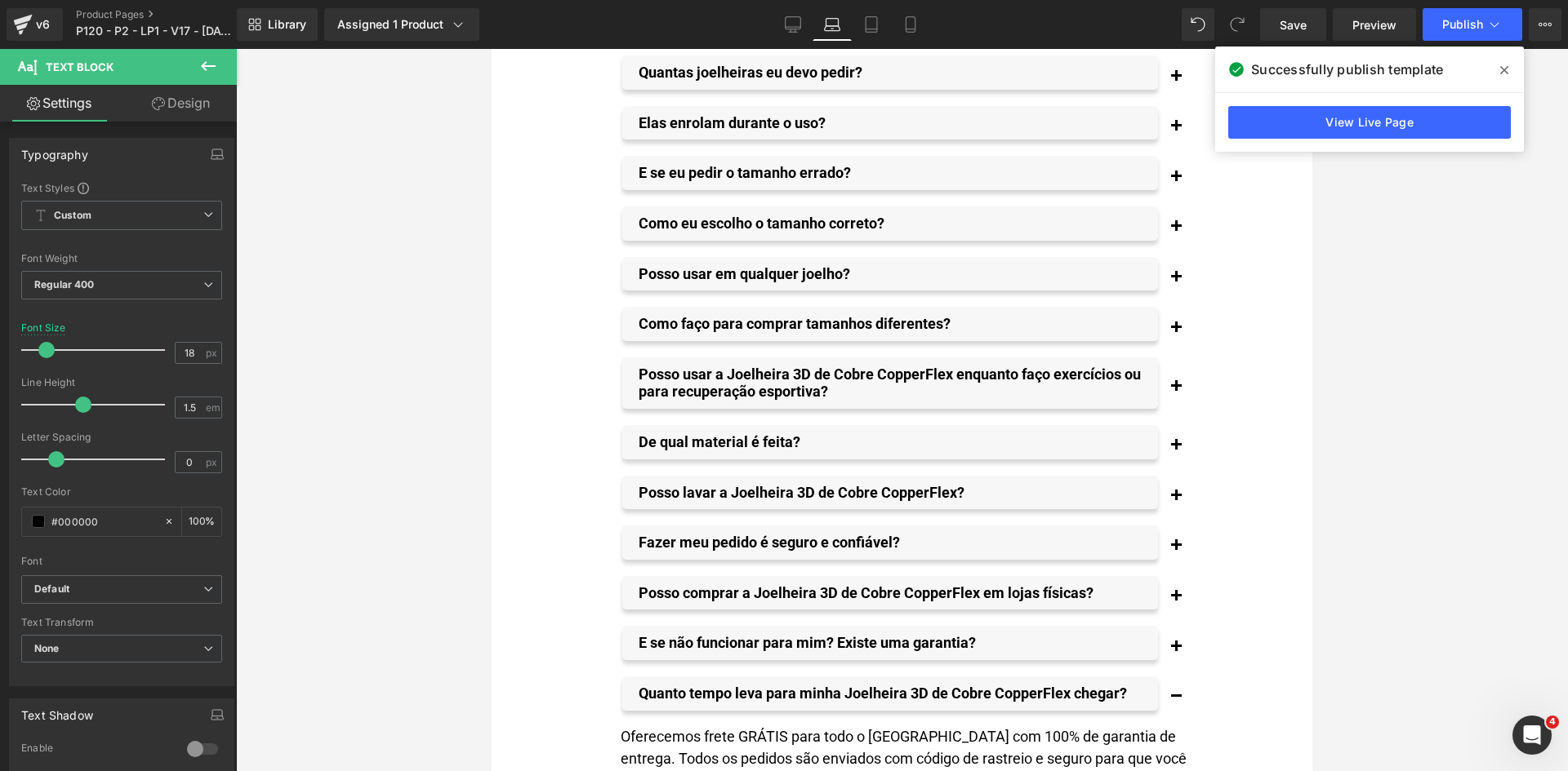
scroll to position [13579, 0]
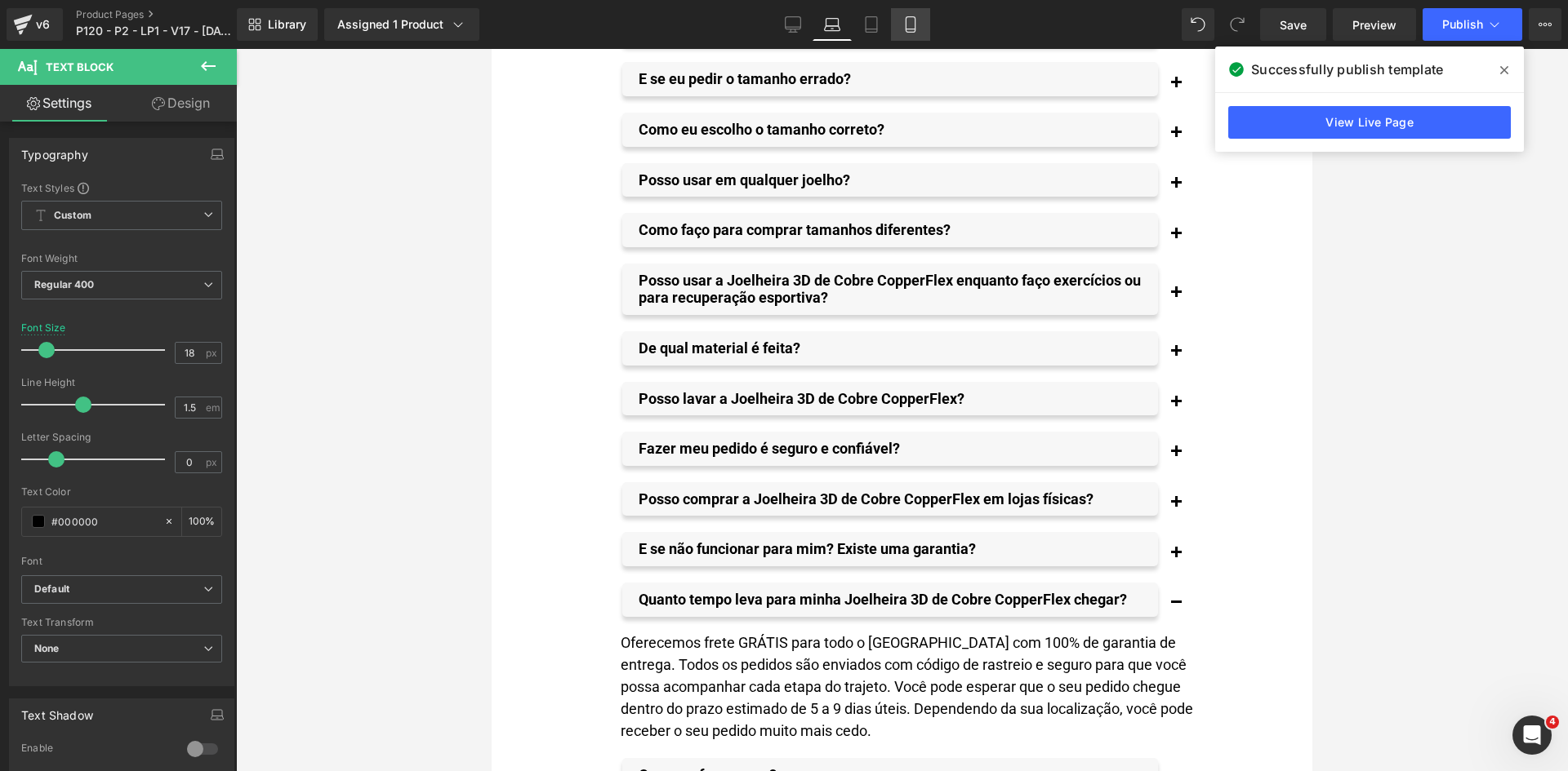
drag, startPoint x: 908, startPoint y: 22, endPoint x: 201, endPoint y: 45, distance: 707.4
click at [908, 22] on icon at bounding box center [910, 24] width 17 height 17
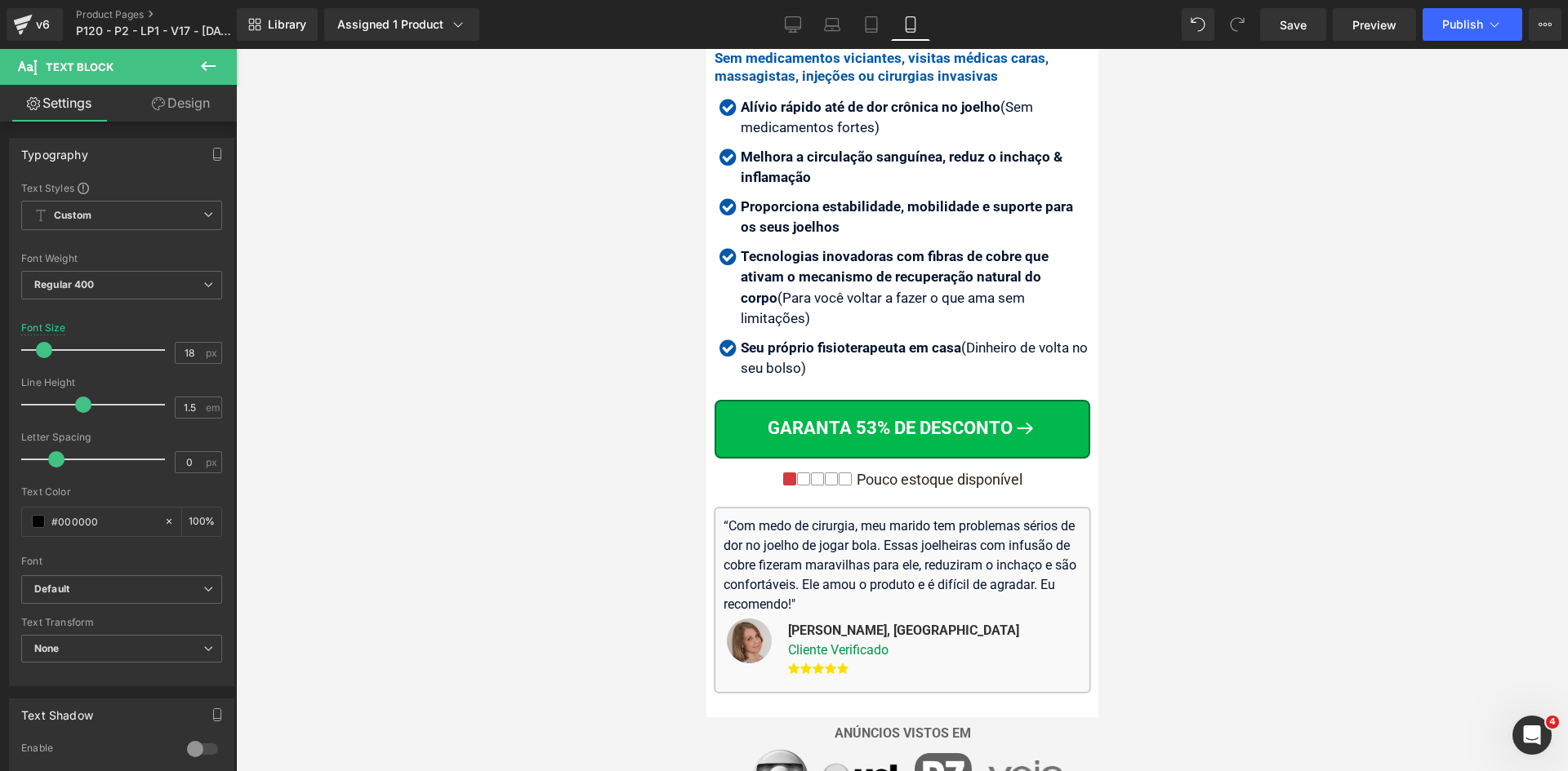
scroll to position [0, 0]
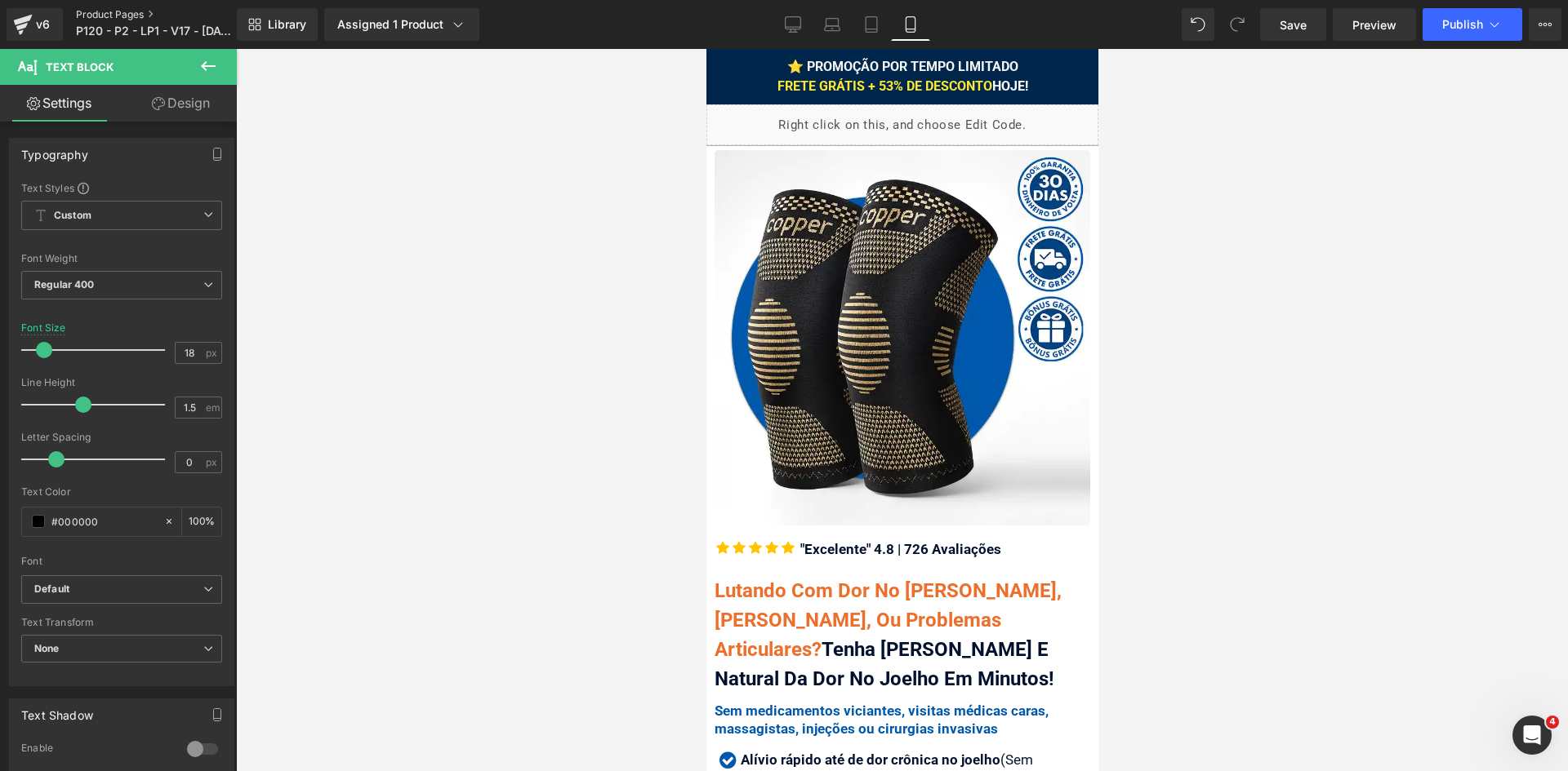
click at [119, 9] on link "Product Pages" at bounding box center [169, 14] width 187 height 13
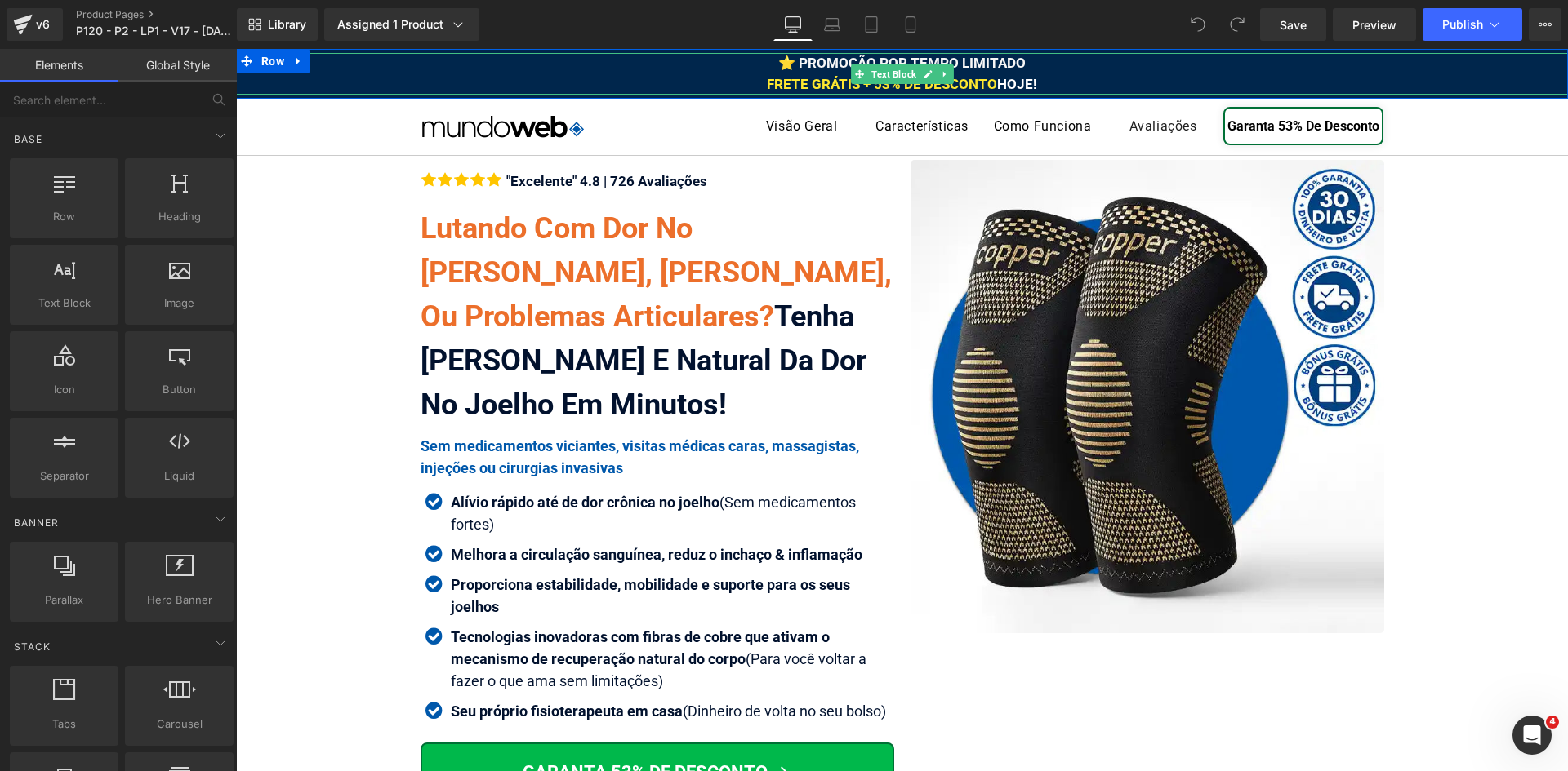
click at [824, 79] on span "FRETE GRÁTIS + 53% DE DESCONTO" at bounding box center [882, 84] width 231 height 17
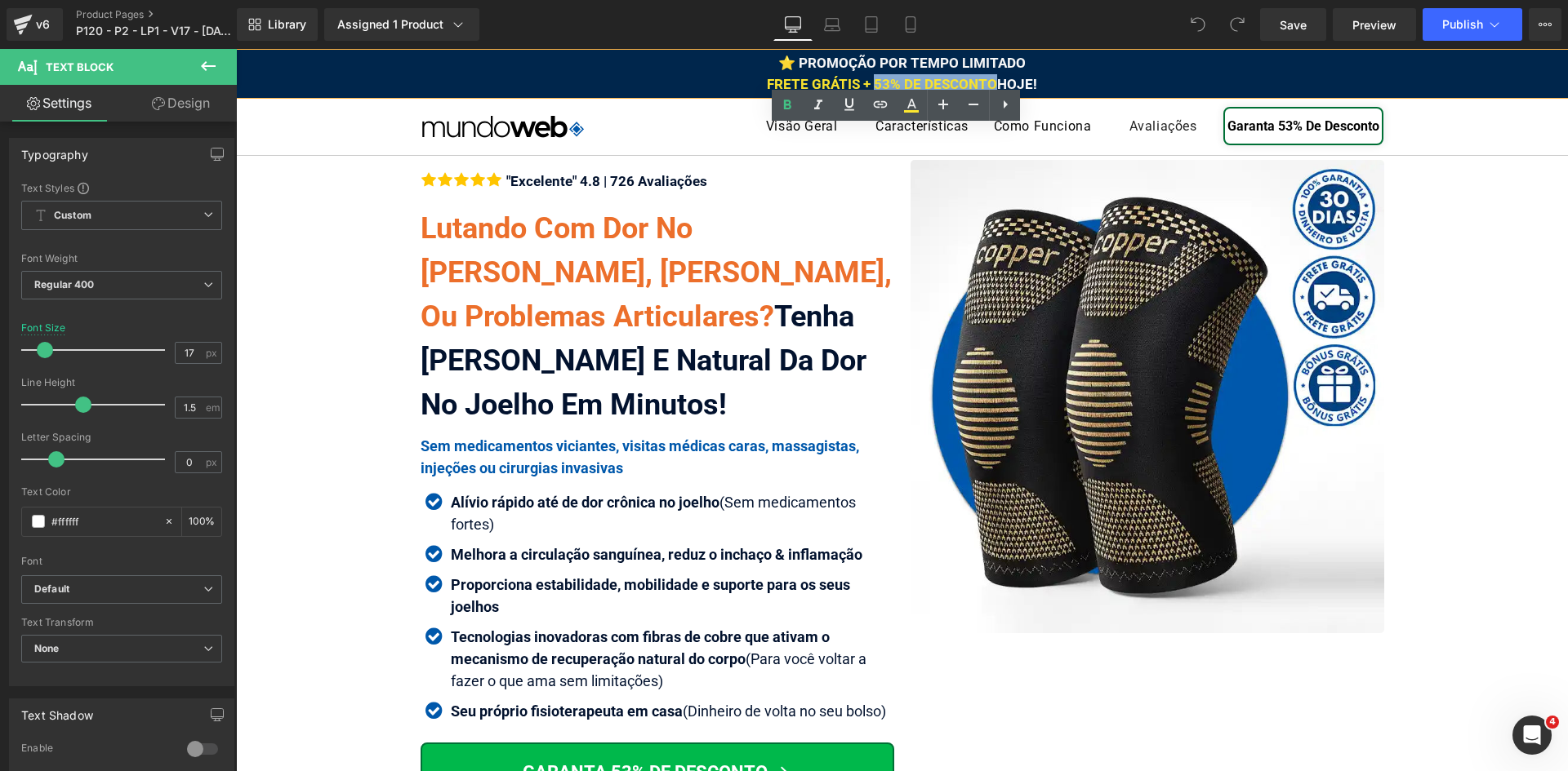
copy span "53% DE DESCONTO"
drag, startPoint x: 984, startPoint y: 82, endPoint x: 868, endPoint y: 86, distance: 116.1
click at [868, 86] on span "FRETE GRÁTIS + 53% DE DESCONTO" at bounding box center [882, 84] width 231 height 17
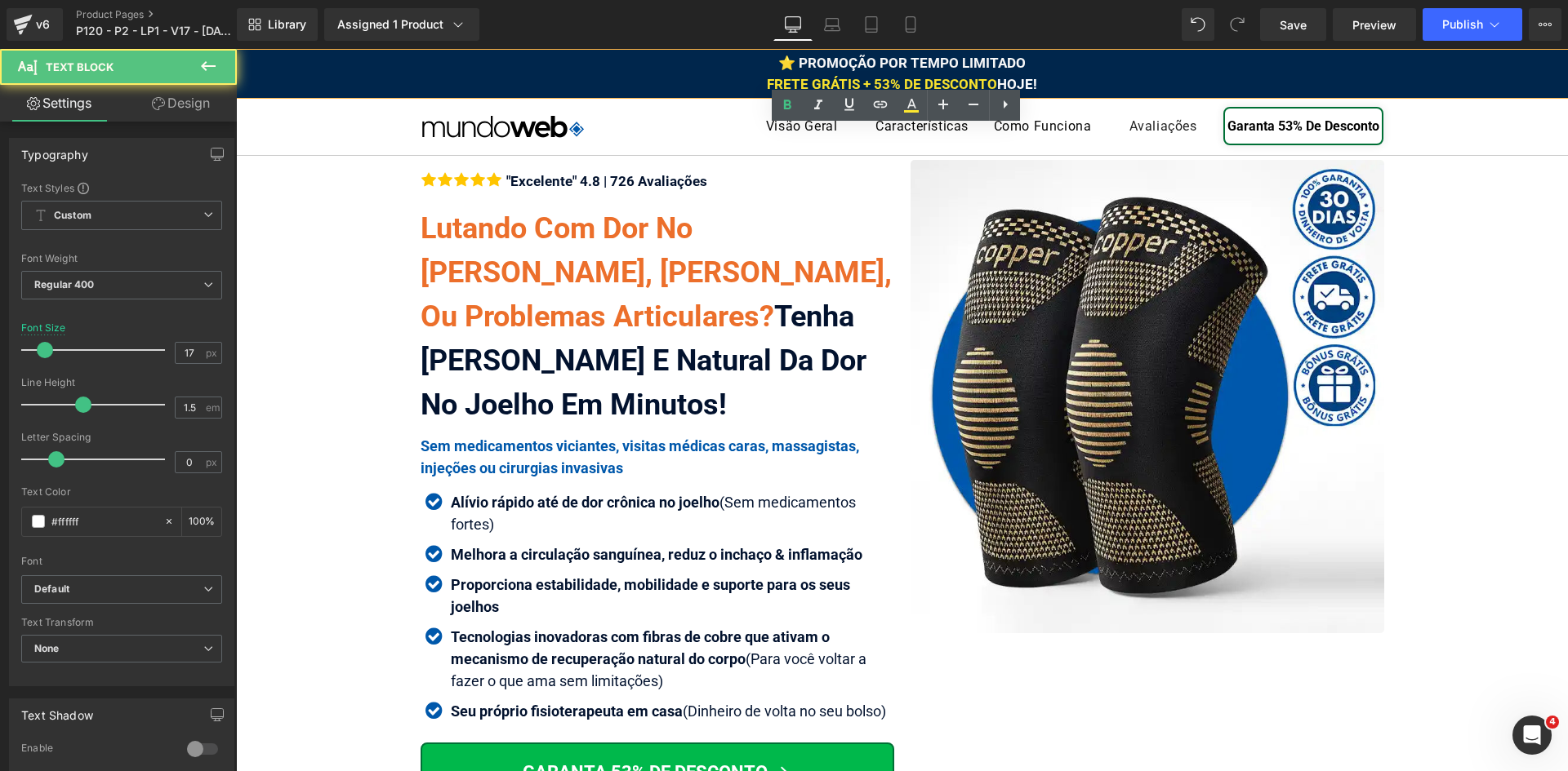
click at [848, 82] on span "FRETE GRÁTIS + 53% DE DESCONTO" at bounding box center [882, 84] width 231 height 17
click at [759, 80] on div "⭐ PROMOÇÃO POR TEMPO LIMITADO FRETE GRÁTIS + 53% DE DESCONTO HOJE!" at bounding box center [901, 74] width 1331 height 42
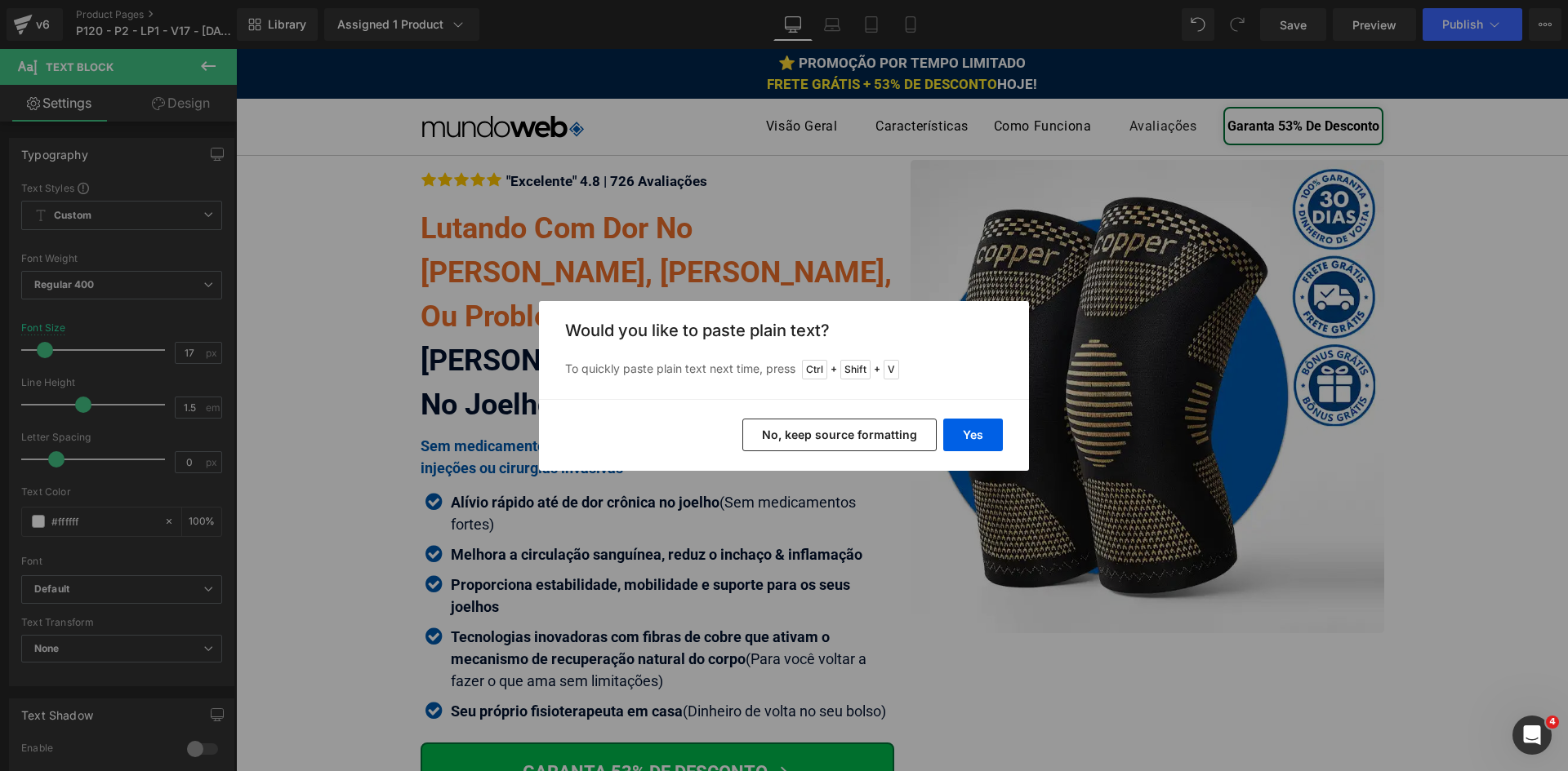
click at [825, 428] on button "No, keep source formatting" at bounding box center [839, 434] width 194 height 32
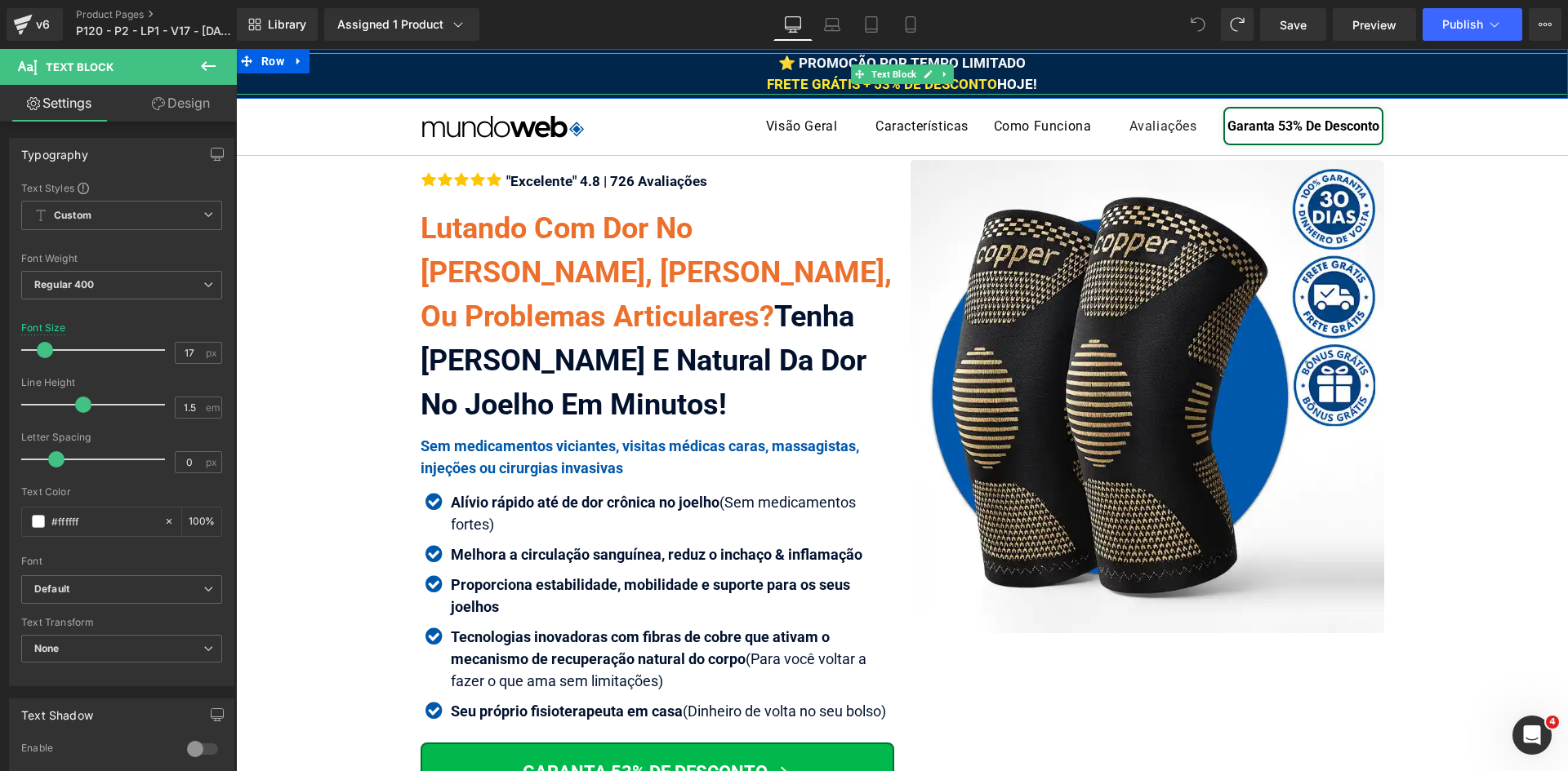
click at [1080, 79] on div "⭐ PROMOÇÃO POR TEMPO LIMITADO FRETE GRÁTIS + 53% DE DESCONTO HOJE!" at bounding box center [901, 74] width 1331 height 42
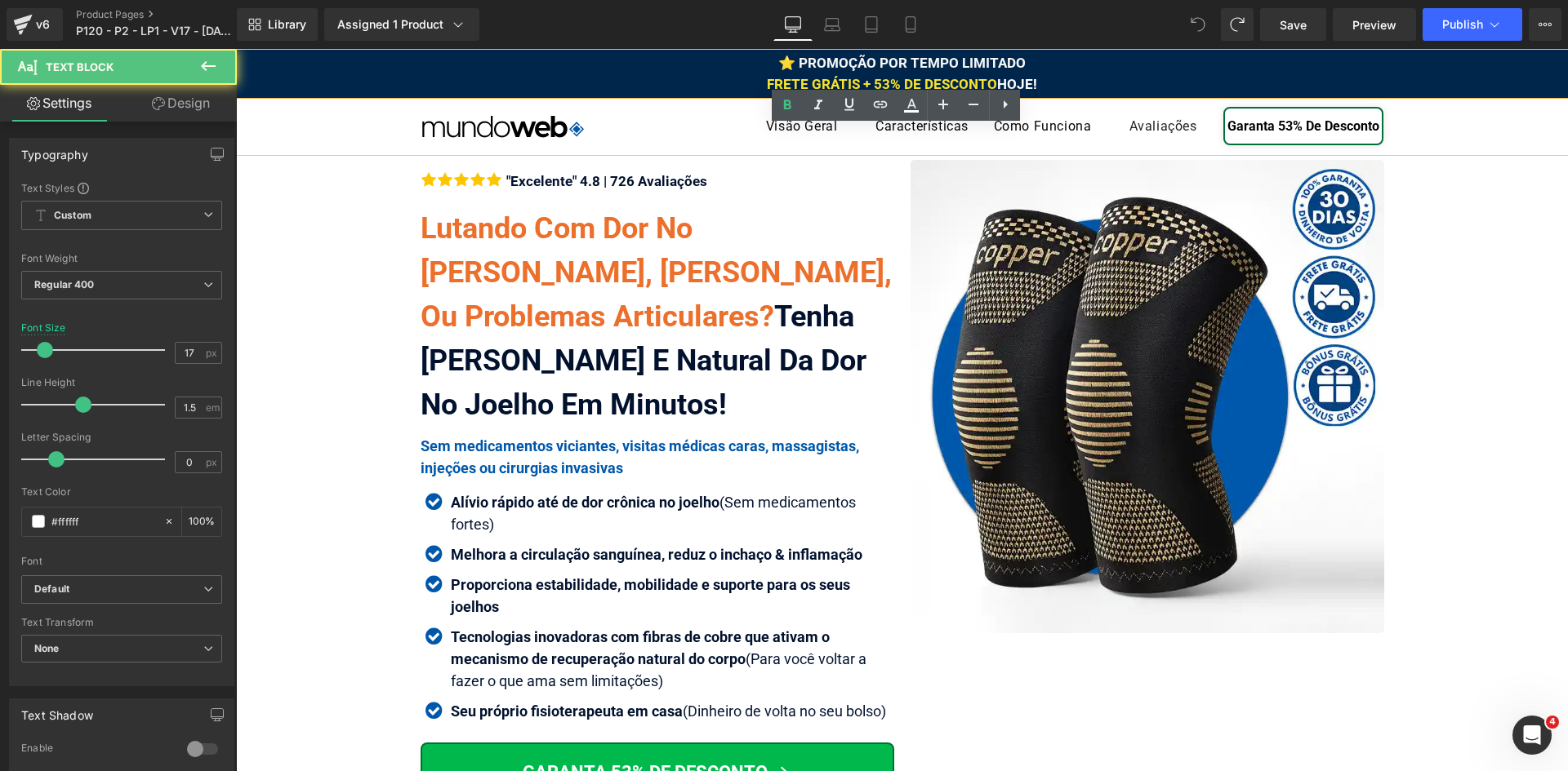
click at [767, 83] on span "FRETE GRÁTIS + 53% DE DESCONTO" at bounding box center [882, 84] width 231 height 17
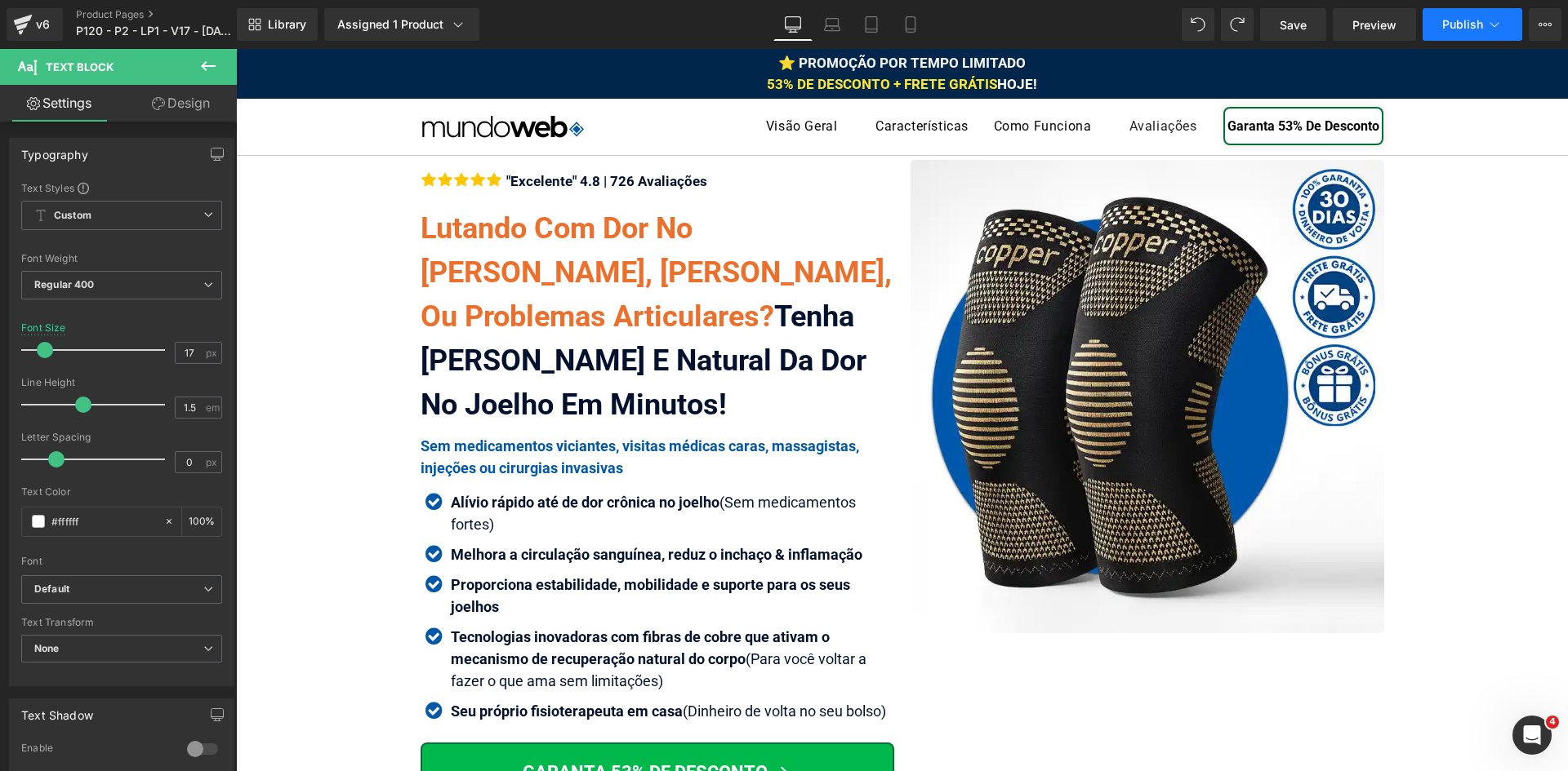
click at [1479, 34] on button "Publish" at bounding box center [1472, 24] width 100 height 32
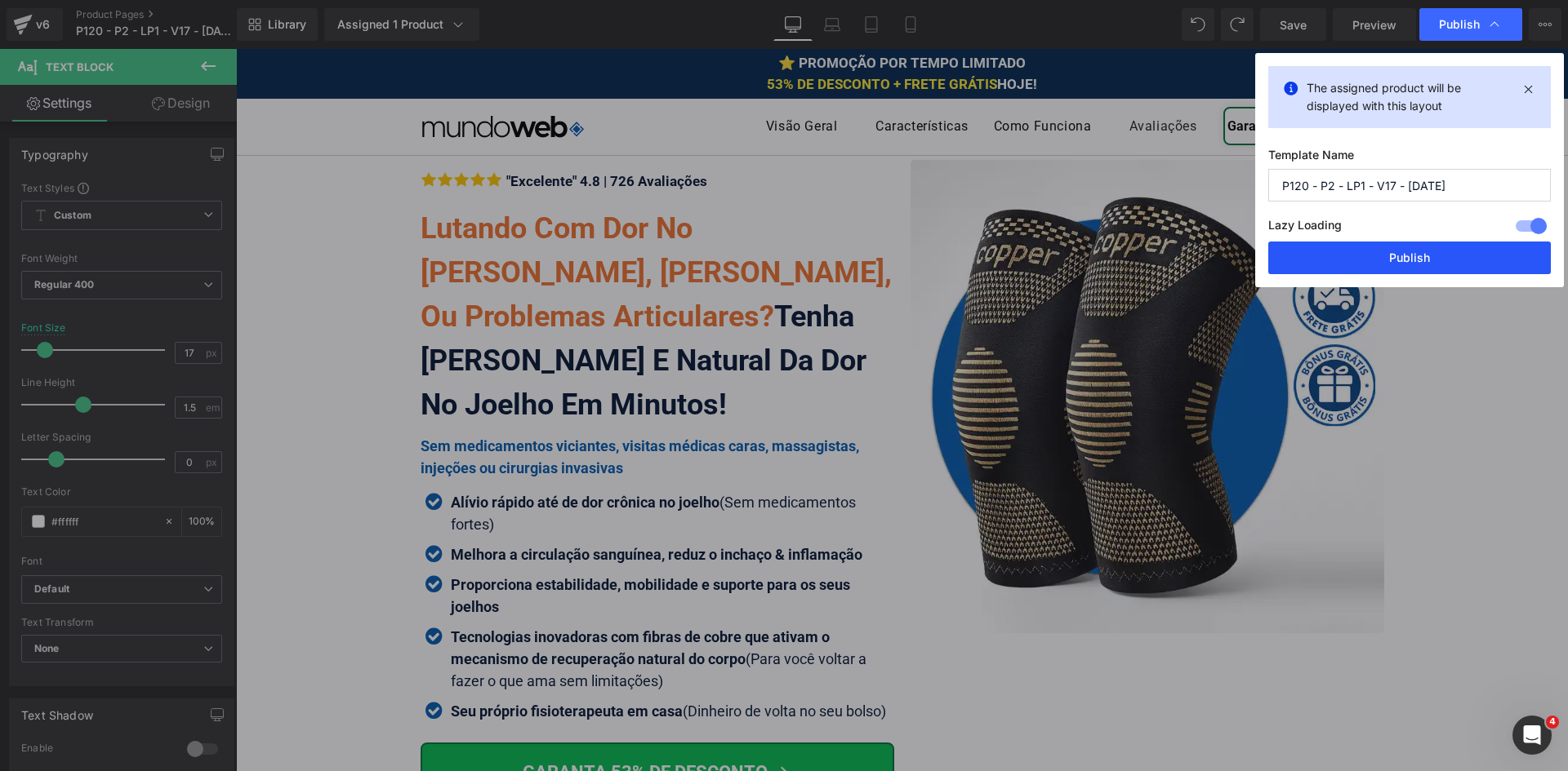
click at [1444, 259] on button "Publish" at bounding box center [1408, 258] width 282 height 32
